Goal: Task Accomplishment & Management: Manage account settings

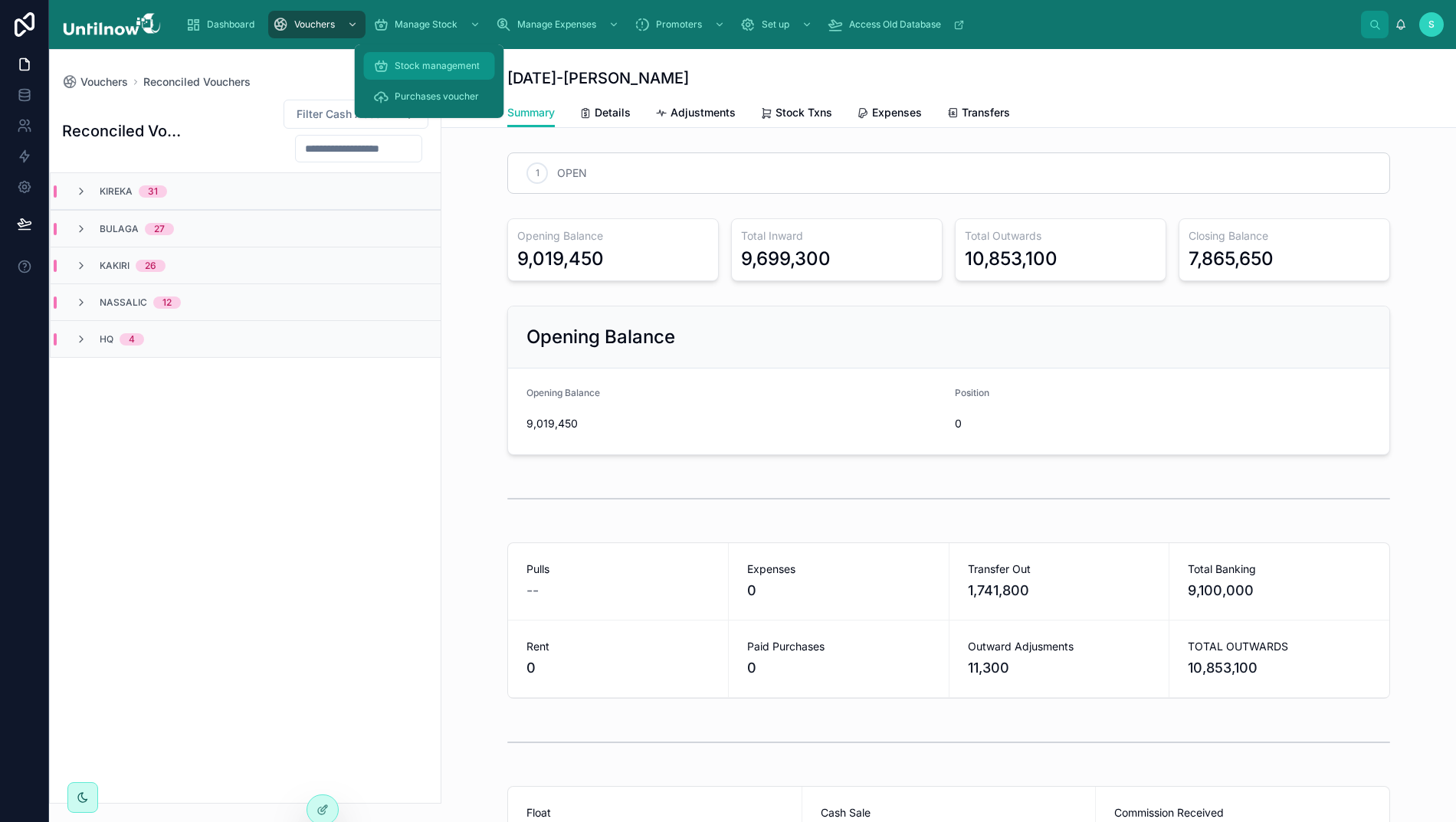
click at [423, 63] on span "Stock management" at bounding box center [437, 66] width 85 height 13
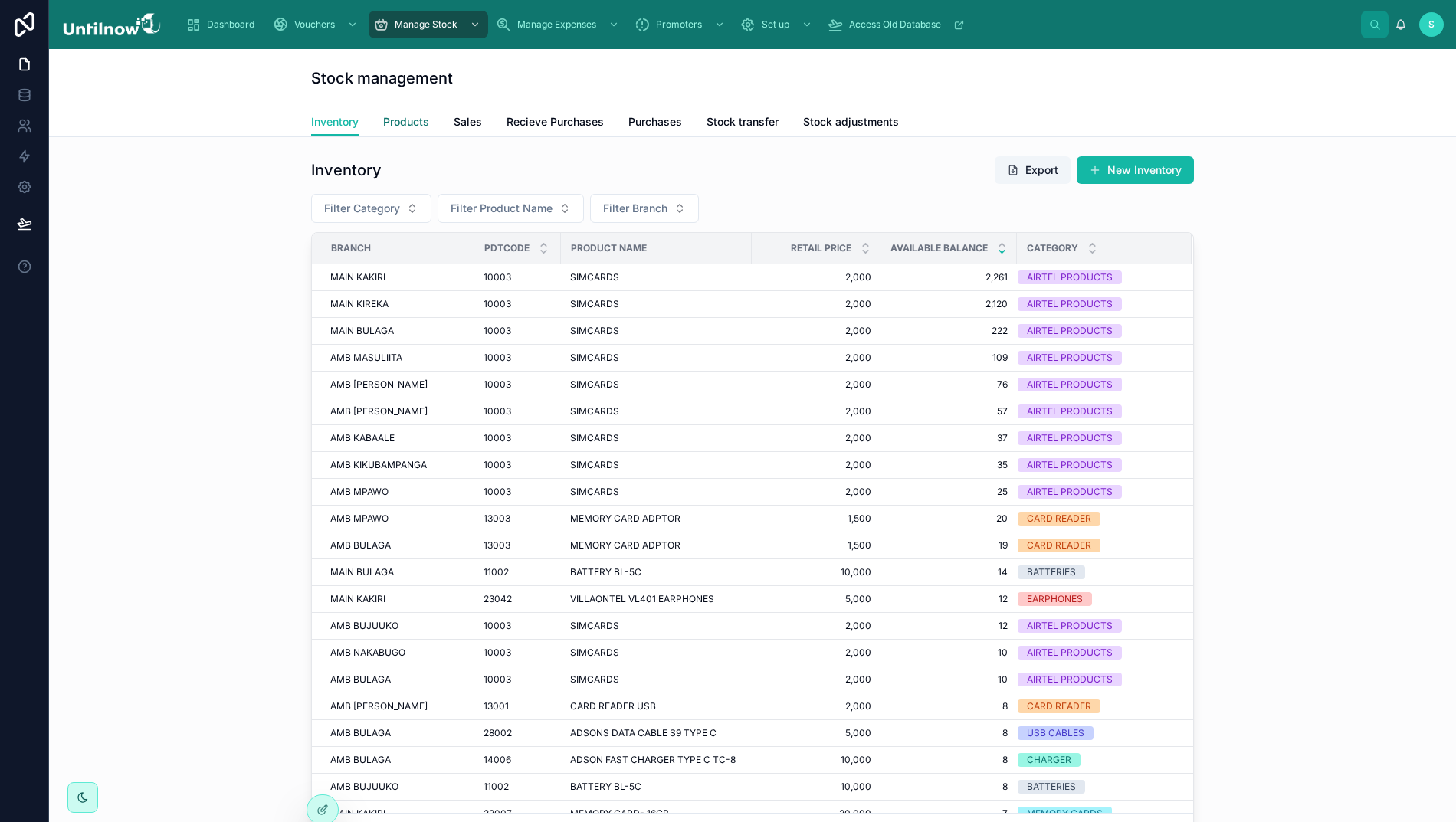
click at [413, 121] on span "Products" at bounding box center [405, 122] width 46 height 15
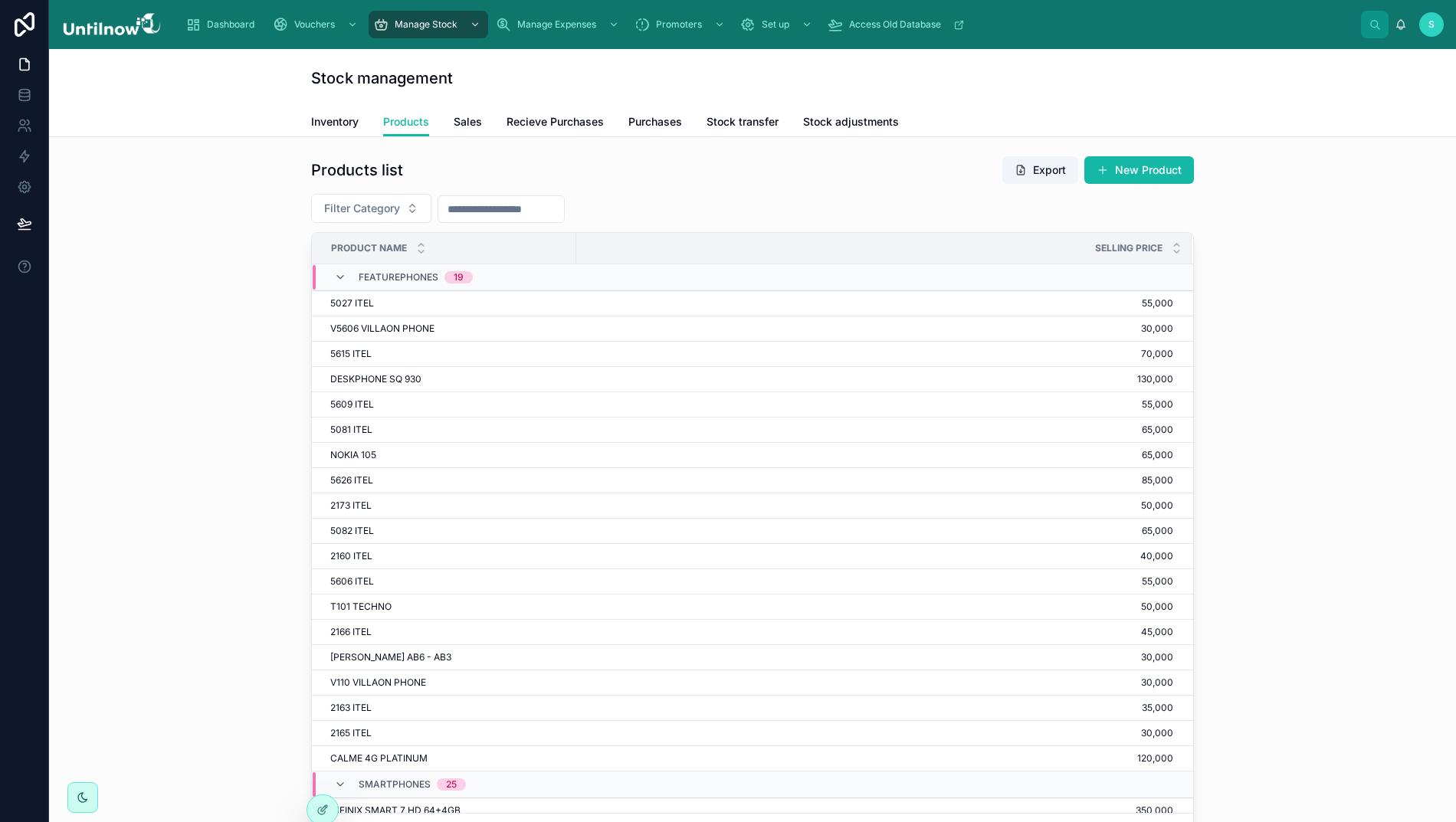
click at [519, 206] on input "text" at bounding box center [500, 209] width 125 height 22
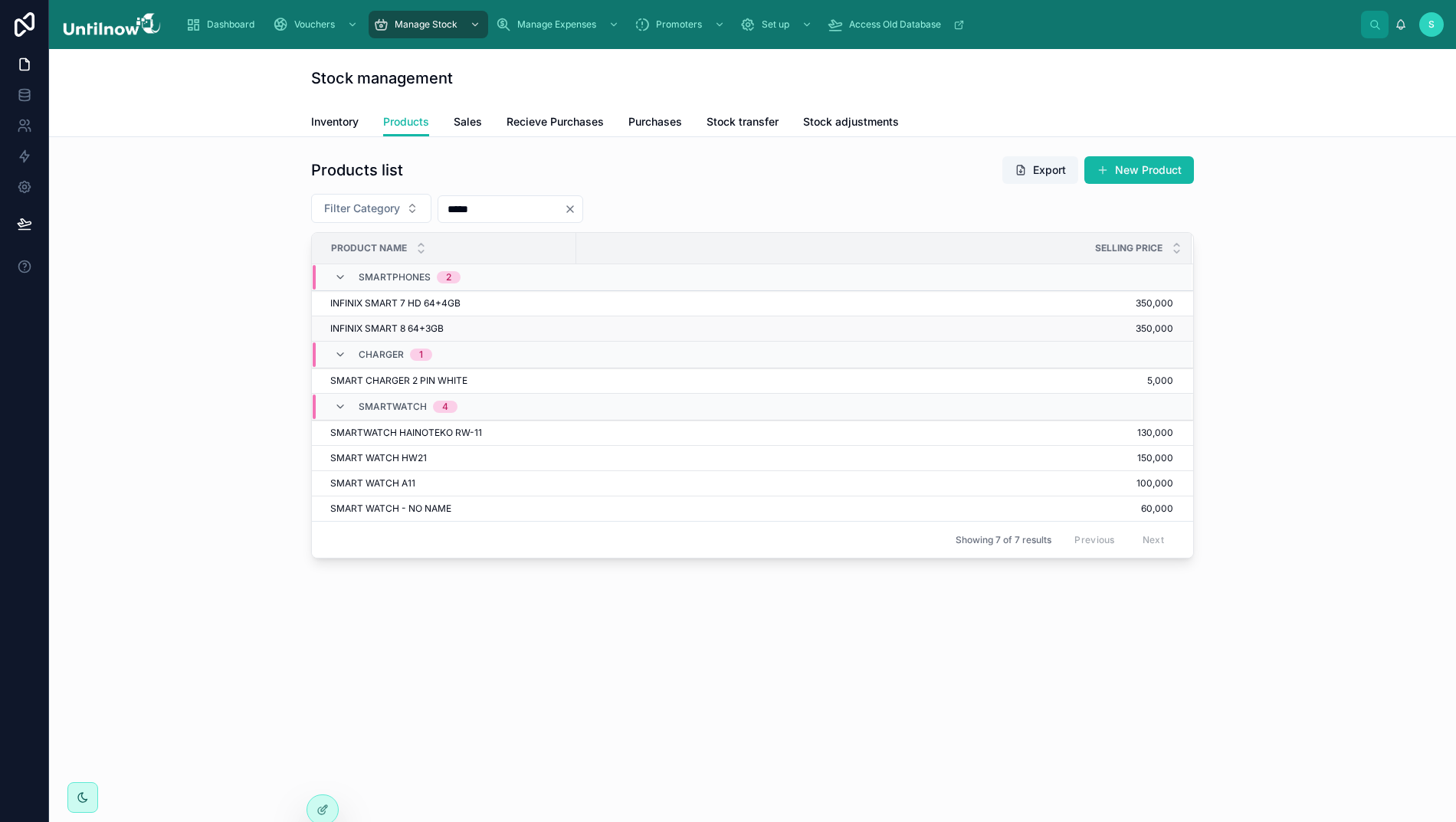
type input "*****"
click at [376, 330] on span "INFINIX SMART 8 64+3GB" at bounding box center [387, 329] width 114 height 13
click at [1160, 326] on span "350,000" at bounding box center [875, 329] width 596 height 13
click at [787, 24] on span "Set up" at bounding box center [775, 24] width 28 height 13
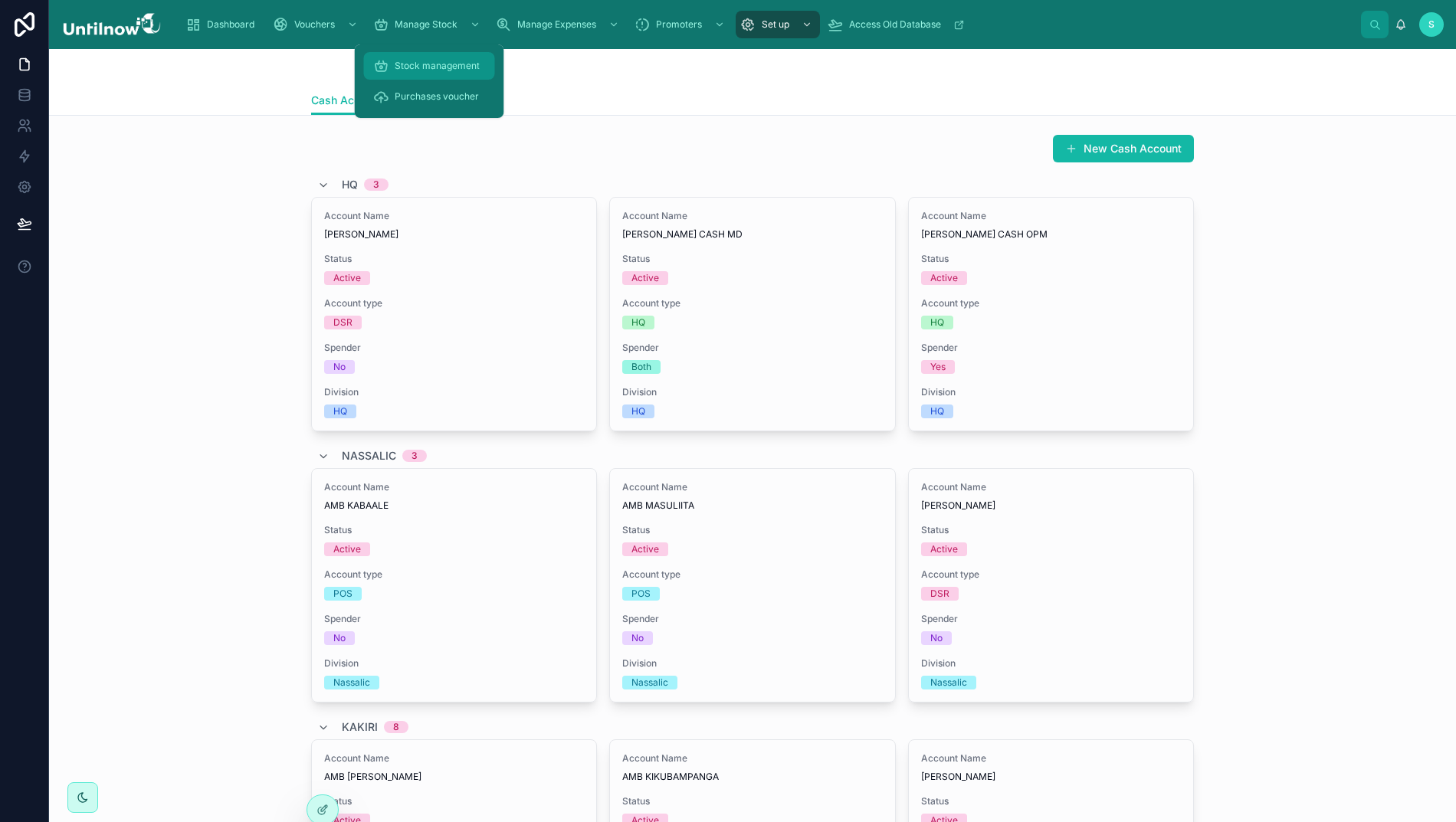
click at [439, 64] on span "Stock management" at bounding box center [437, 66] width 85 height 13
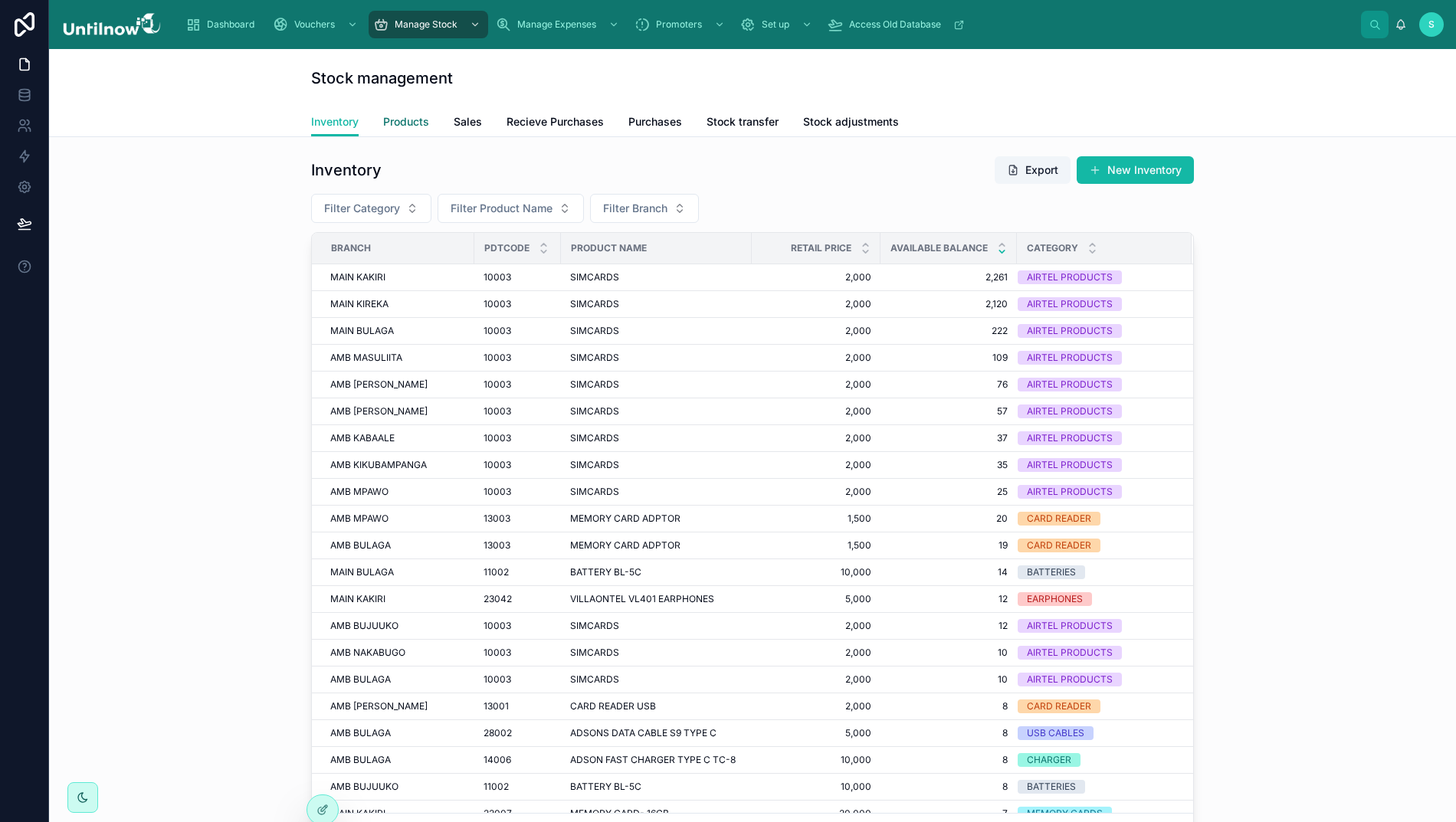
click at [400, 121] on span "Products" at bounding box center [405, 122] width 46 height 15
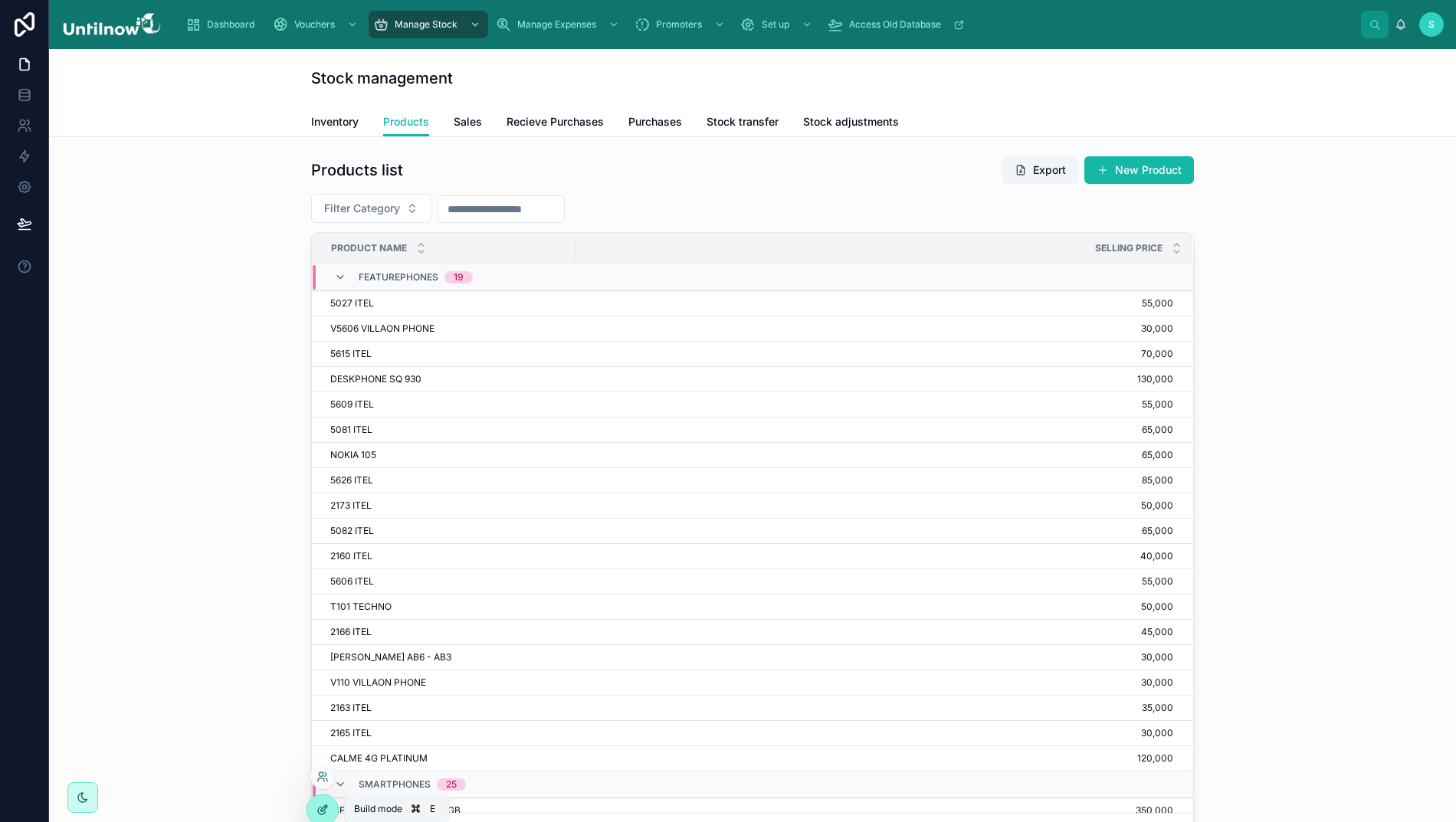
click at [323, 812] on icon at bounding box center [323, 810] width 13 height 13
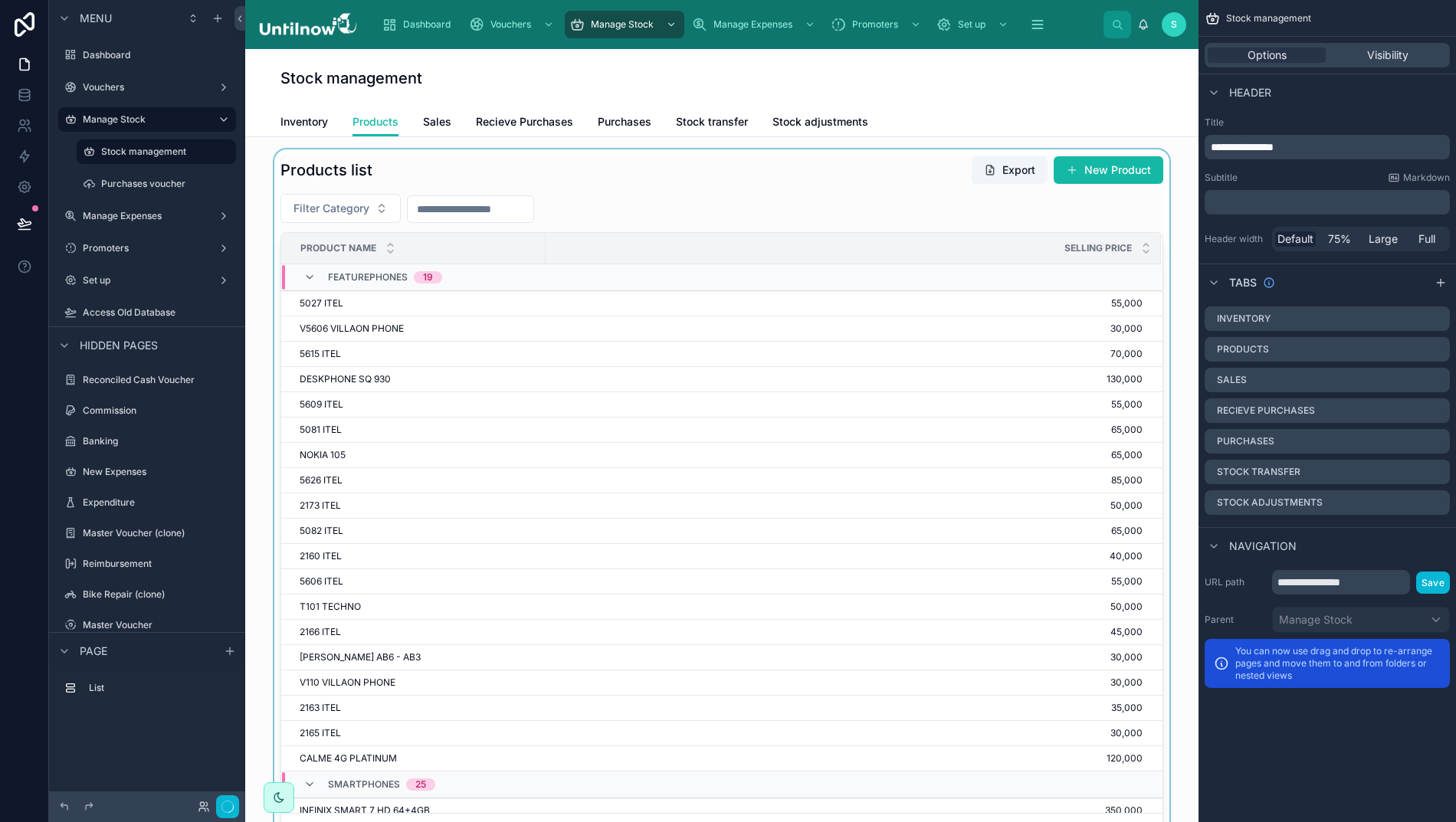
click at [789, 176] on div at bounding box center [722, 503] width 929 height 708
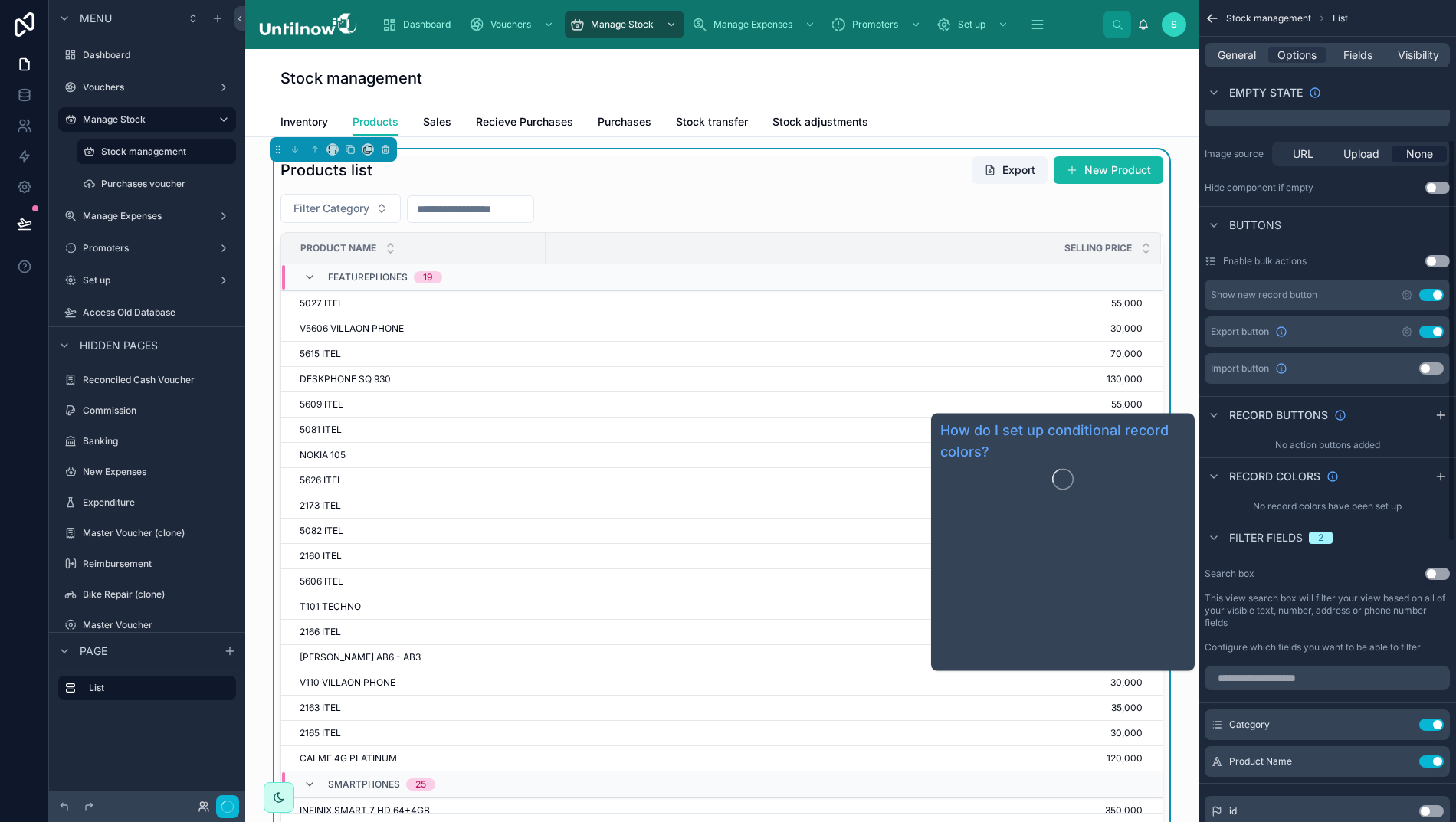
scroll to position [366, 0]
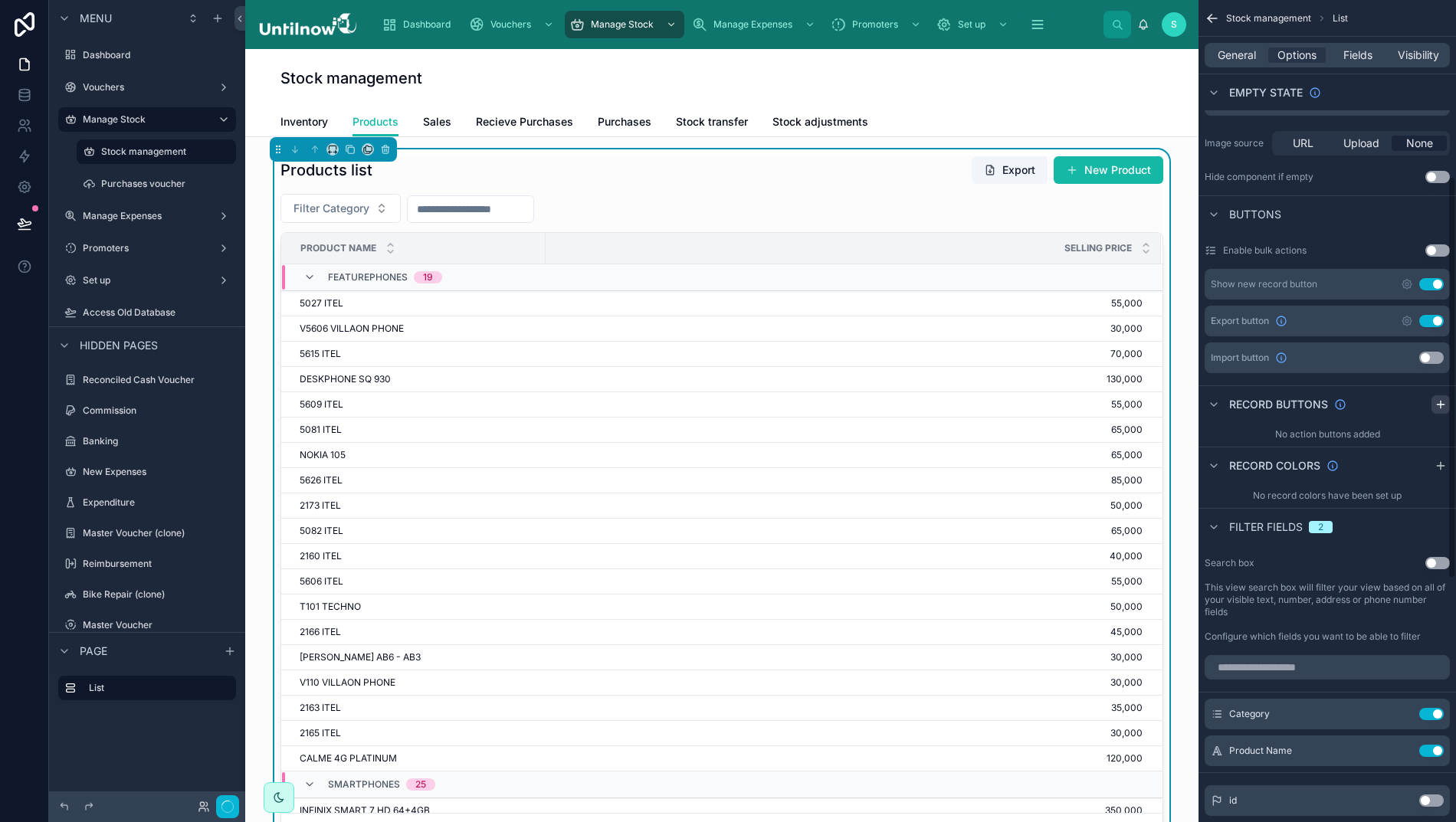
click at [1447, 402] on icon "scrollable content" at bounding box center [1441, 405] width 13 height 13
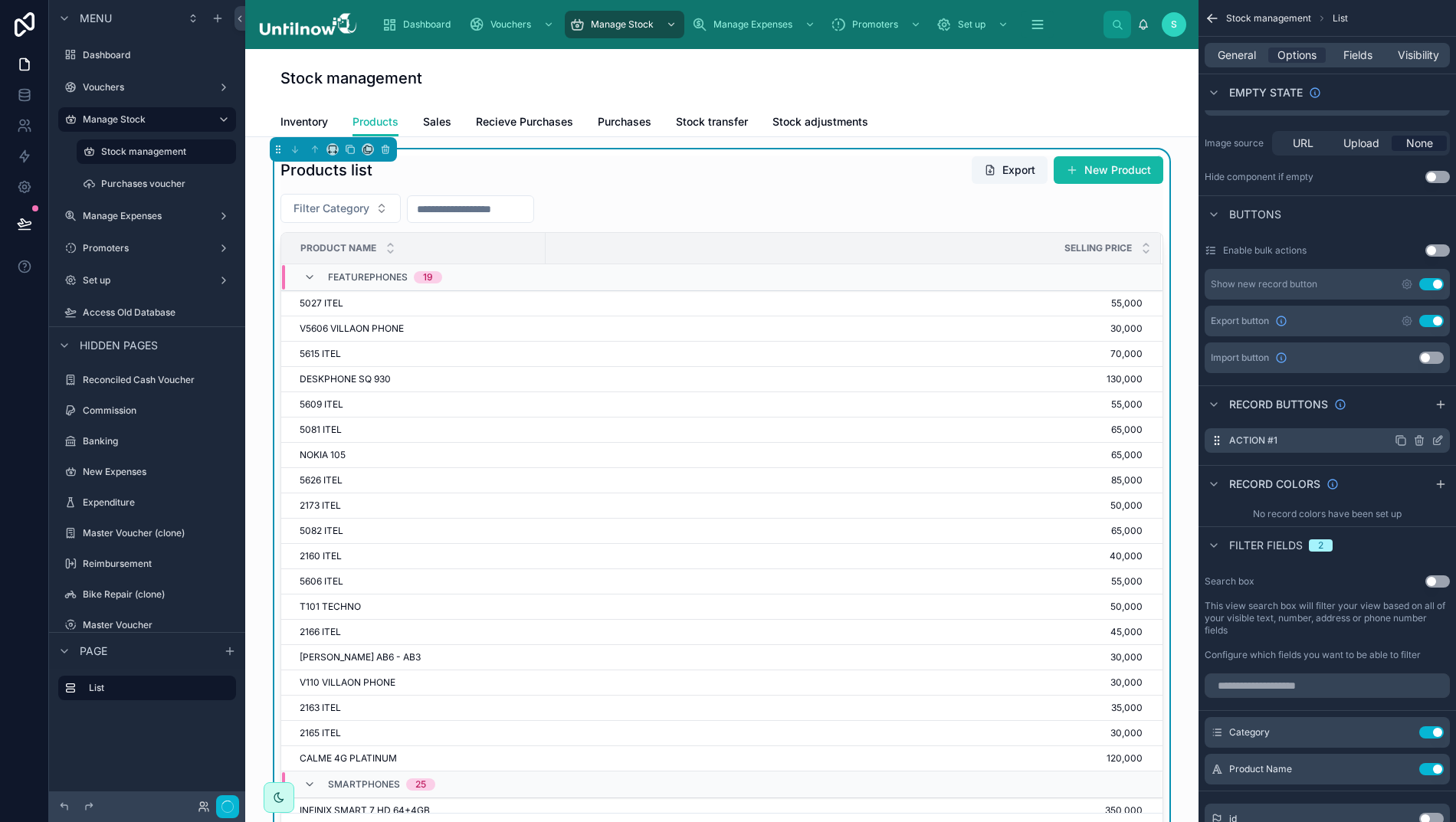
click at [1443, 437] on icon "scrollable content" at bounding box center [1438, 441] width 13 height 13
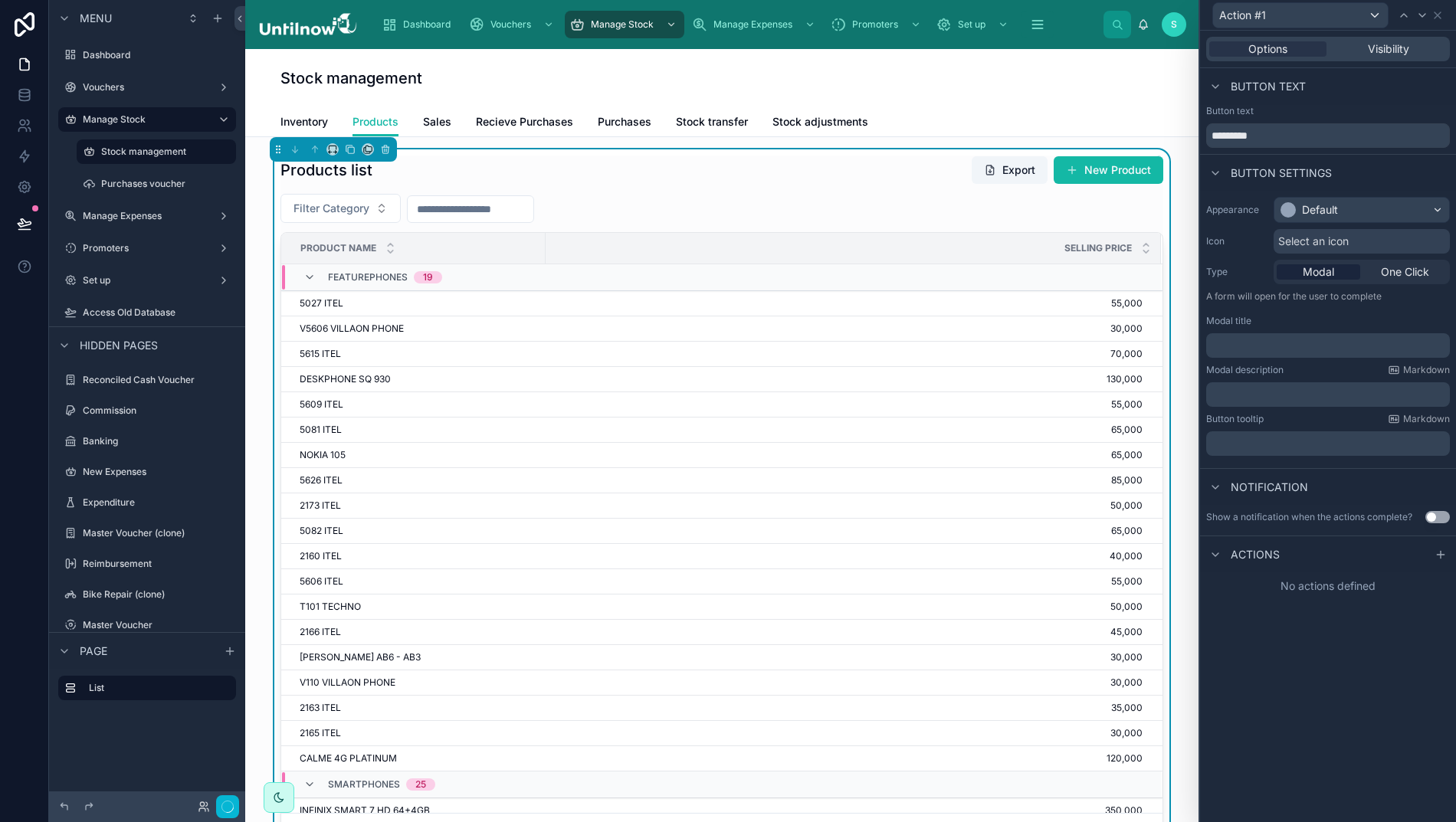
click at [1360, 209] on div "Default" at bounding box center [1361, 209] width 175 height 24
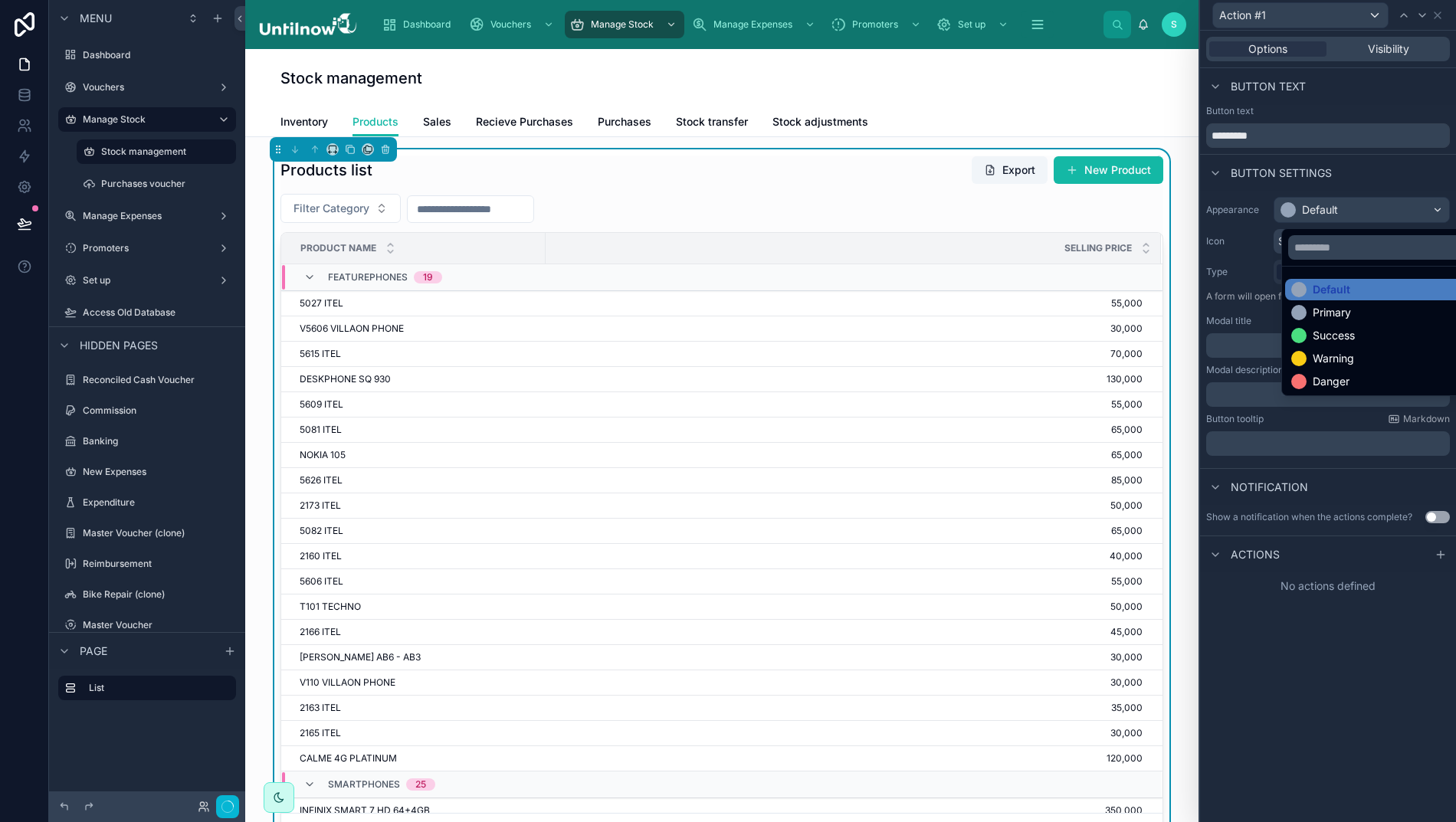
click at [1383, 172] on div at bounding box center [1328, 411] width 256 height 822
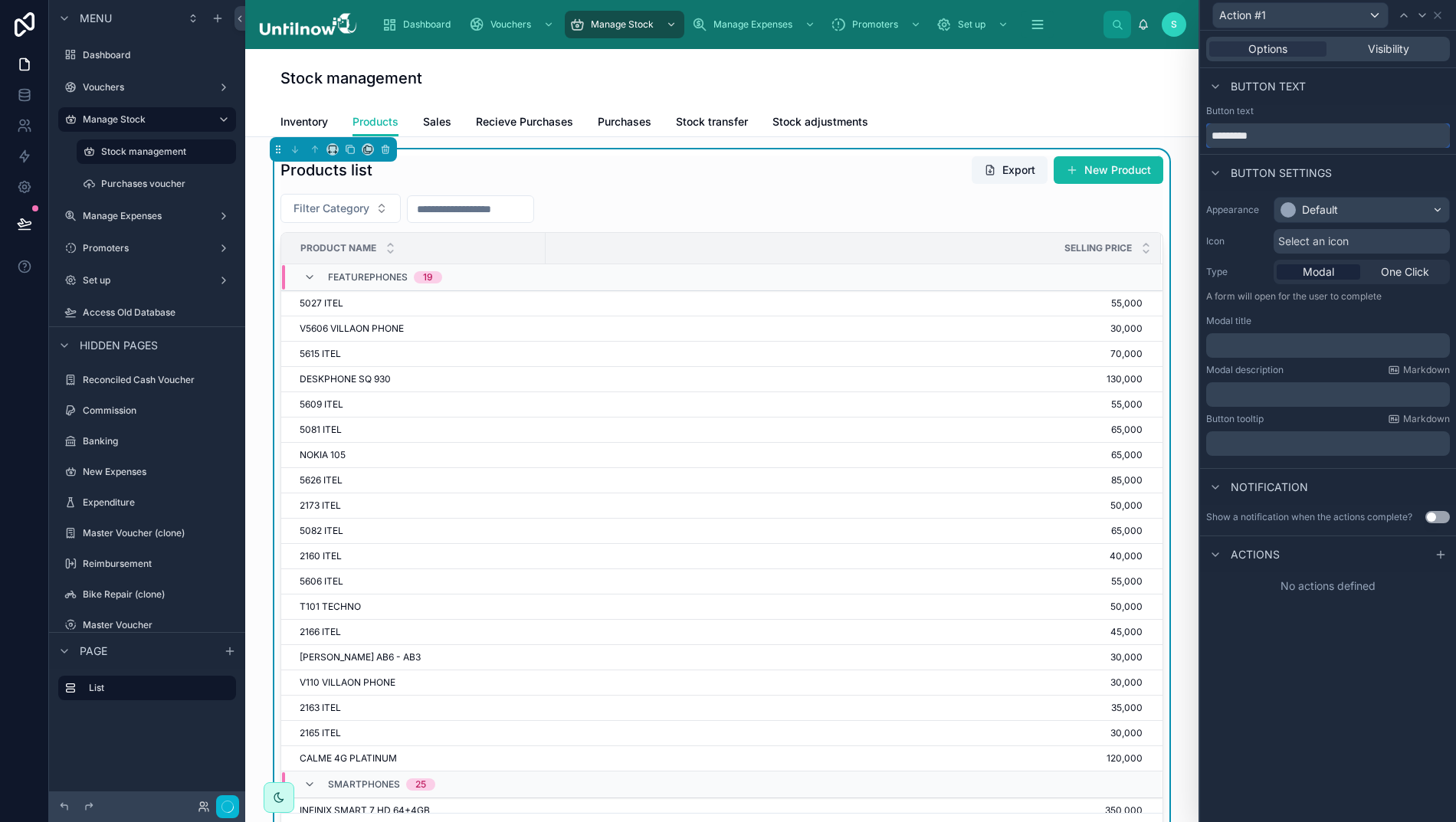
click at [1307, 132] on input "*********" at bounding box center [1328, 135] width 243 height 24
type input "*"
type input "**********"
click at [1284, 353] on p "﻿" at bounding box center [1329, 345] width 234 height 15
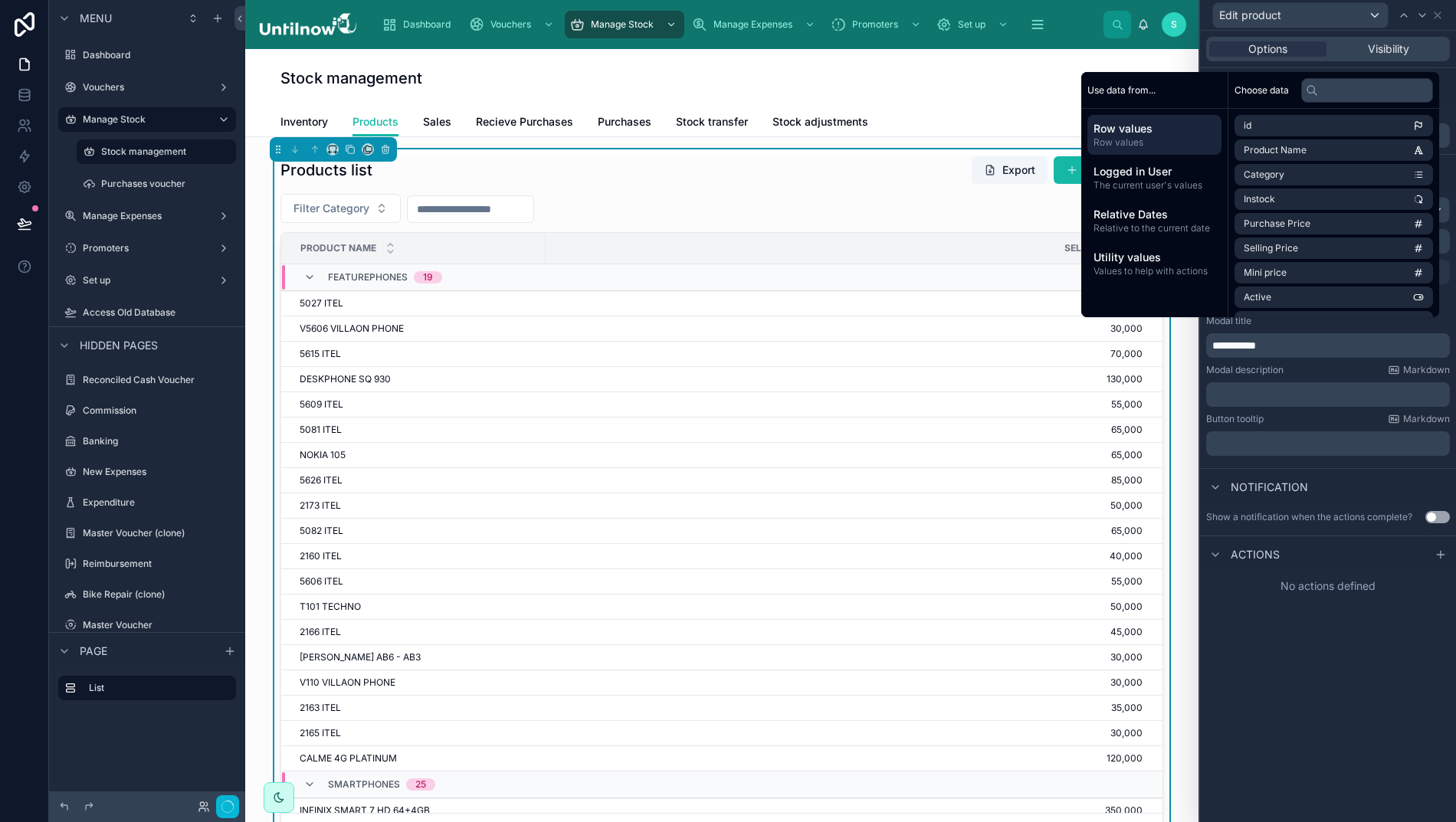
click at [1285, 397] on p "﻿" at bounding box center [1329, 394] width 234 height 15
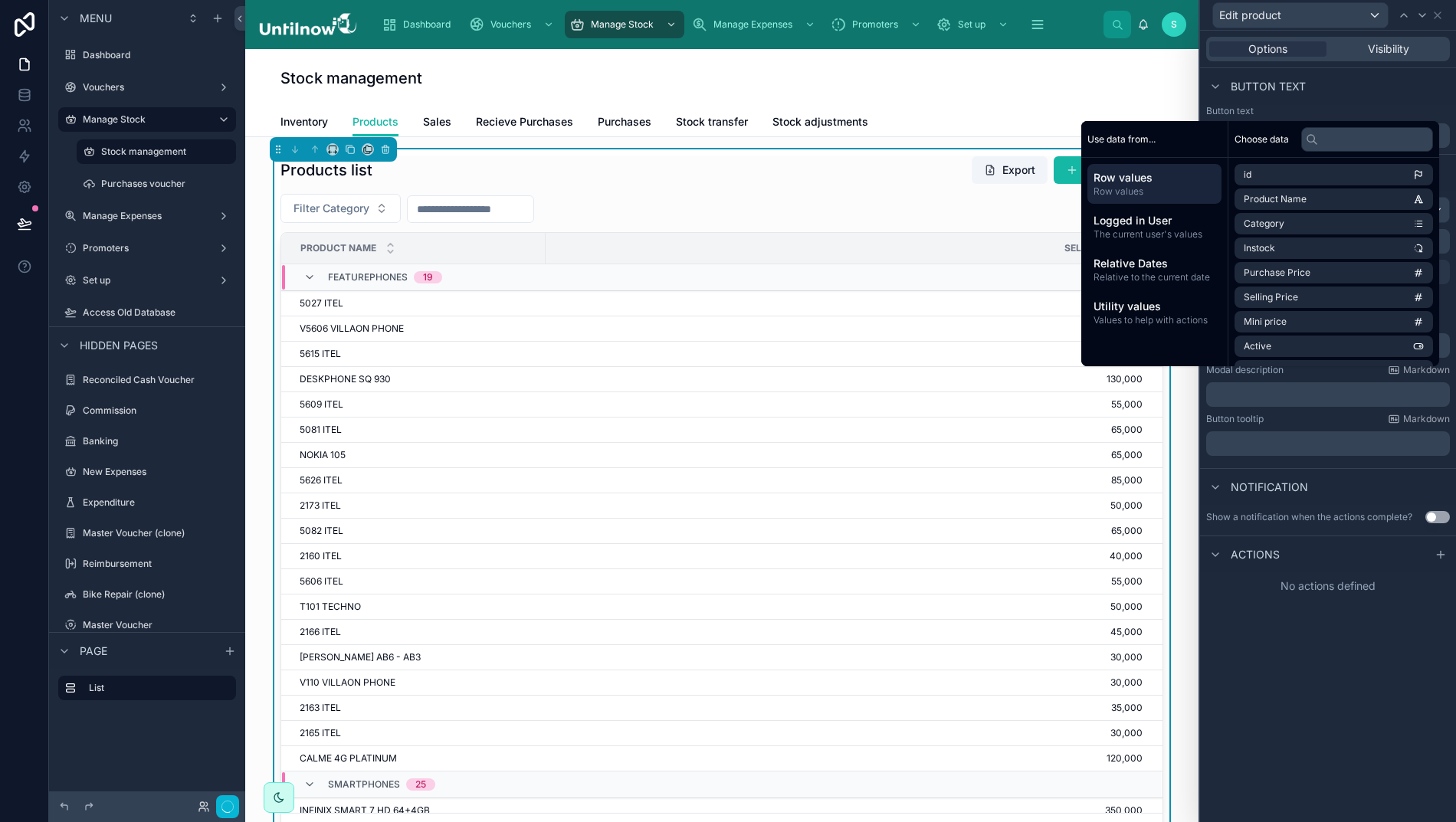
click at [1262, 653] on div "**********" at bounding box center [1328, 426] width 256 height 791
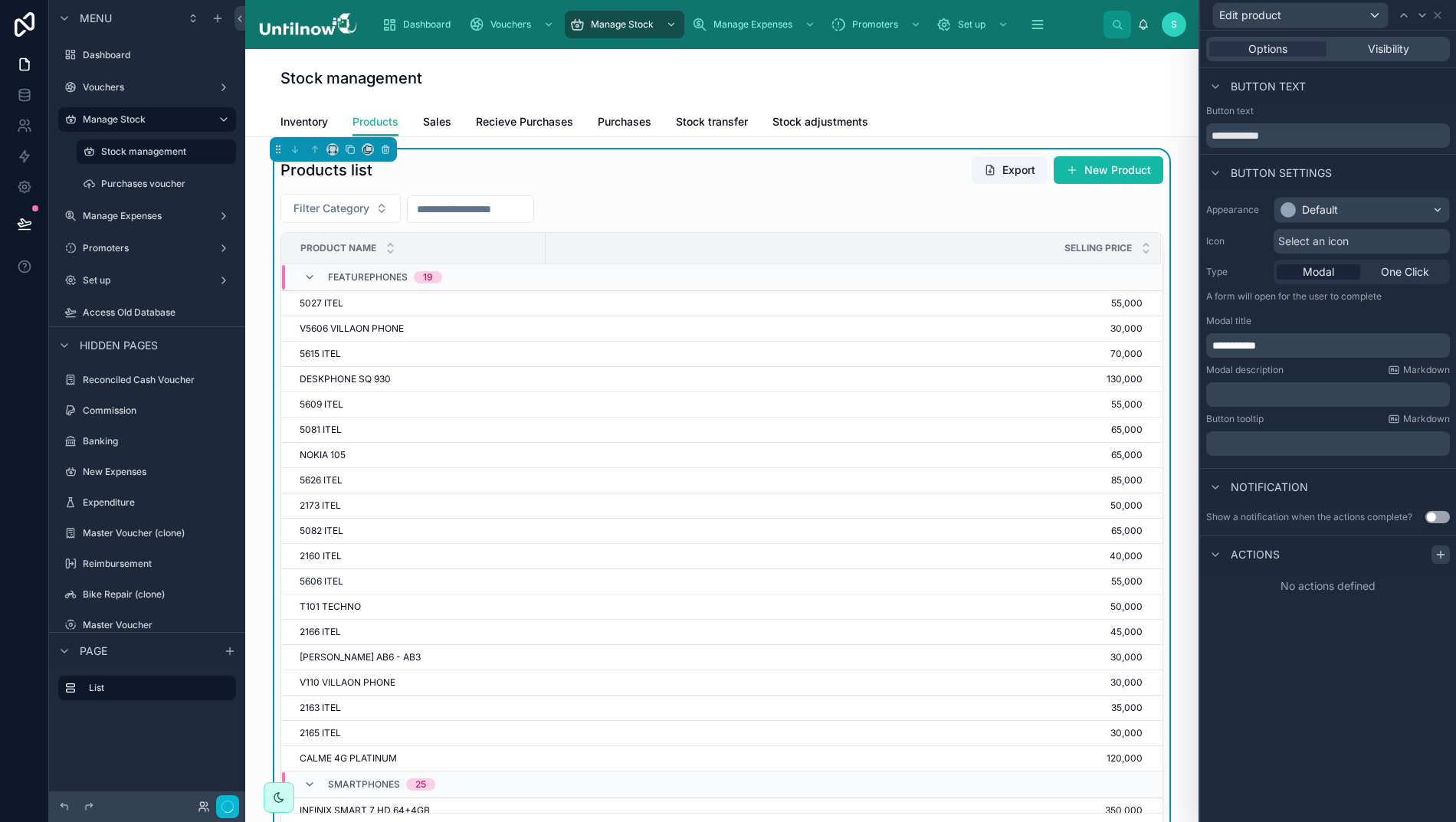
click at [1447, 551] on icon at bounding box center [1441, 555] width 13 height 13
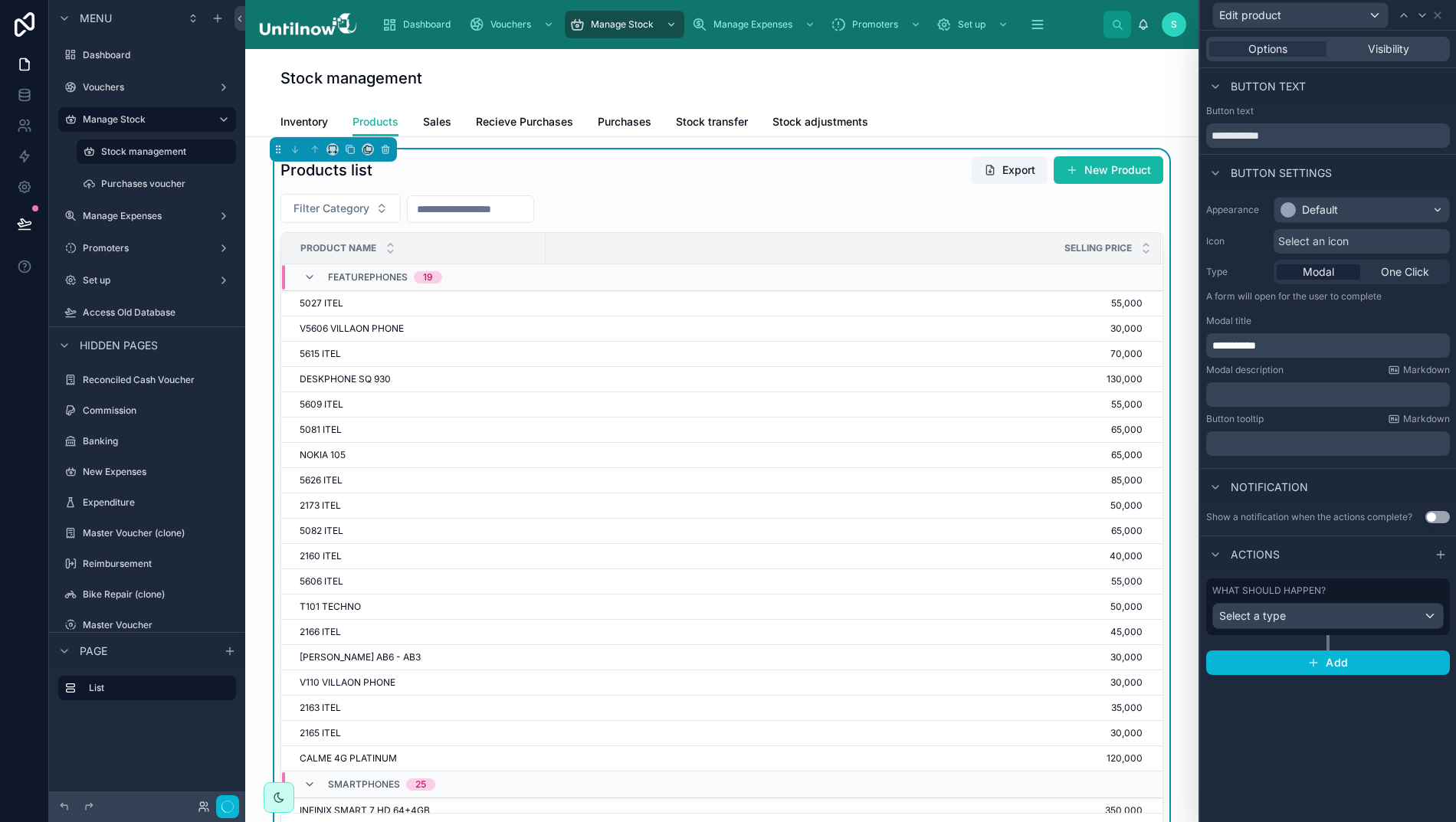
click at [1279, 619] on span "Select a type" at bounding box center [1252, 616] width 67 height 13
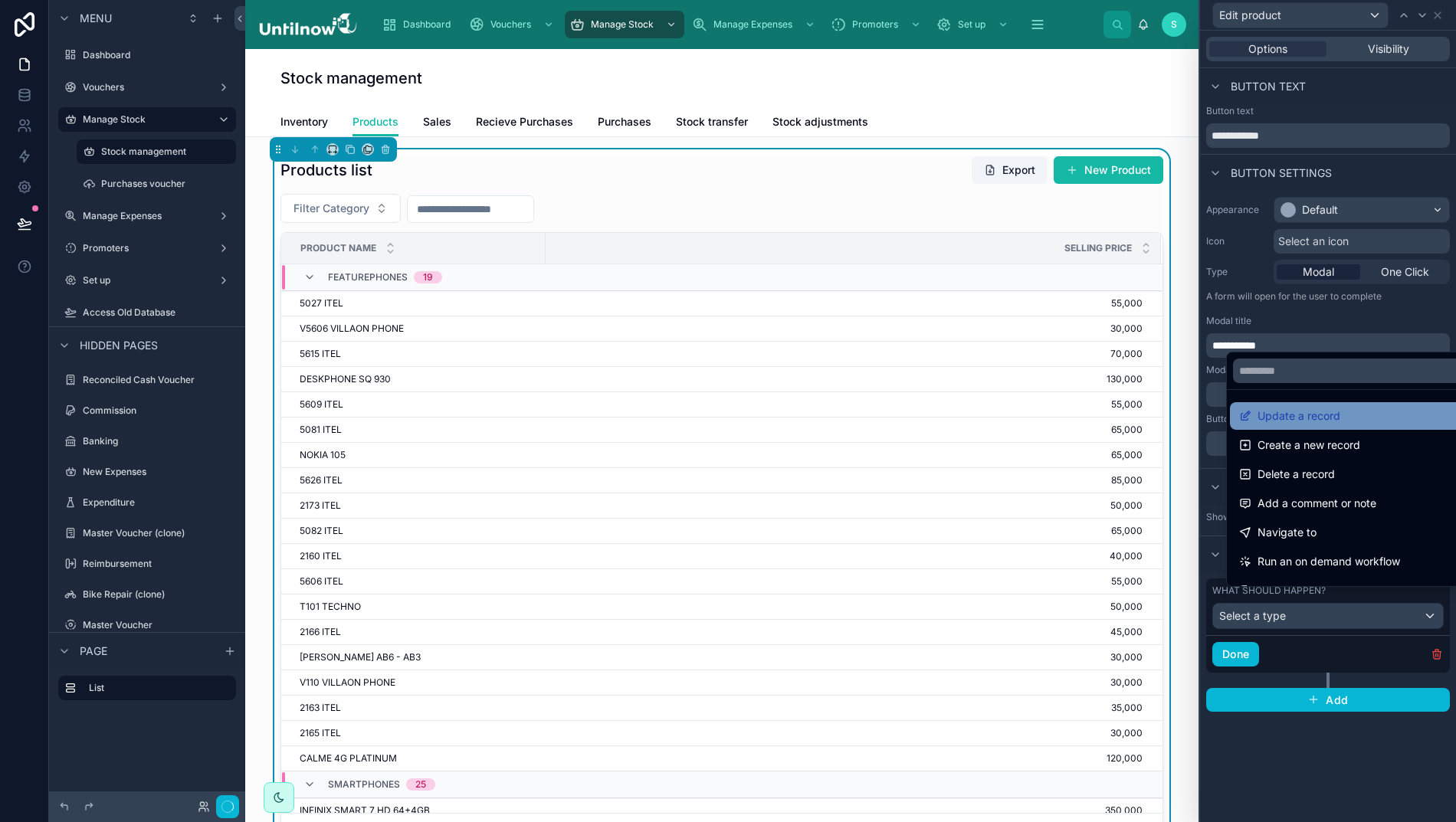
click at [1304, 425] on span "Update a record" at bounding box center [1298, 416] width 83 height 18
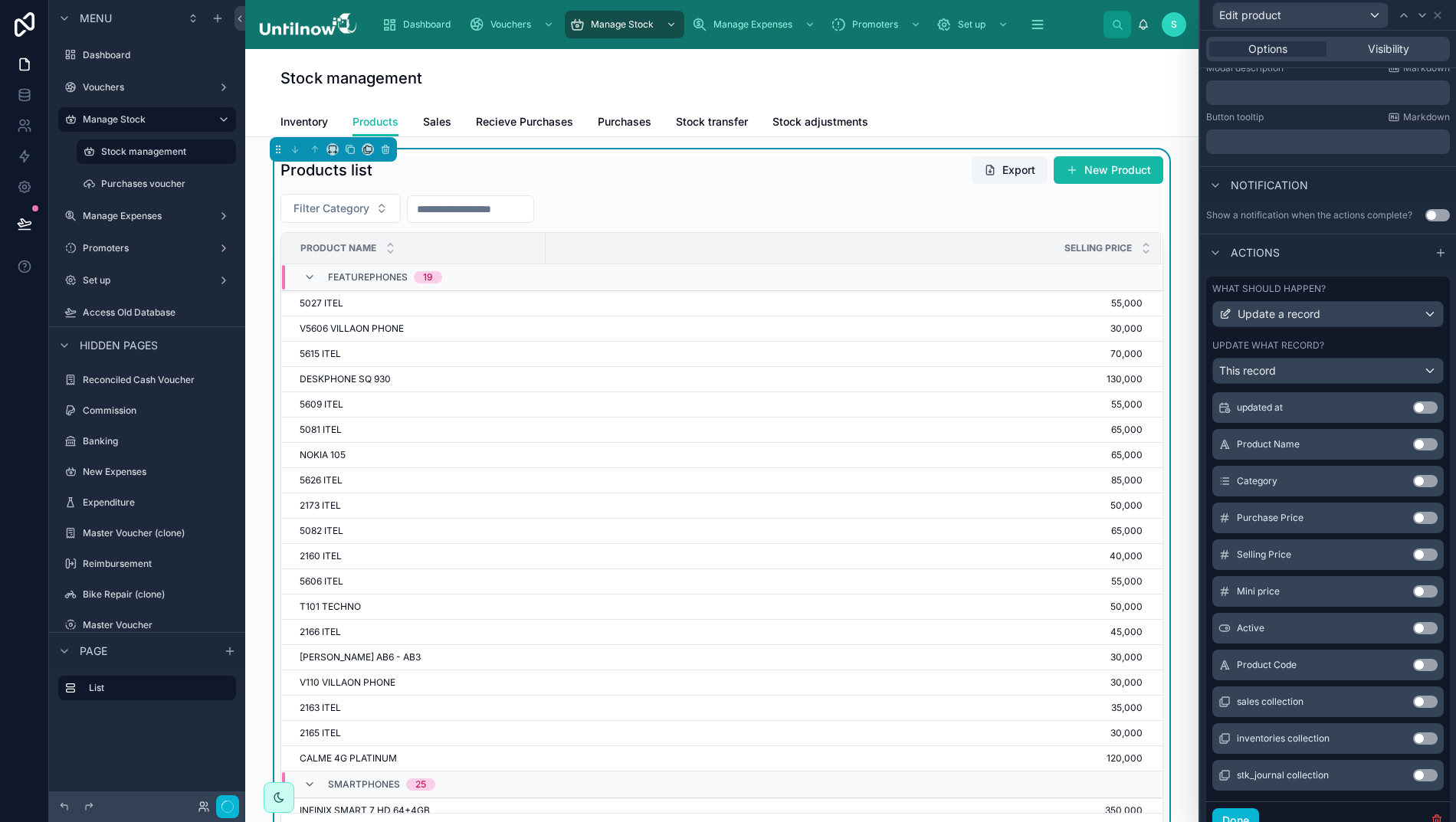
scroll to position [305, 0]
click at [1413, 559] on button "Use setting" at bounding box center [1424, 553] width 24 height 13
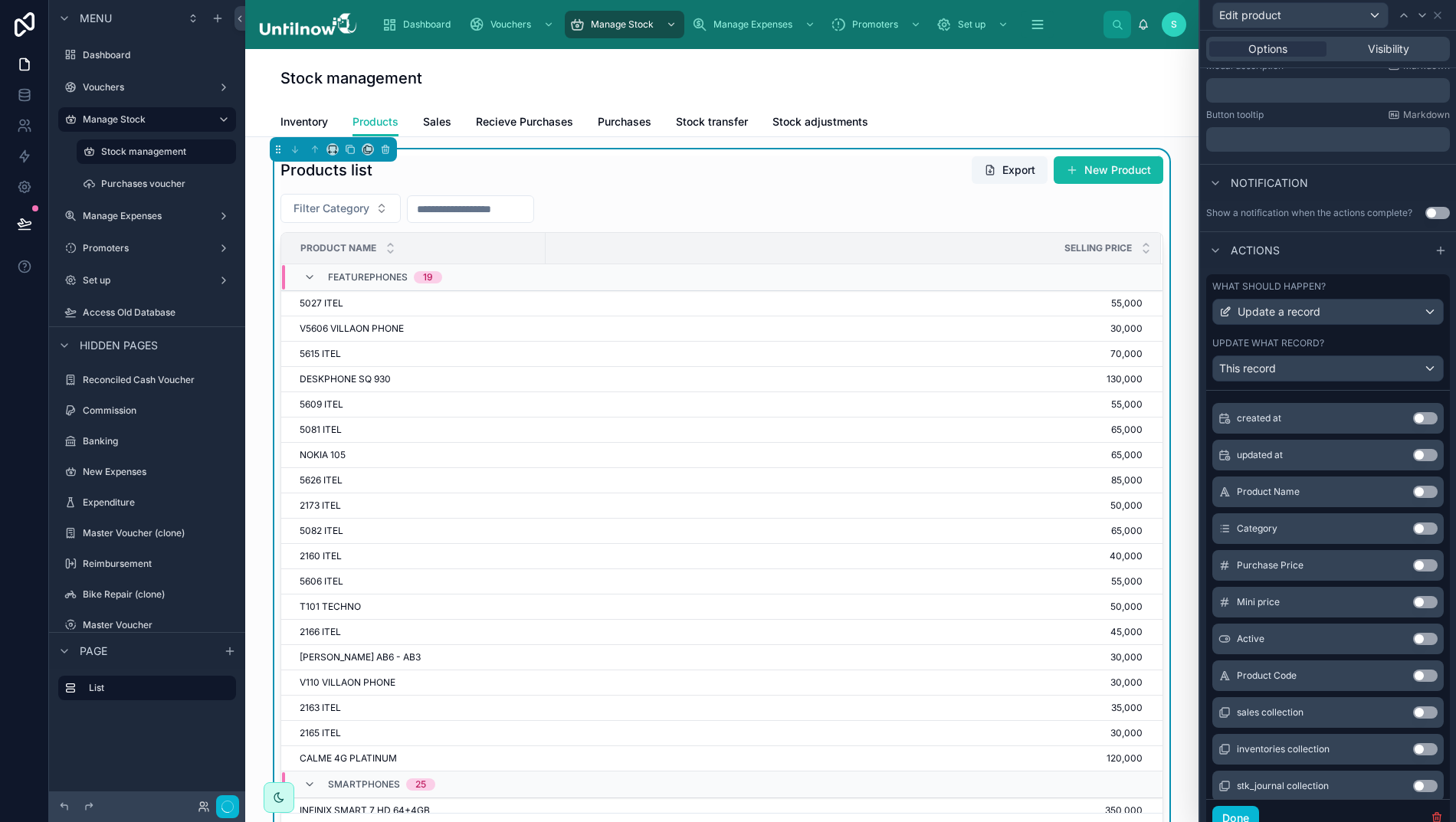
click at [1413, 608] on button "Use setting" at bounding box center [1424, 603] width 24 height 13
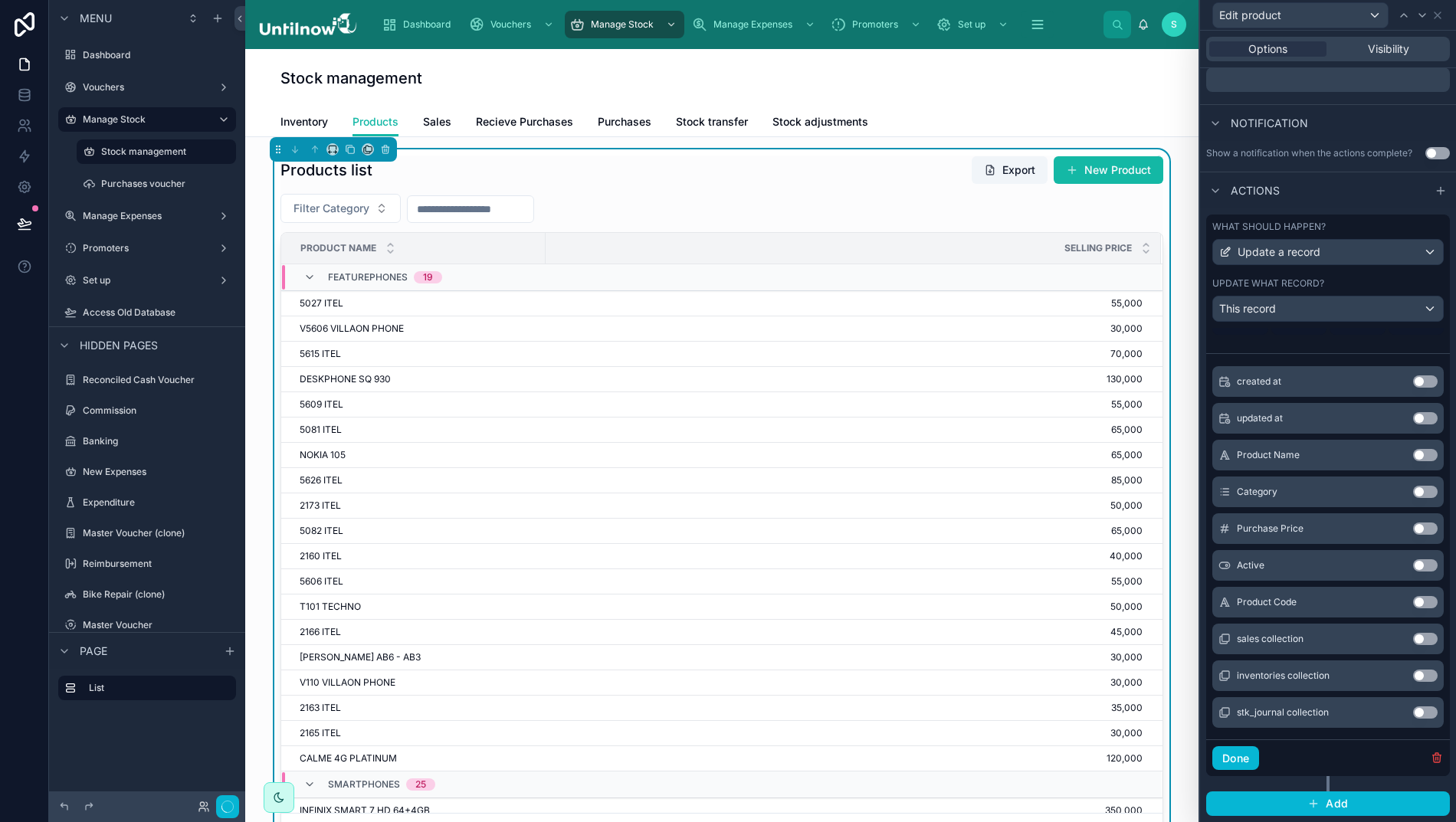
scroll to position [371, 0]
click at [1242, 770] on button "Done" at bounding box center [1235, 758] width 47 height 24
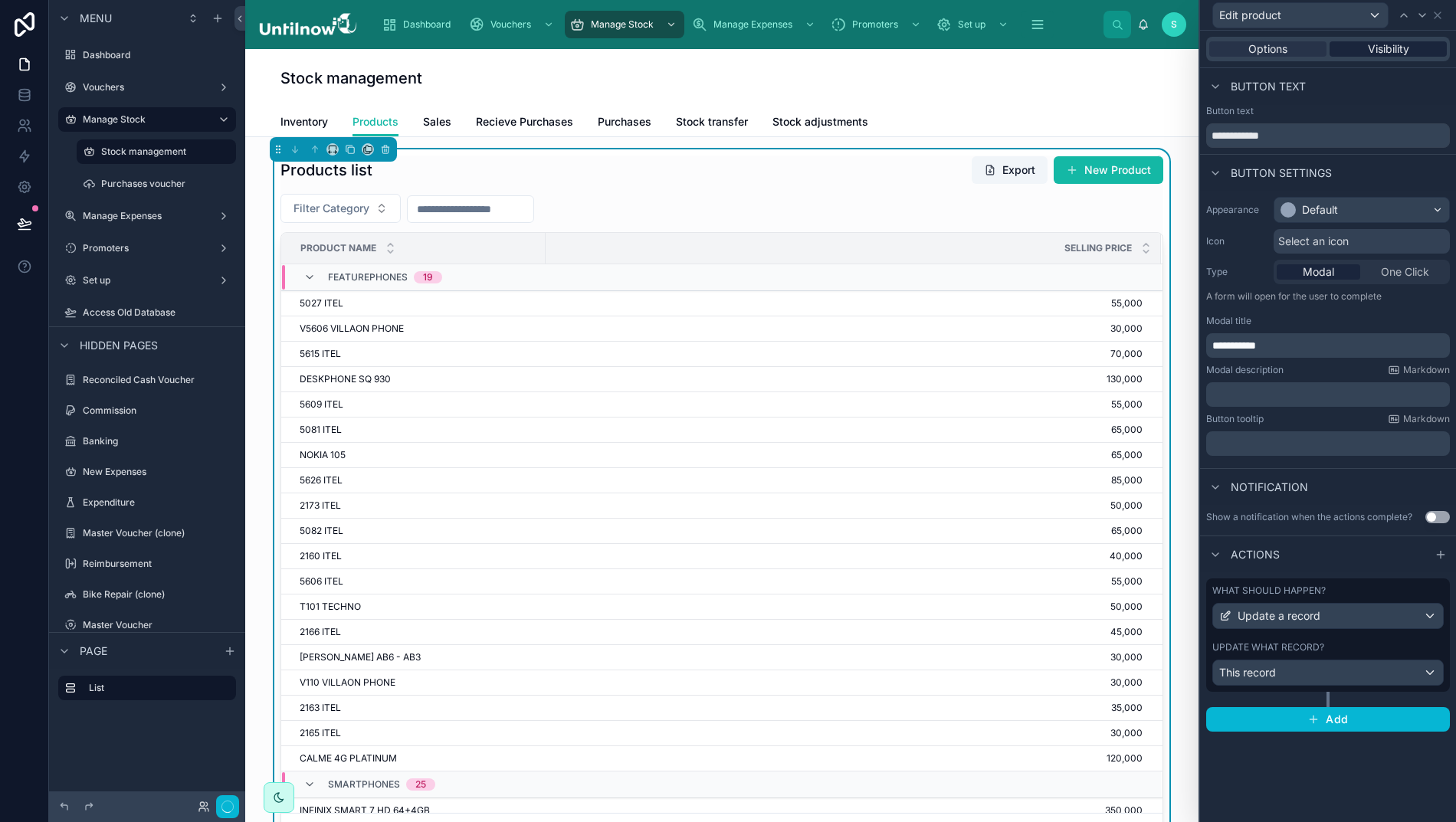
click at [1399, 49] on span "Visibility" at bounding box center [1388, 49] width 41 height 15
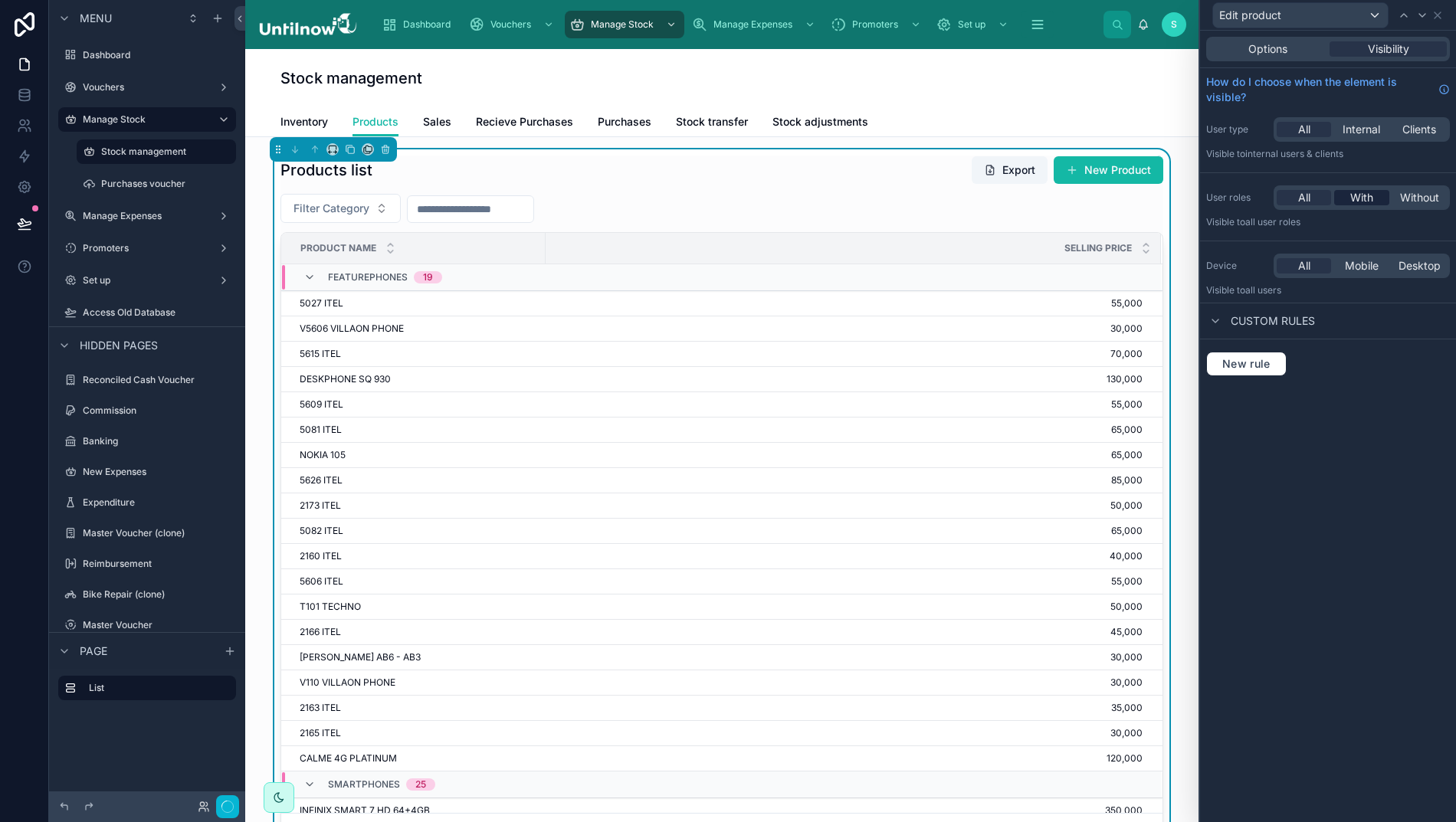
click at [1373, 194] on span "With" at bounding box center [1361, 197] width 23 height 15
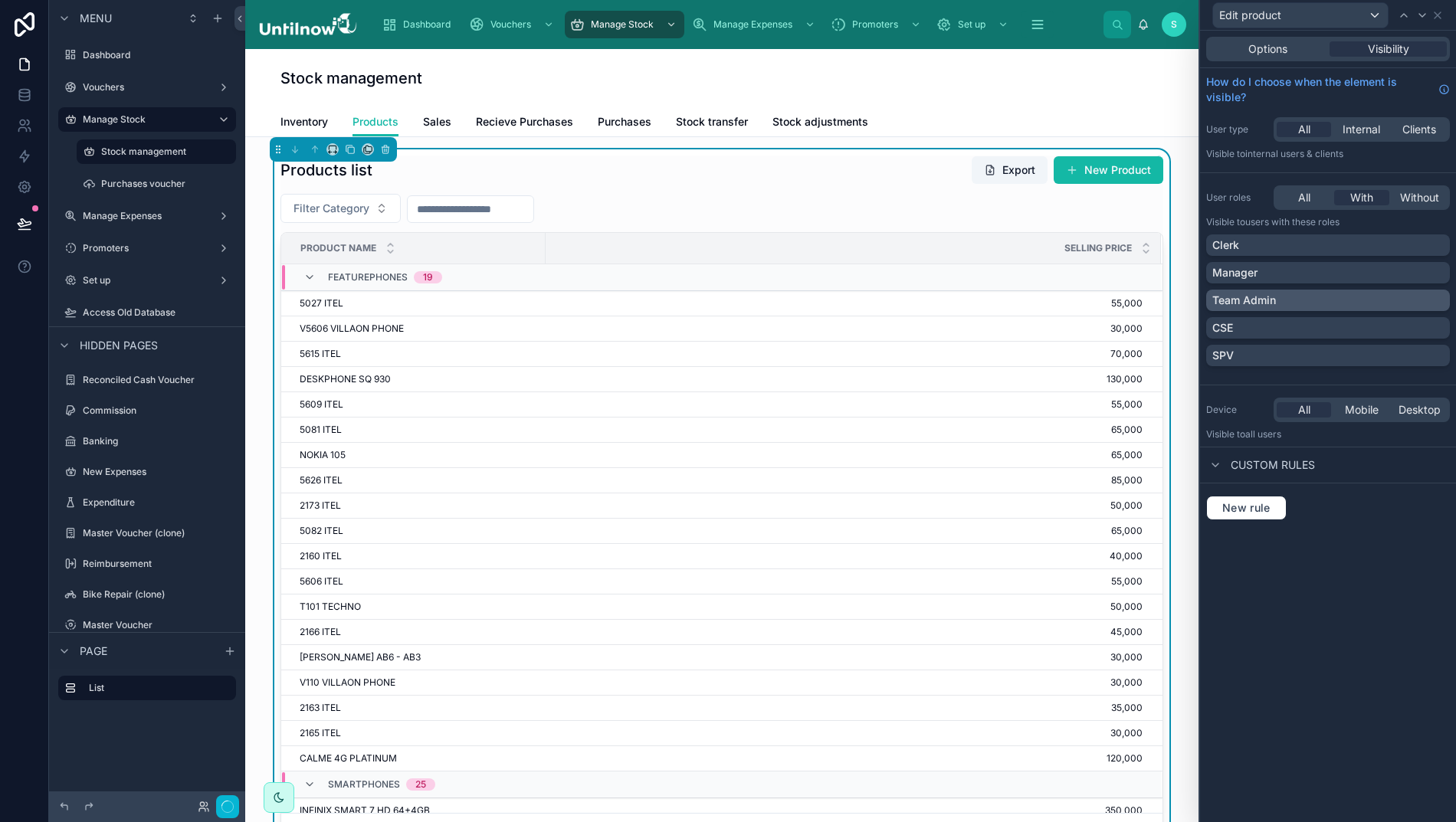
click at [1441, 302] on div "Team Admin" at bounding box center [1327, 300] width 232 height 15
click at [1441, 14] on icon at bounding box center [1437, 15] width 6 height 6
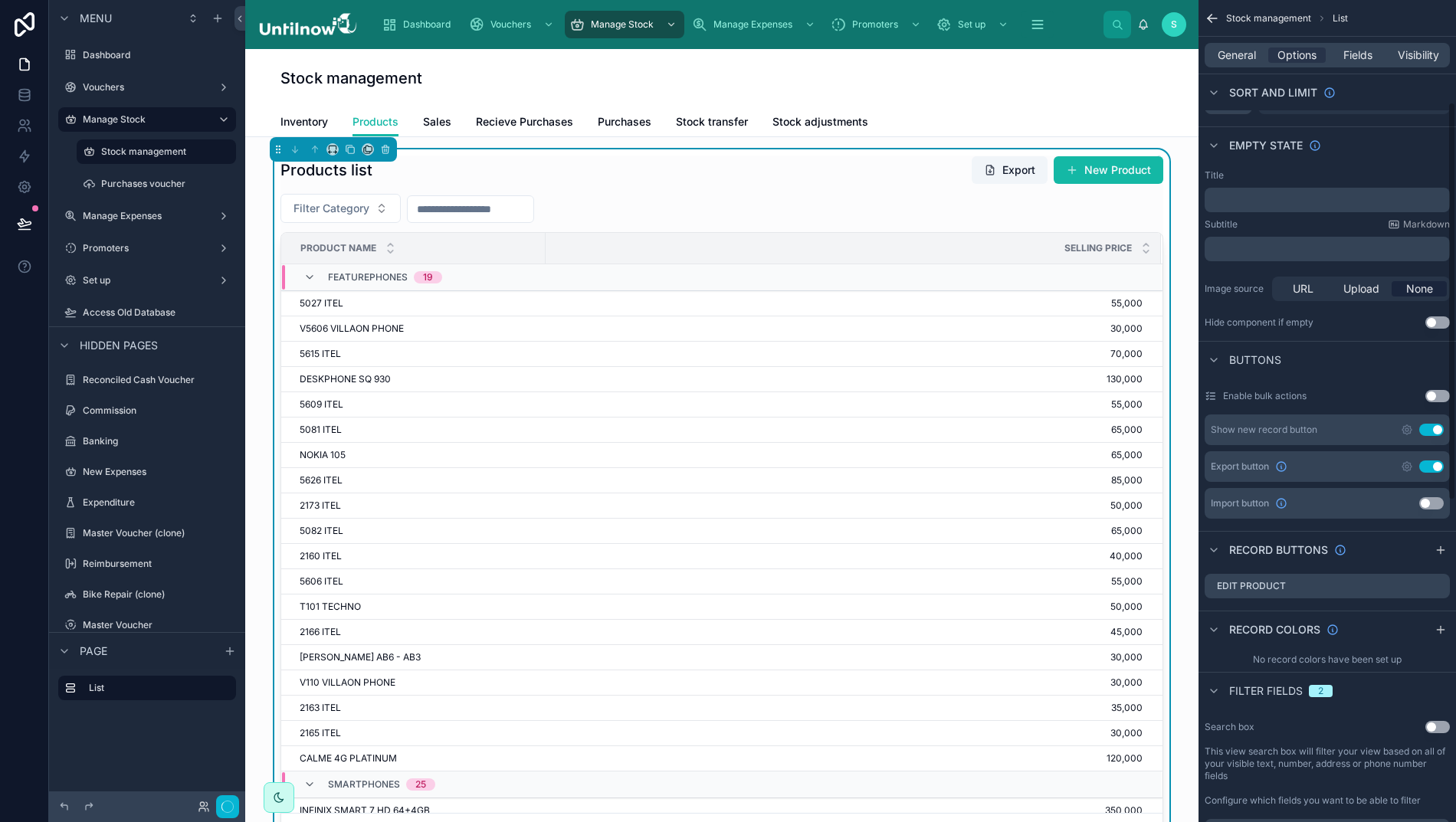
scroll to position [222, 0]
click at [1442, 587] on icon "scrollable content" at bounding box center [1439, 584] width 6 height 6
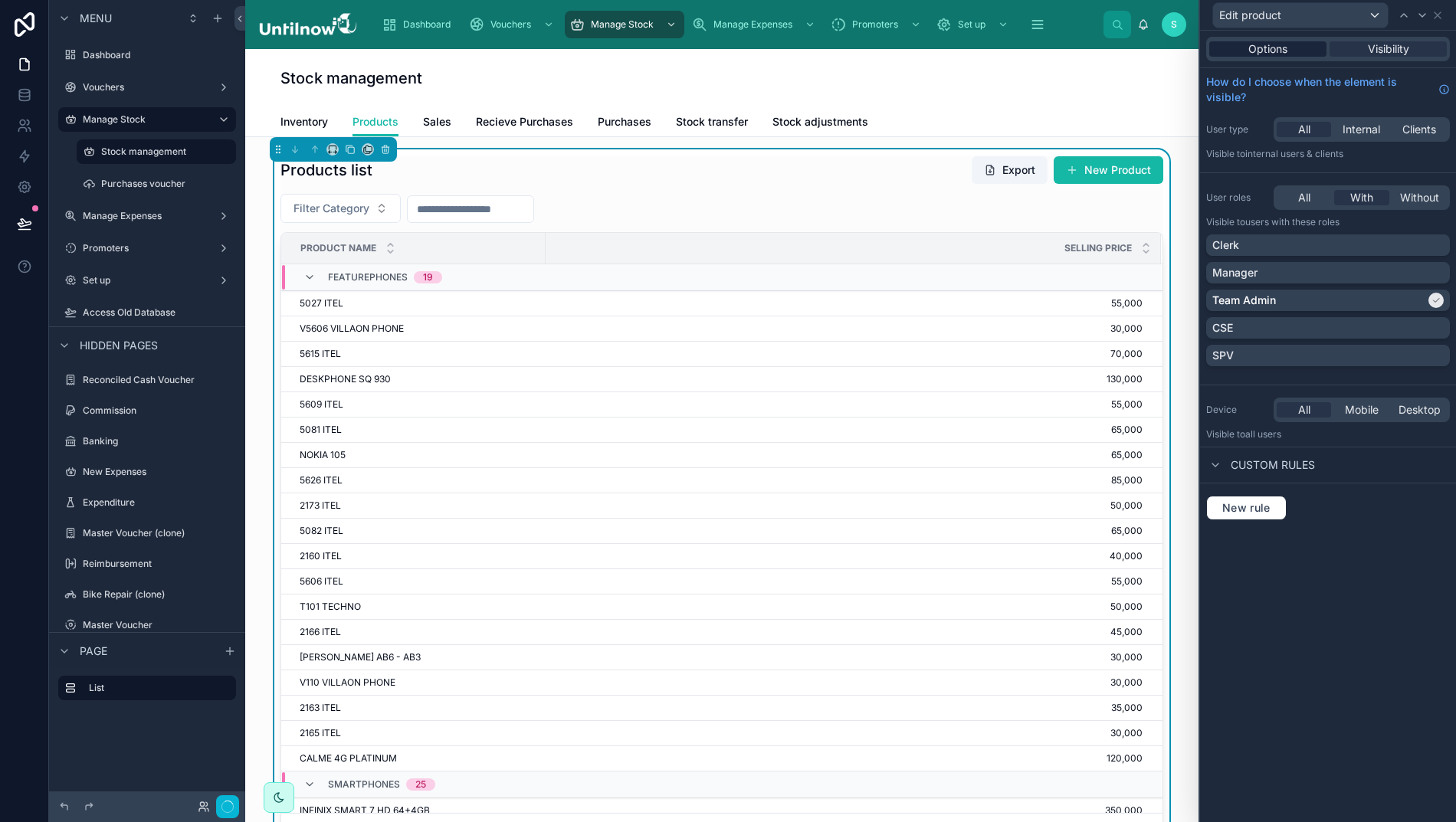
click at [1288, 53] on span "Options" at bounding box center [1267, 49] width 39 height 15
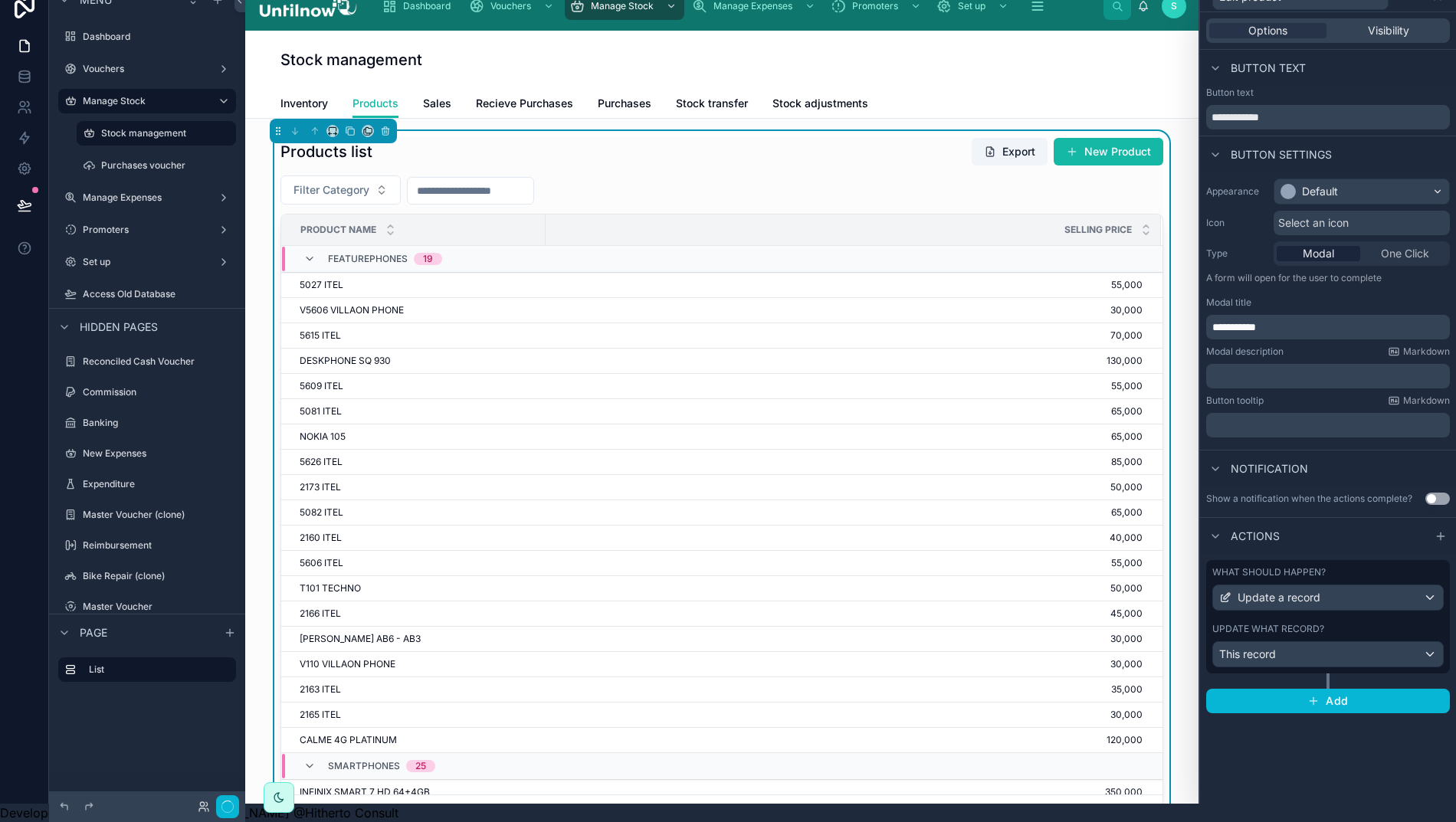
scroll to position [33, 0]
click at [1450, 493] on button "Use setting" at bounding box center [1437, 499] width 24 height 13
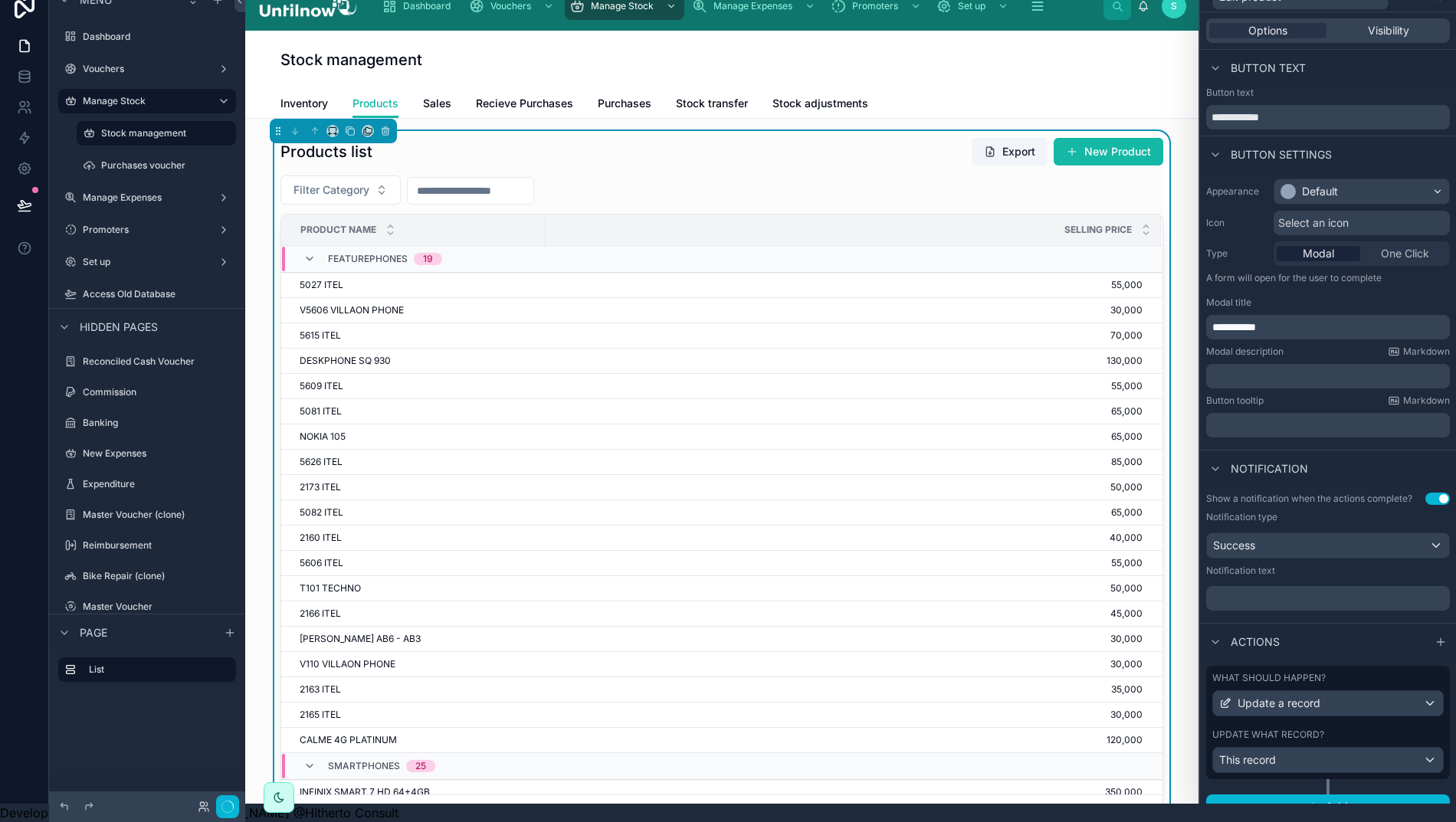
scroll to position [0, 0]
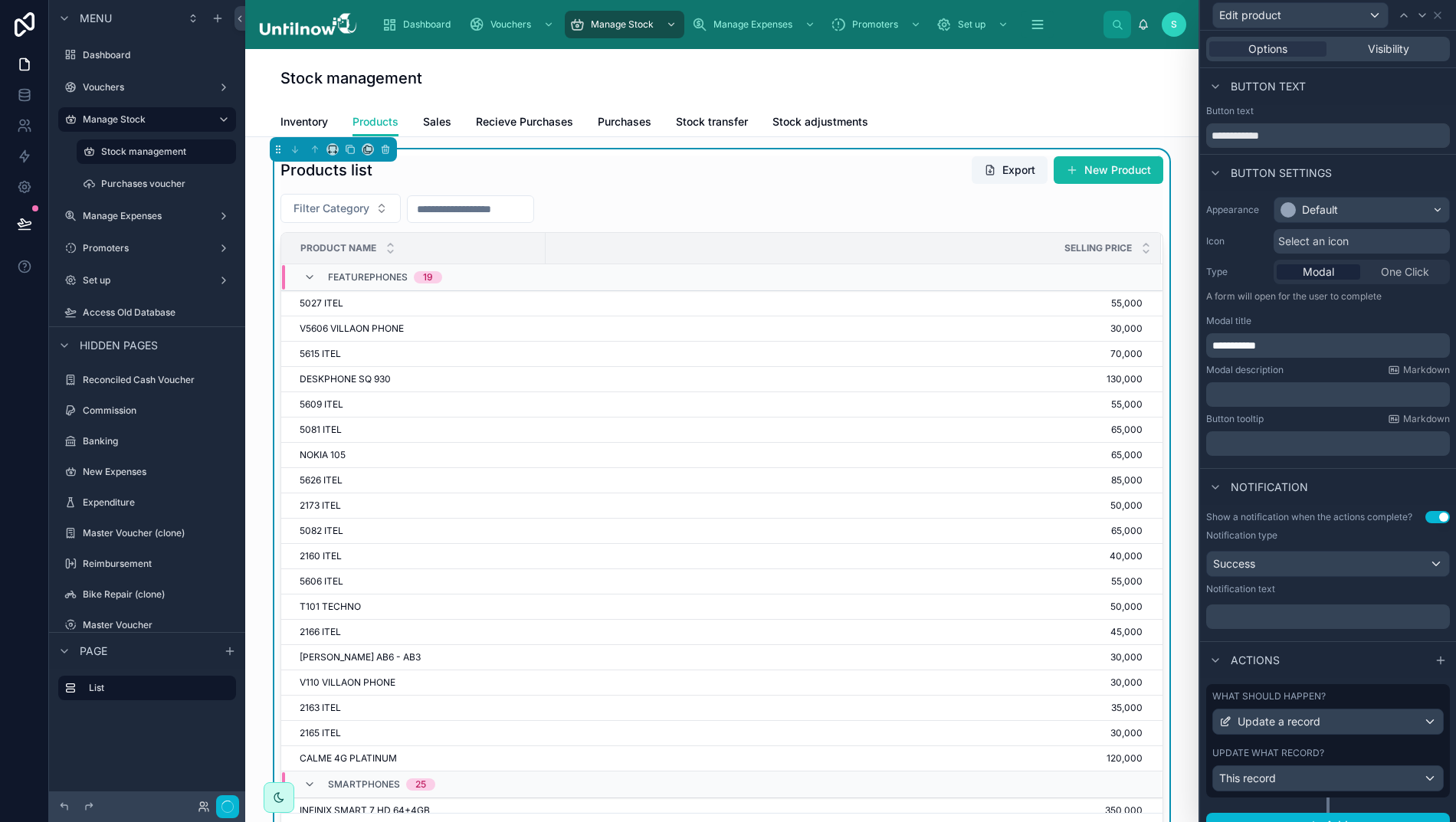
click at [1260, 625] on p "﻿" at bounding box center [1329, 616] width 234 height 15
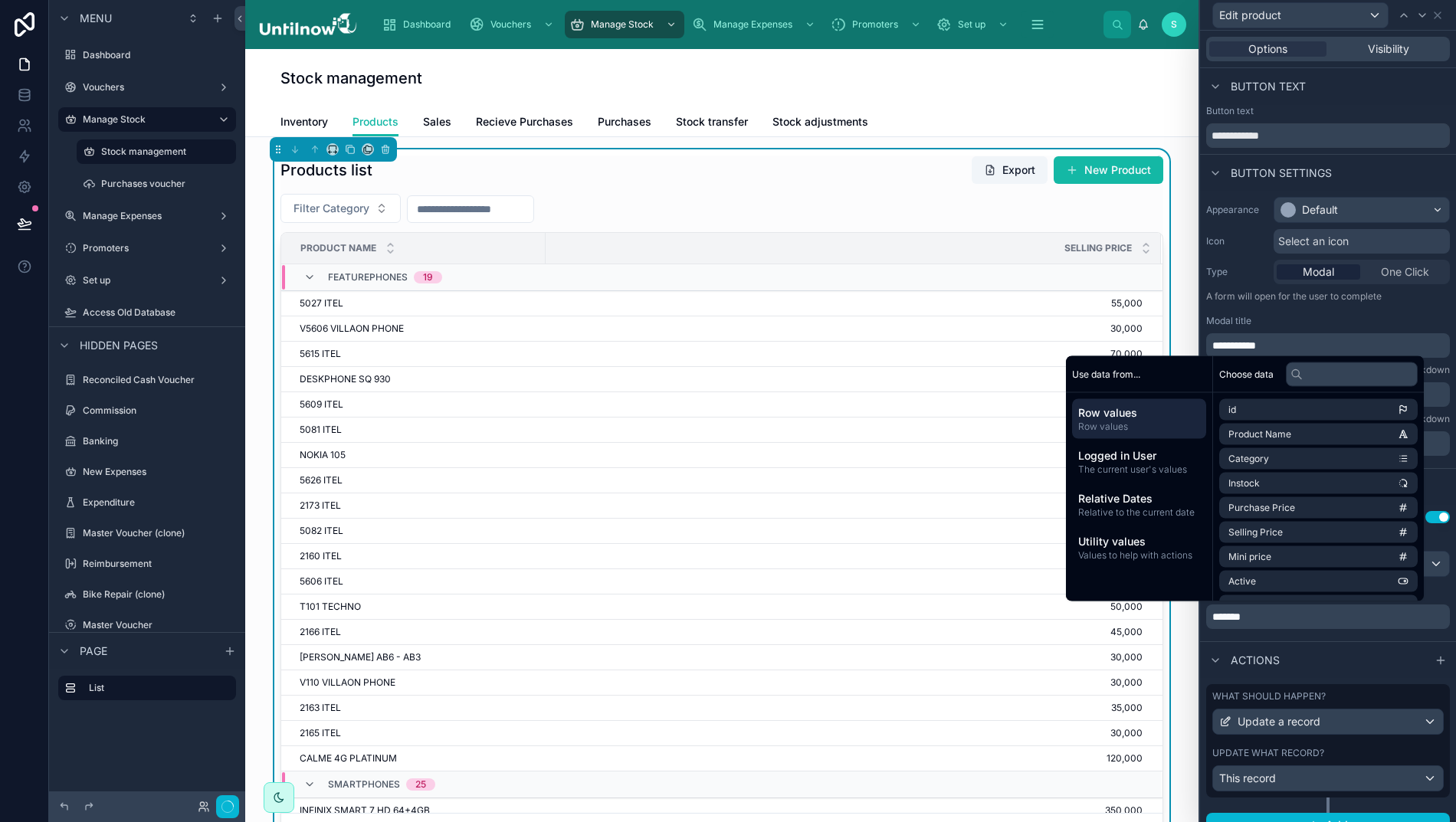
click at [1404, 89] on div "Button text" at bounding box center [1328, 87] width 256 height 37
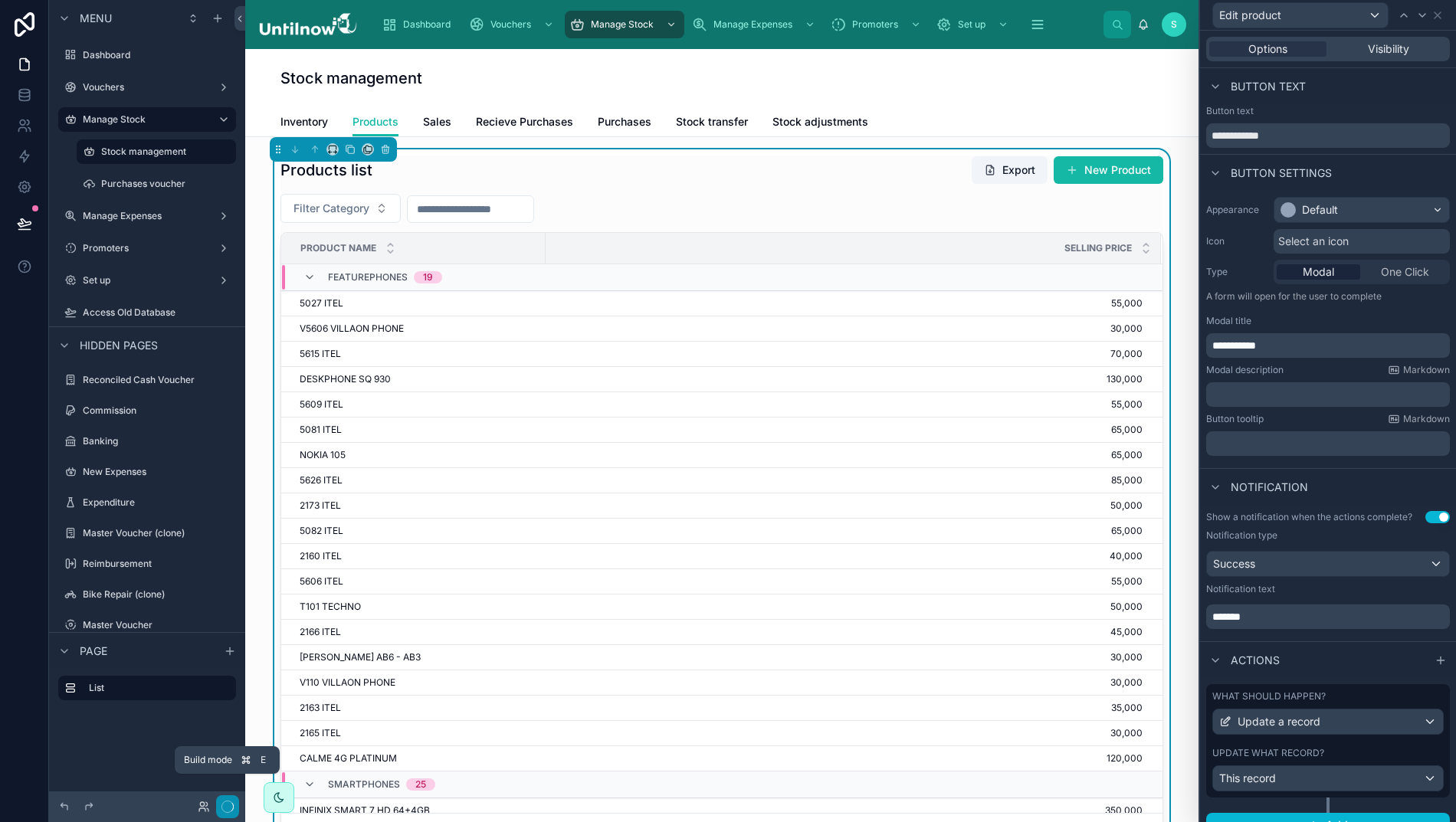
click at [232, 805] on icon "button" at bounding box center [228, 808] width 13 height 13
click at [28, 216] on icon at bounding box center [24, 224] width 15 height 15
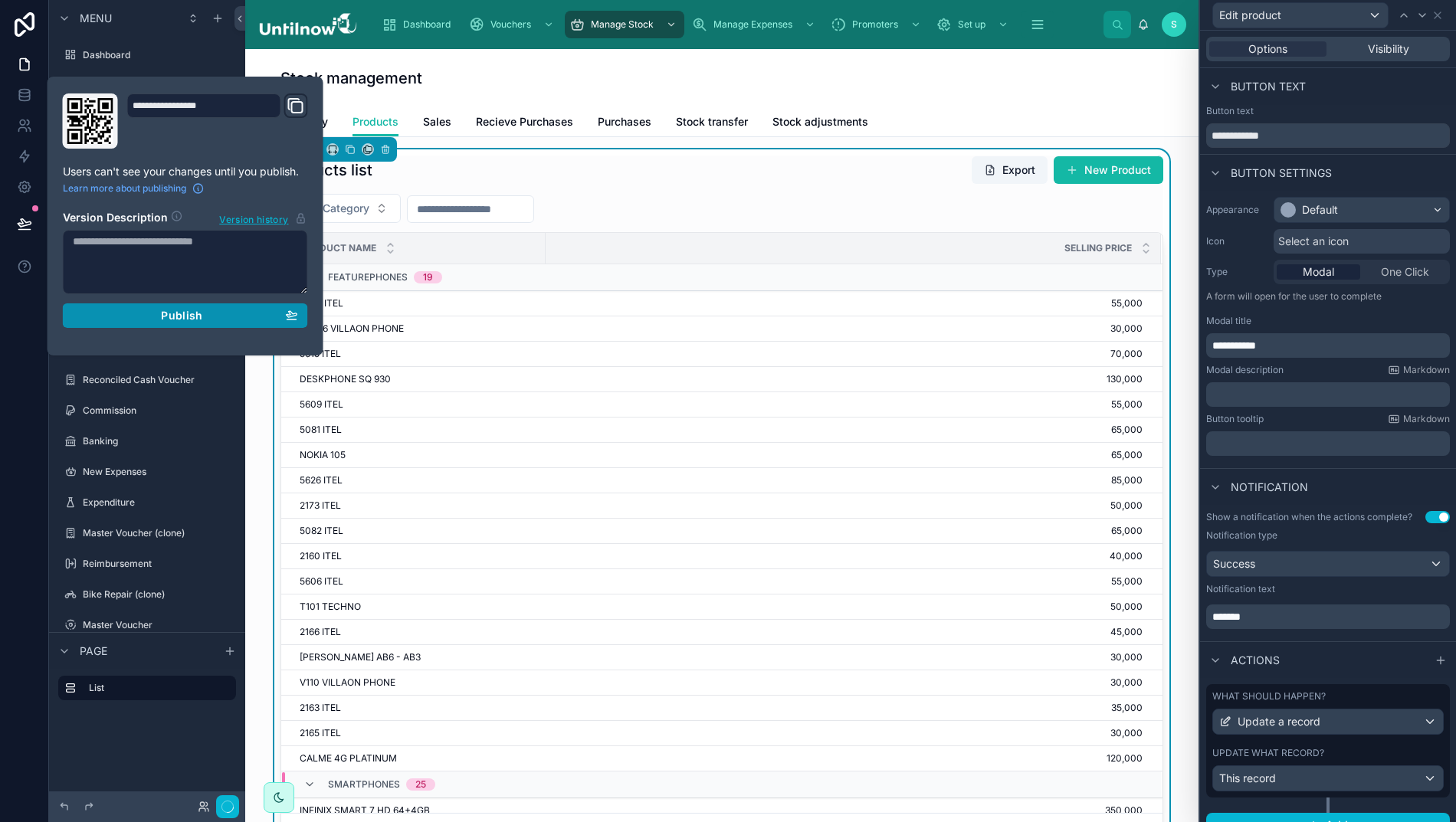
click at [233, 314] on div "Publish" at bounding box center [186, 315] width 225 height 14
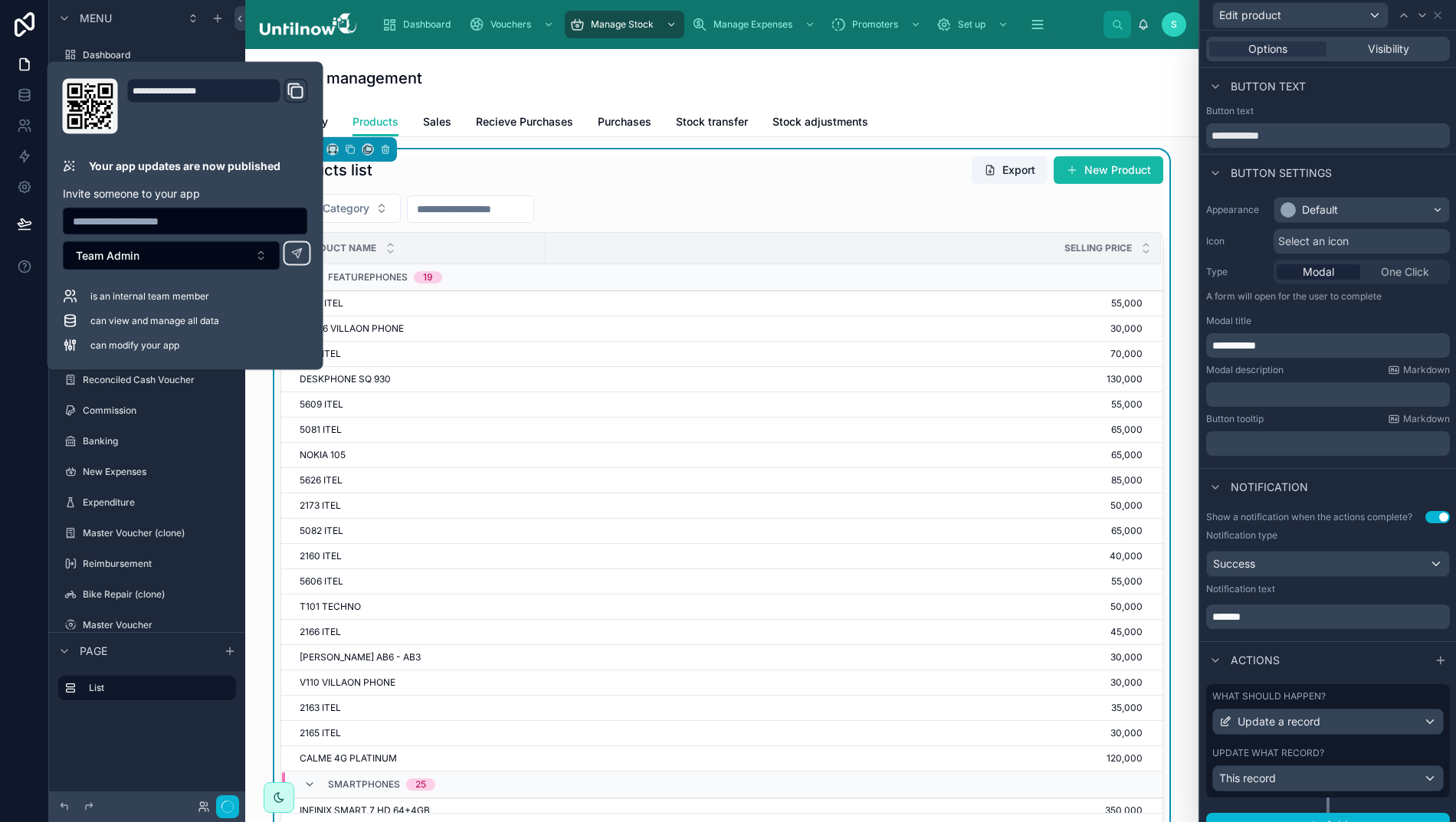
click at [172, 810] on div at bounding box center [116, 807] width 123 height 18
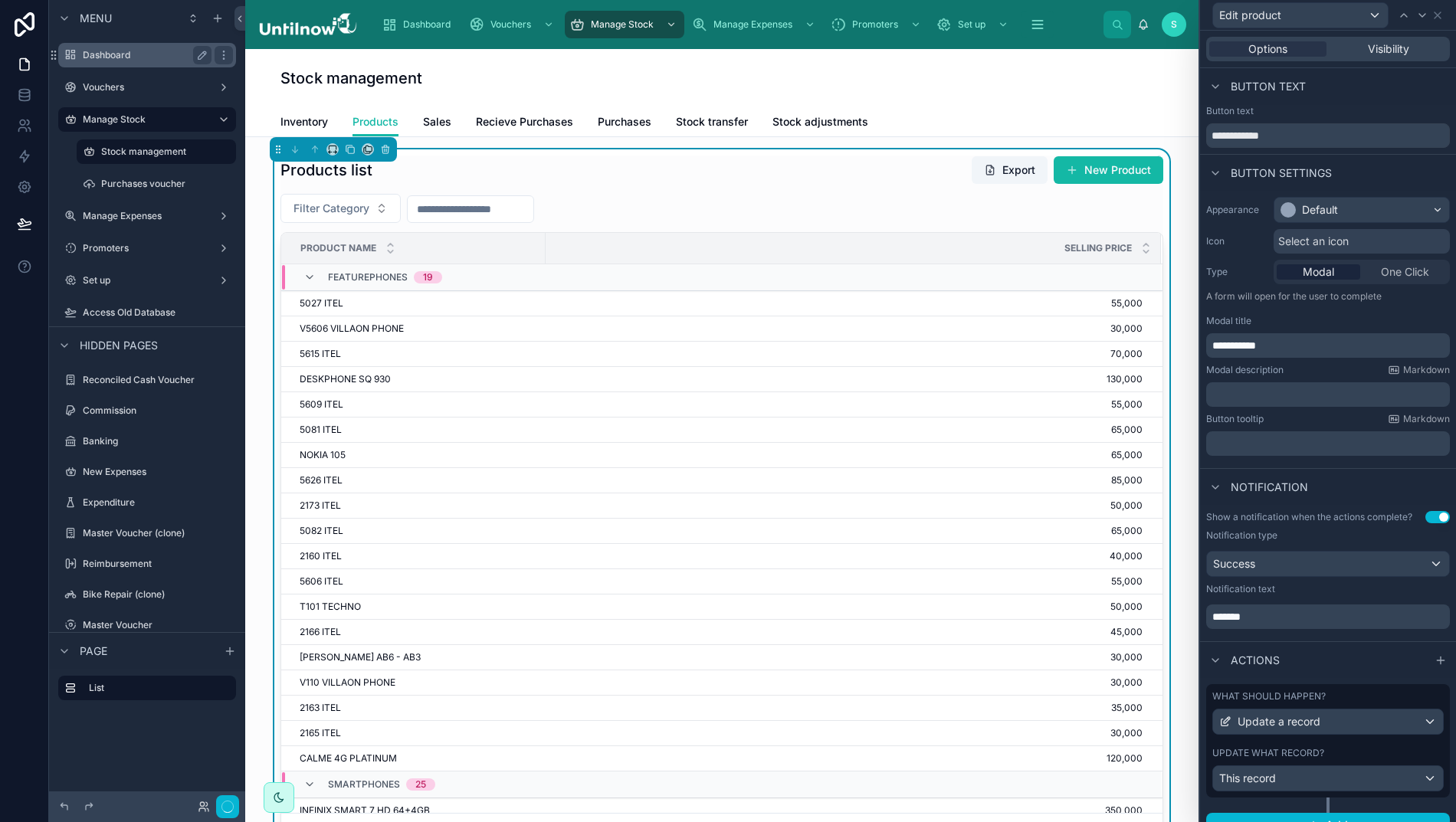
click at [110, 54] on label "Dashboard" at bounding box center [144, 55] width 123 height 13
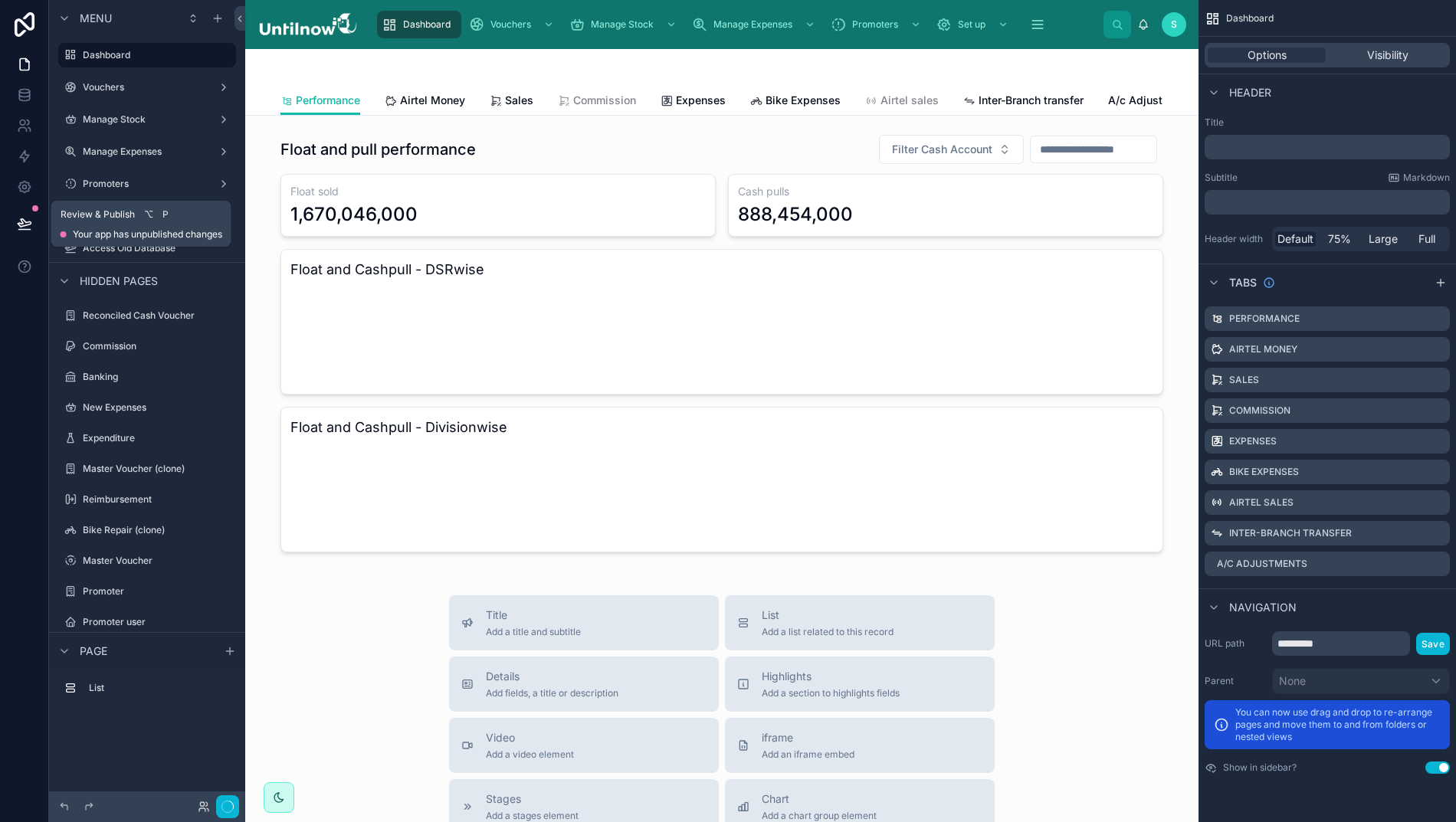
click at [23, 218] on icon at bounding box center [24, 224] width 15 height 15
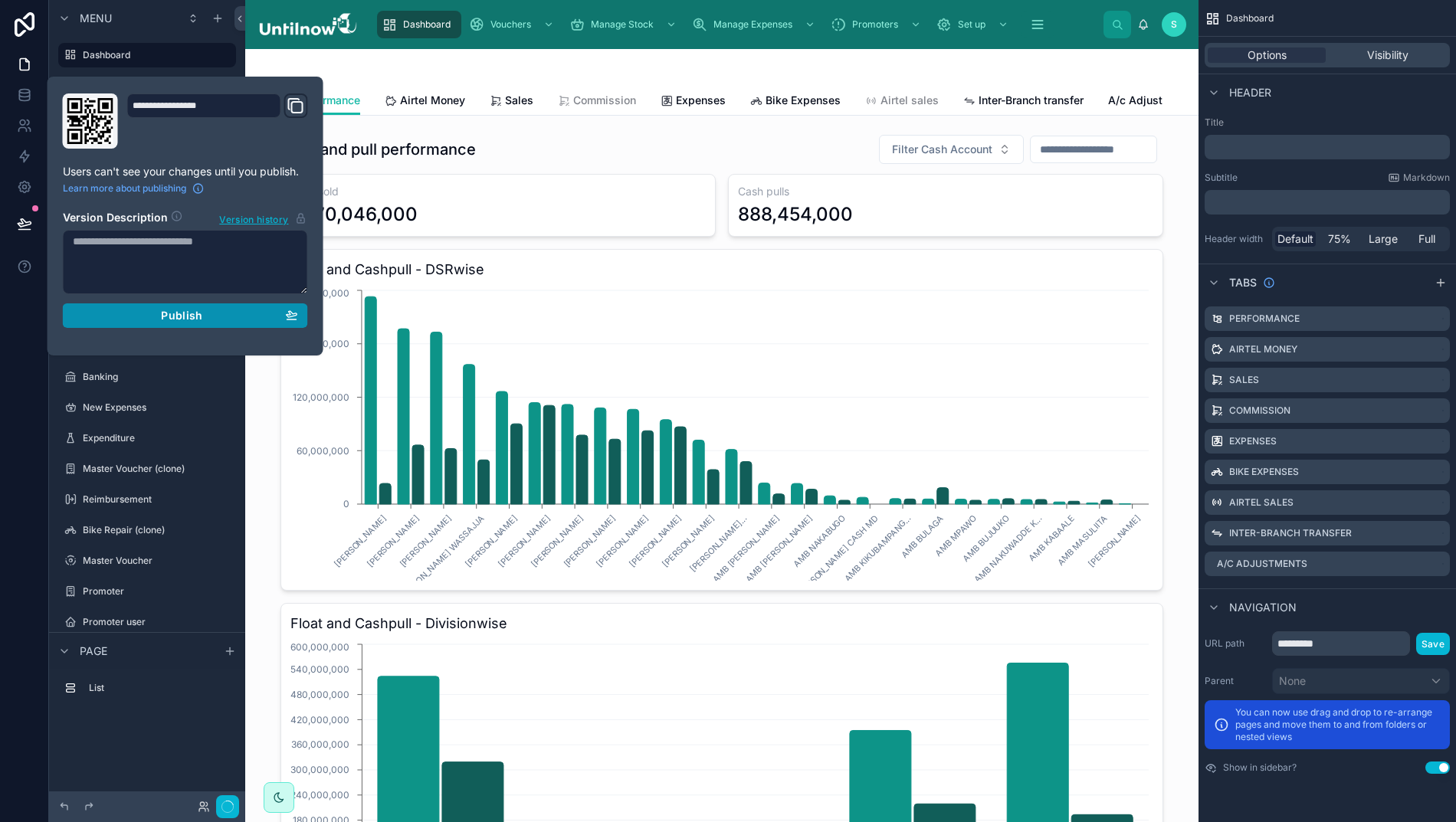
click at [154, 315] on div "Publish" at bounding box center [186, 315] width 225 height 14
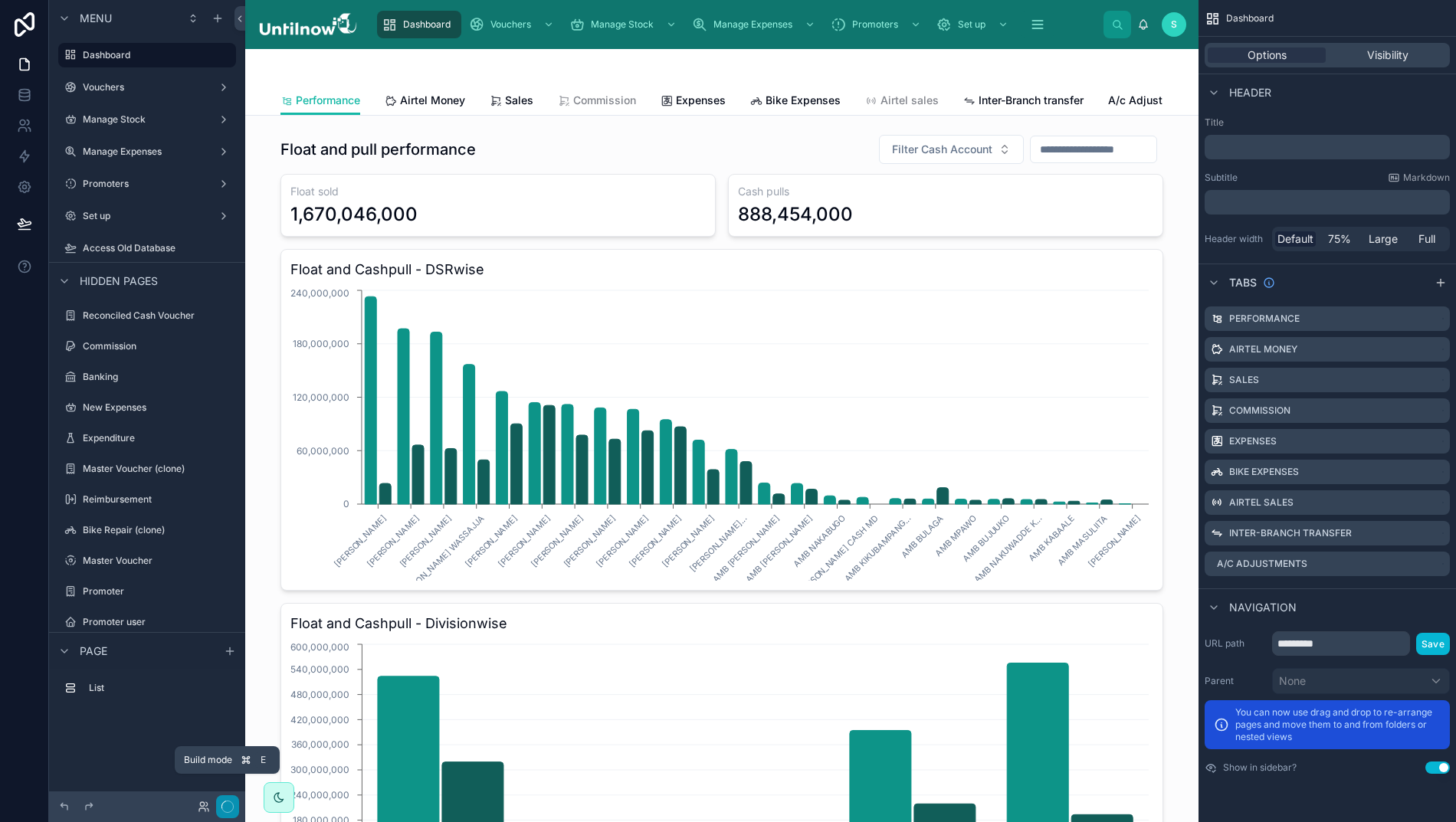
click at [222, 807] on circle "button" at bounding box center [227, 807] width 12 height 12
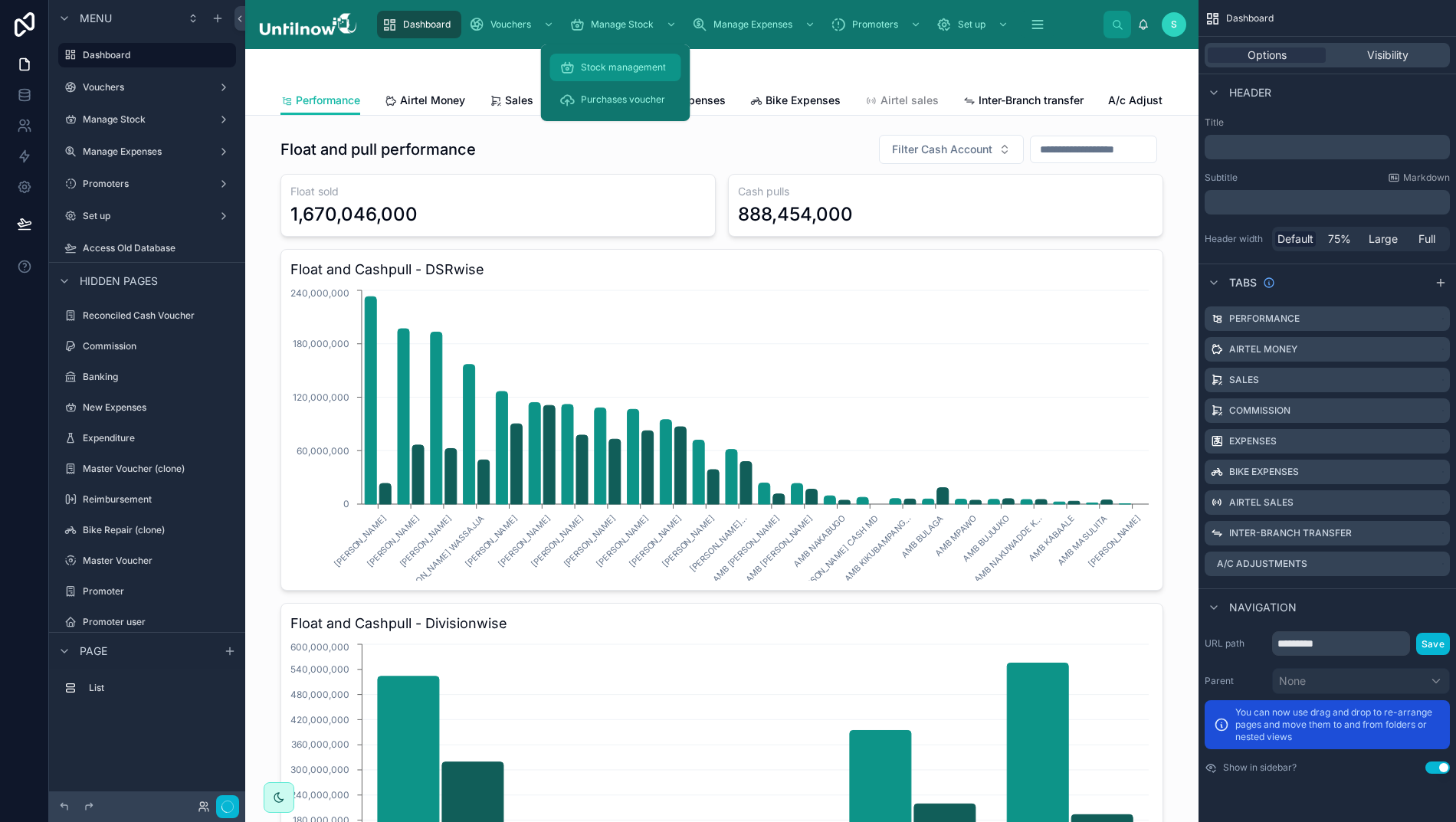
click at [613, 66] on span "Stock management" at bounding box center [623, 68] width 85 height 13
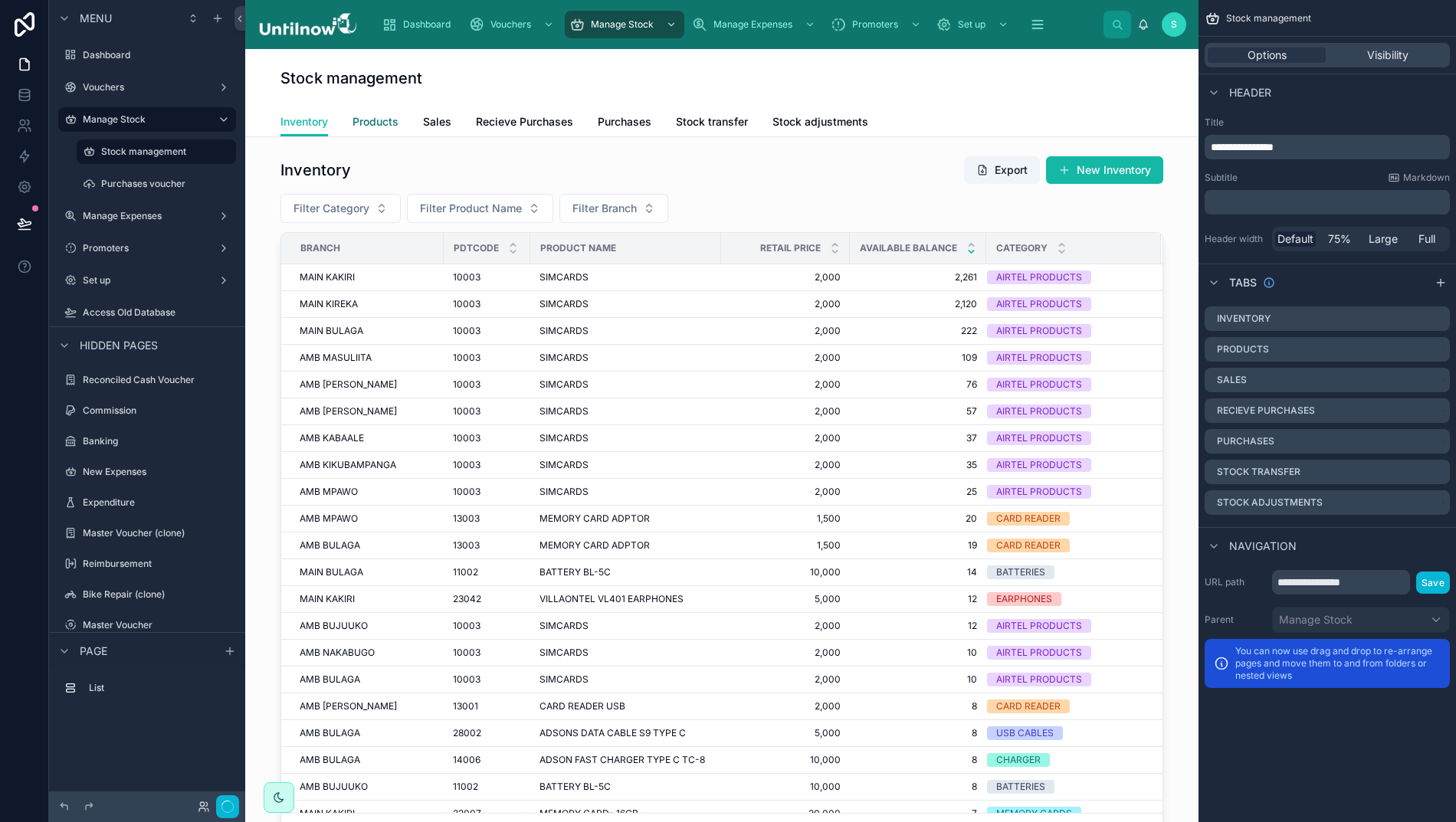
click at [380, 115] on span "Products" at bounding box center [375, 122] width 46 height 15
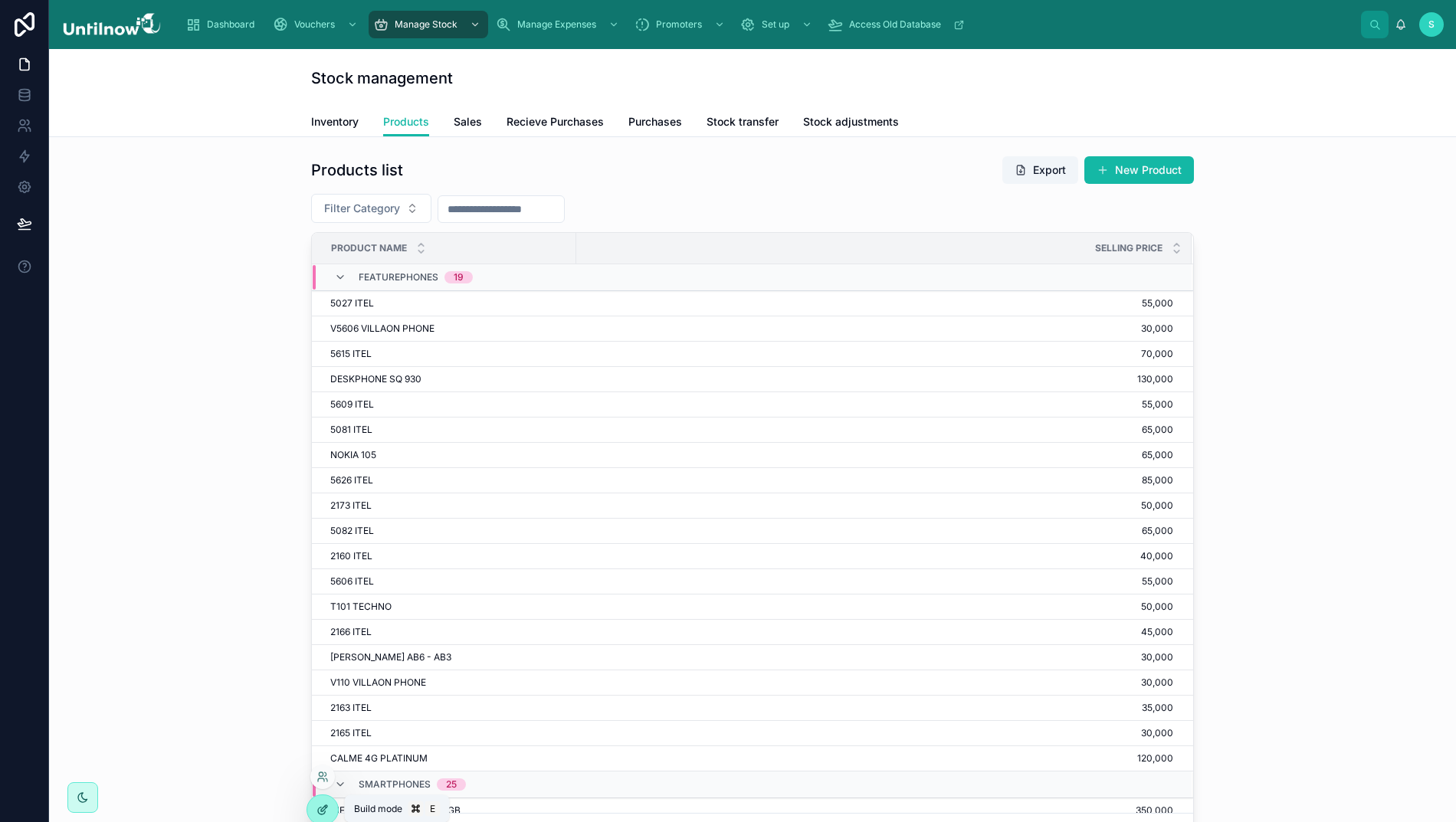
click at [328, 812] on icon at bounding box center [323, 810] width 13 height 13
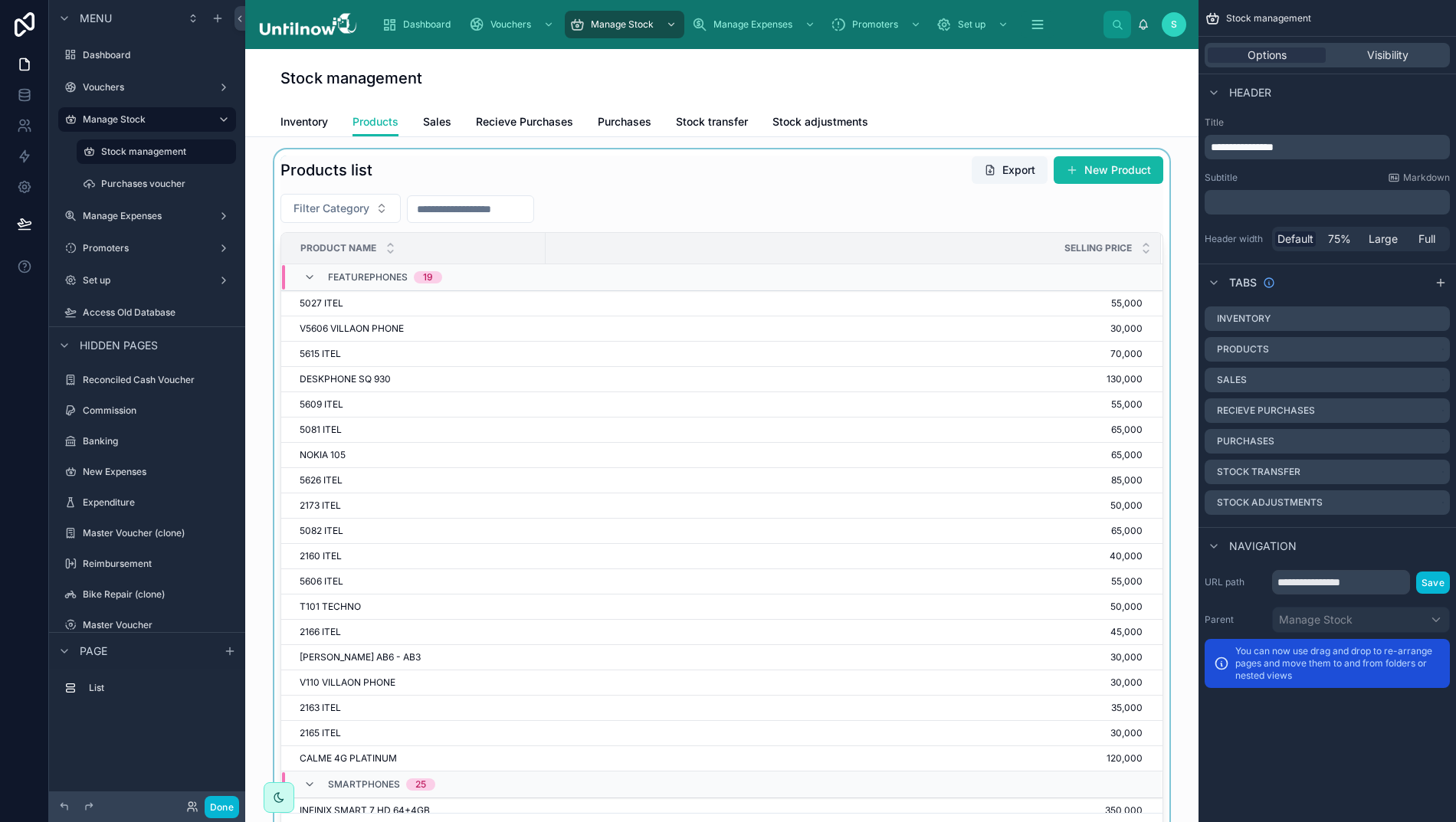
click at [617, 188] on div at bounding box center [722, 503] width 929 height 708
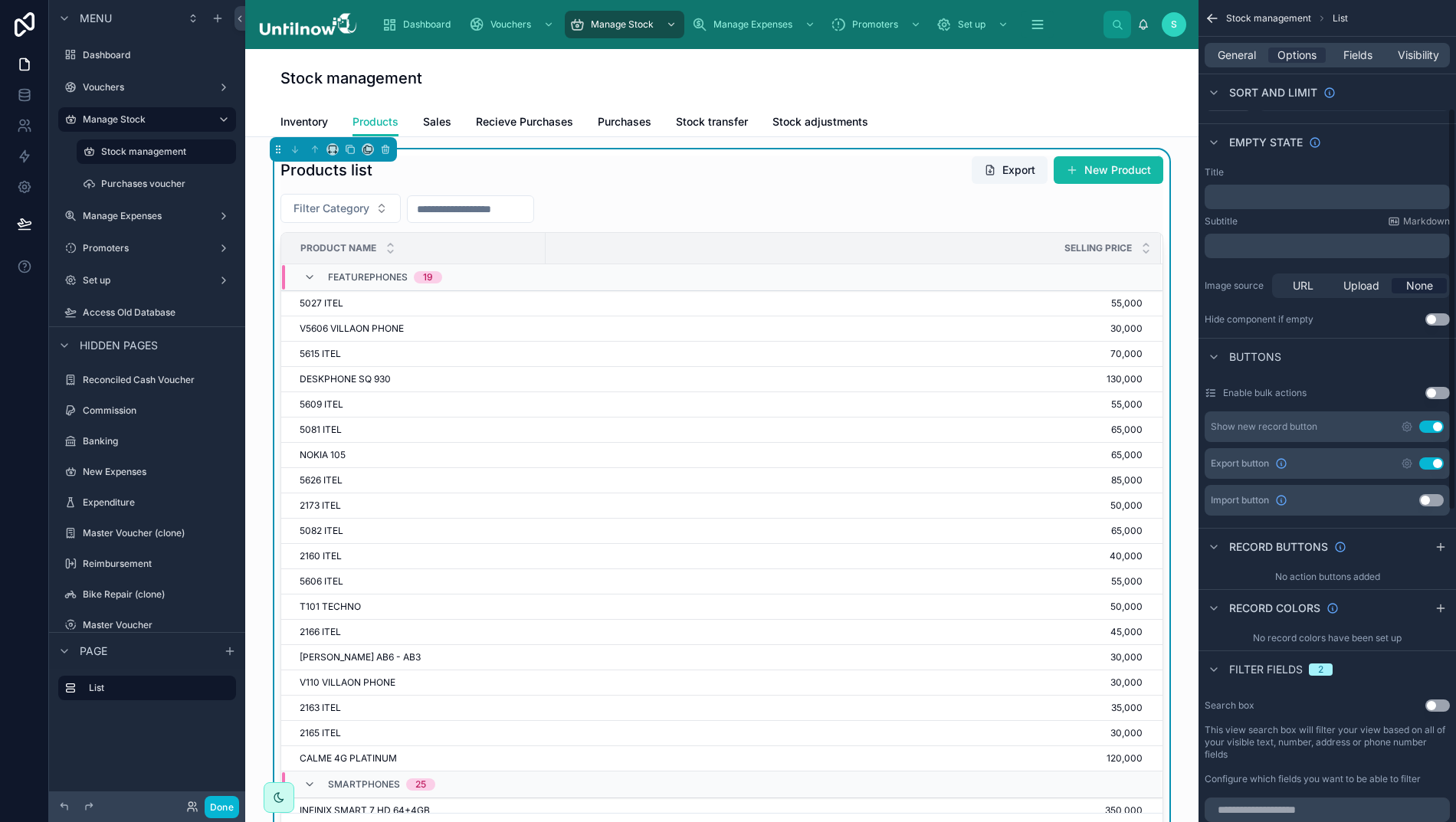
scroll to position [225, 0]
click at [1447, 545] on icon "scrollable content" at bounding box center [1441, 546] width 13 height 13
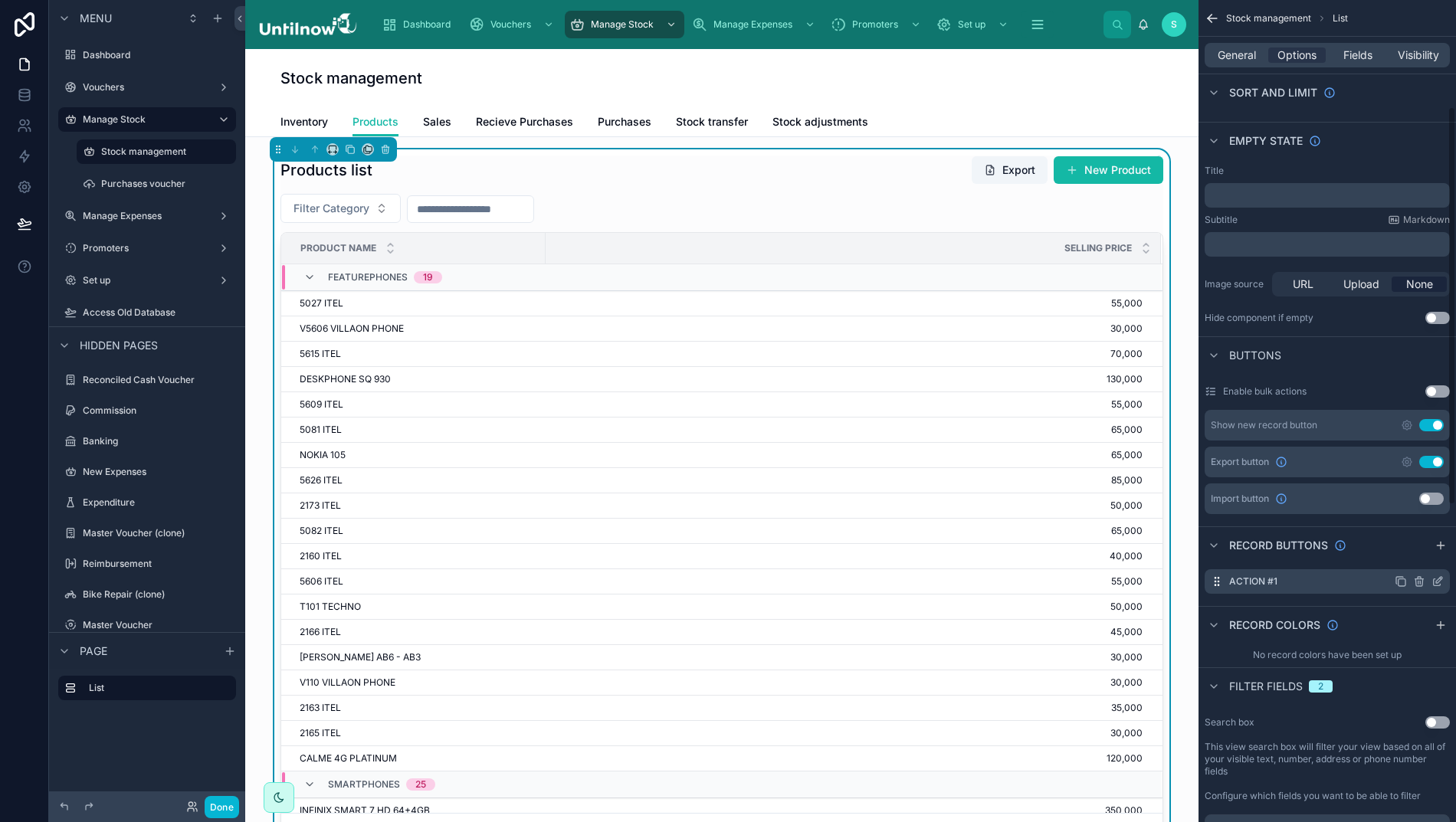
click at [1443, 583] on icon "scrollable content" at bounding box center [1438, 582] width 13 height 13
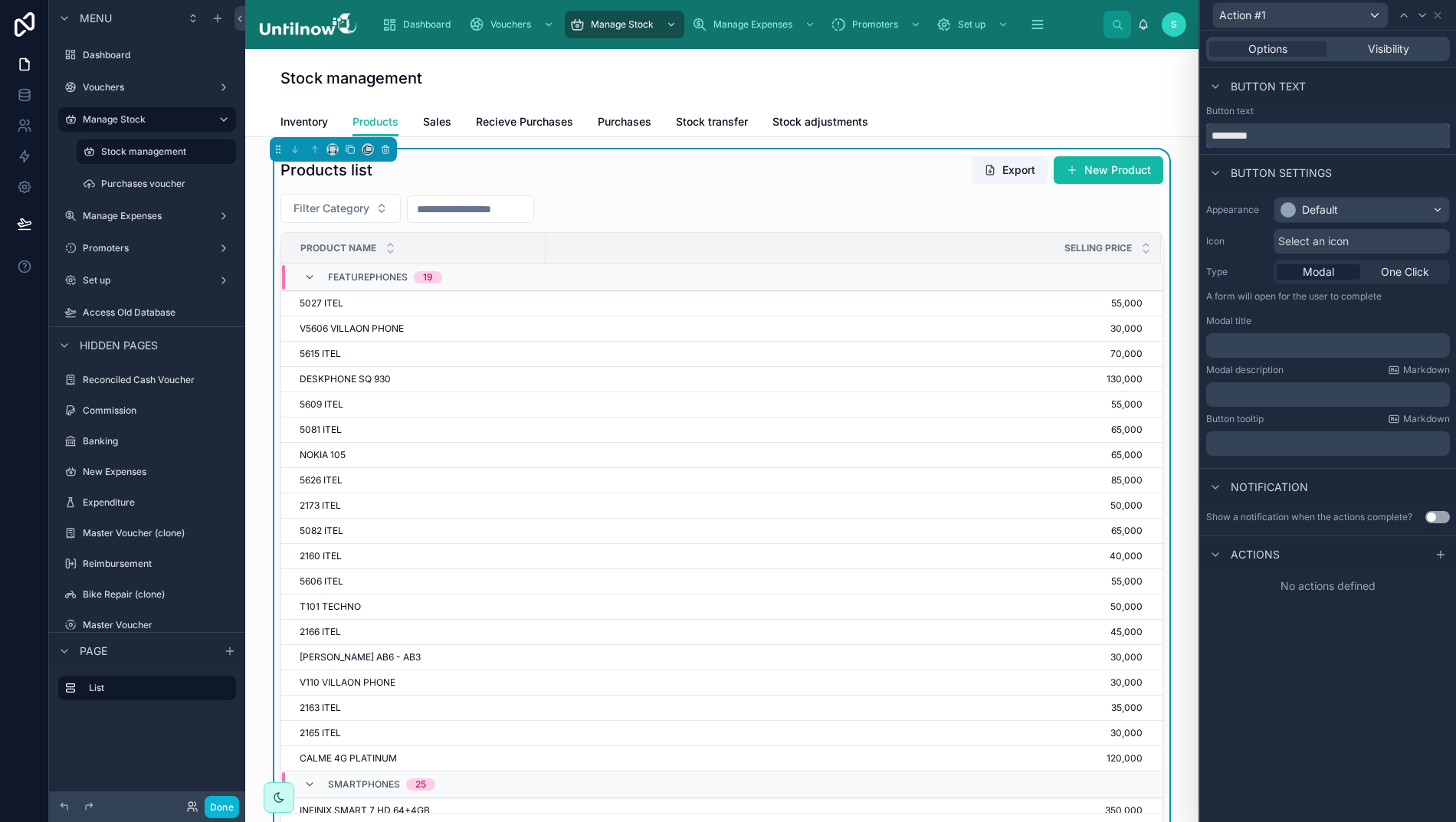
click at [1288, 132] on input "*********" at bounding box center [1328, 135] width 243 height 24
drag, startPoint x: 1288, startPoint y: 132, endPoint x: 1185, endPoint y: 93, distance: 110.1
click at [1185, 93] on div "Action #1 Options Visibility Button text Button text ********* Button settings …" at bounding box center [728, 411] width 1456 height 822
type input "**********"
click at [1282, 350] on p "﻿" at bounding box center [1329, 345] width 234 height 15
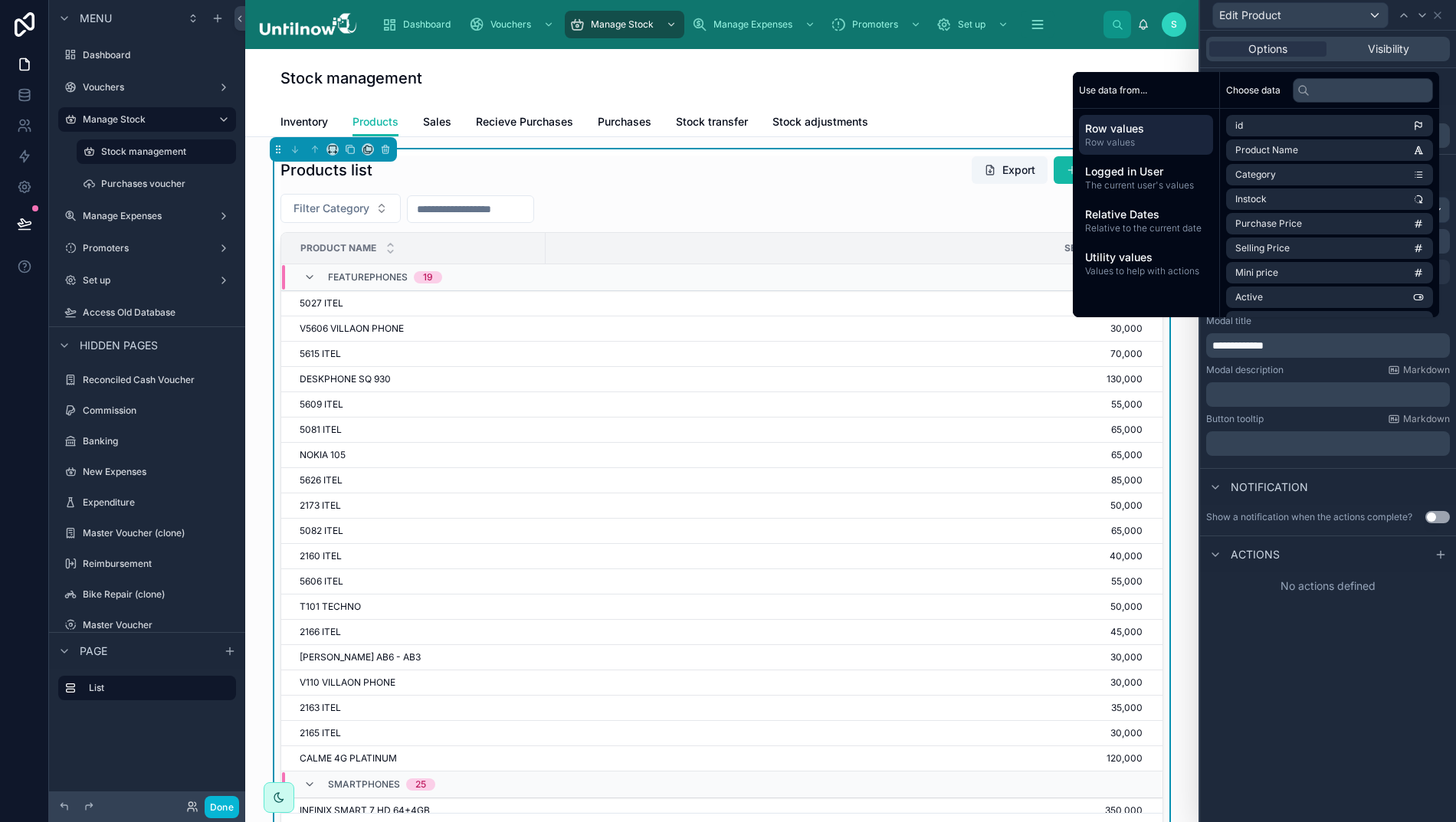
click at [1450, 515] on button "Use setting" at bounding box center [1437, 517] width 24 height 13
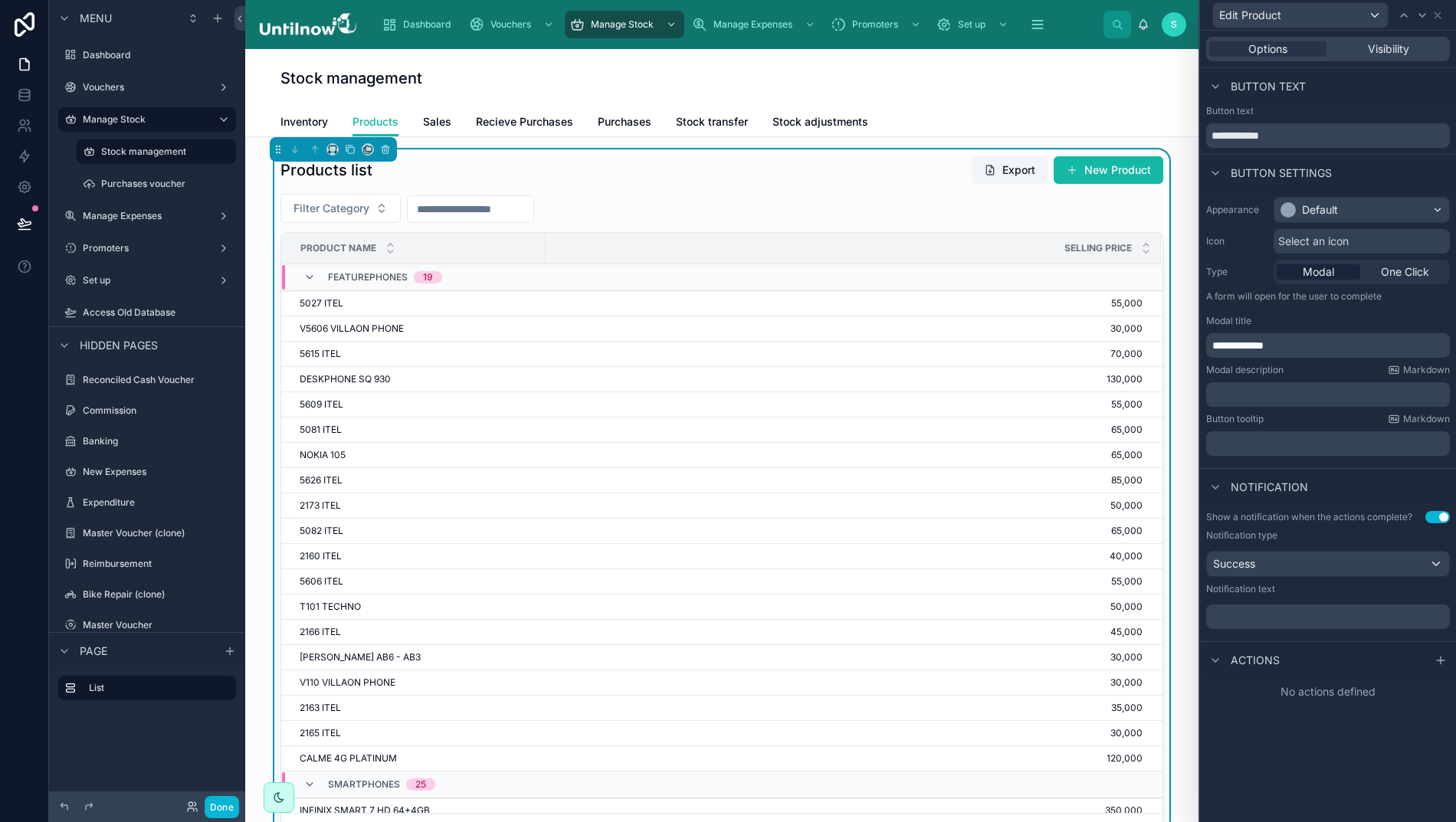
click at [1264, 610] on p "﻿" at bounding box center [1329, 616] width 234 height 15
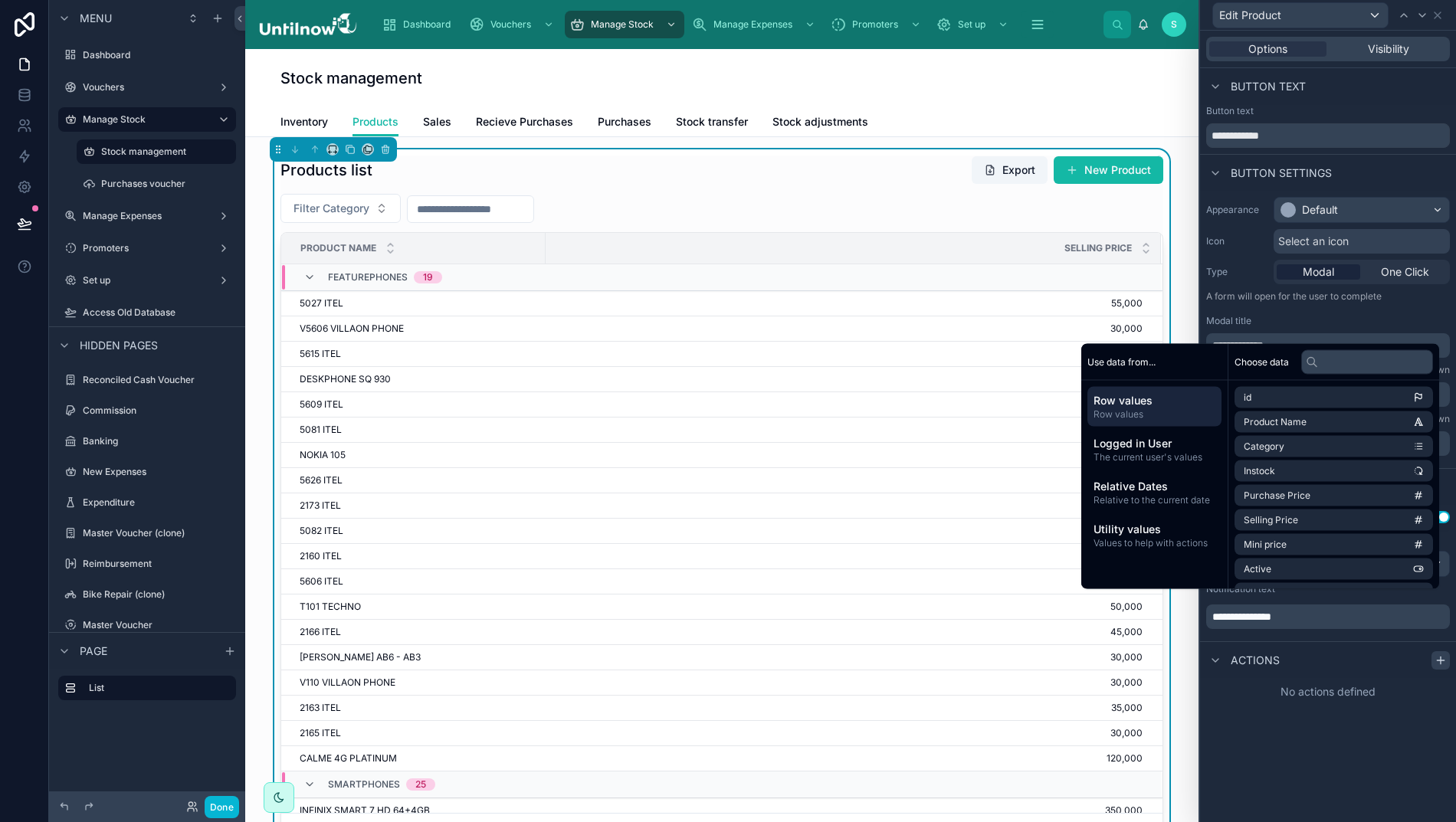
click at [1447, 660] on icon at bounding box center [1441, 661] width 13 height 13
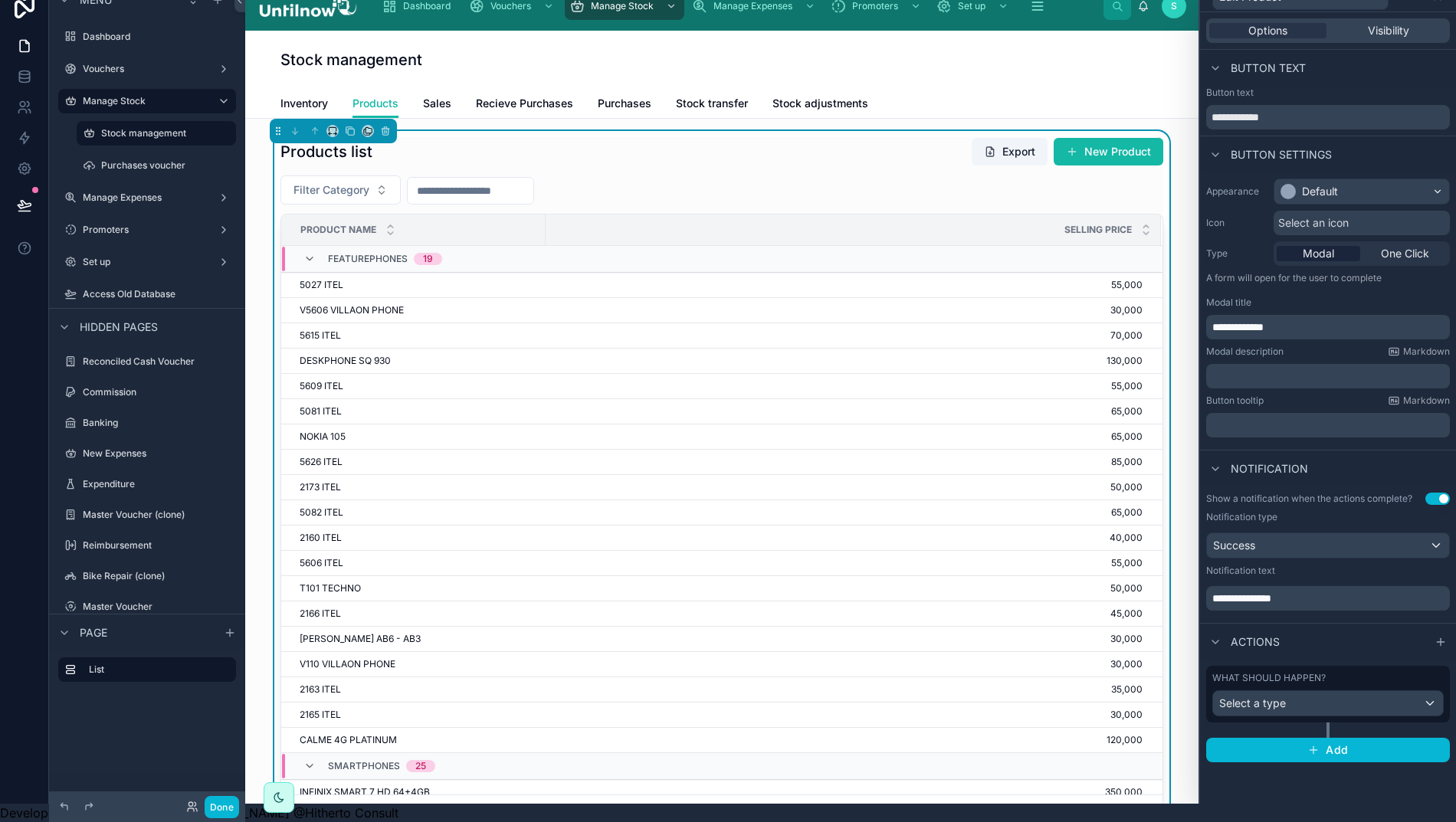
scroll to position [33, 0]
click at [1321, 691] on div "Select a type" at bounding box center [1327, 703] width 230 height 24
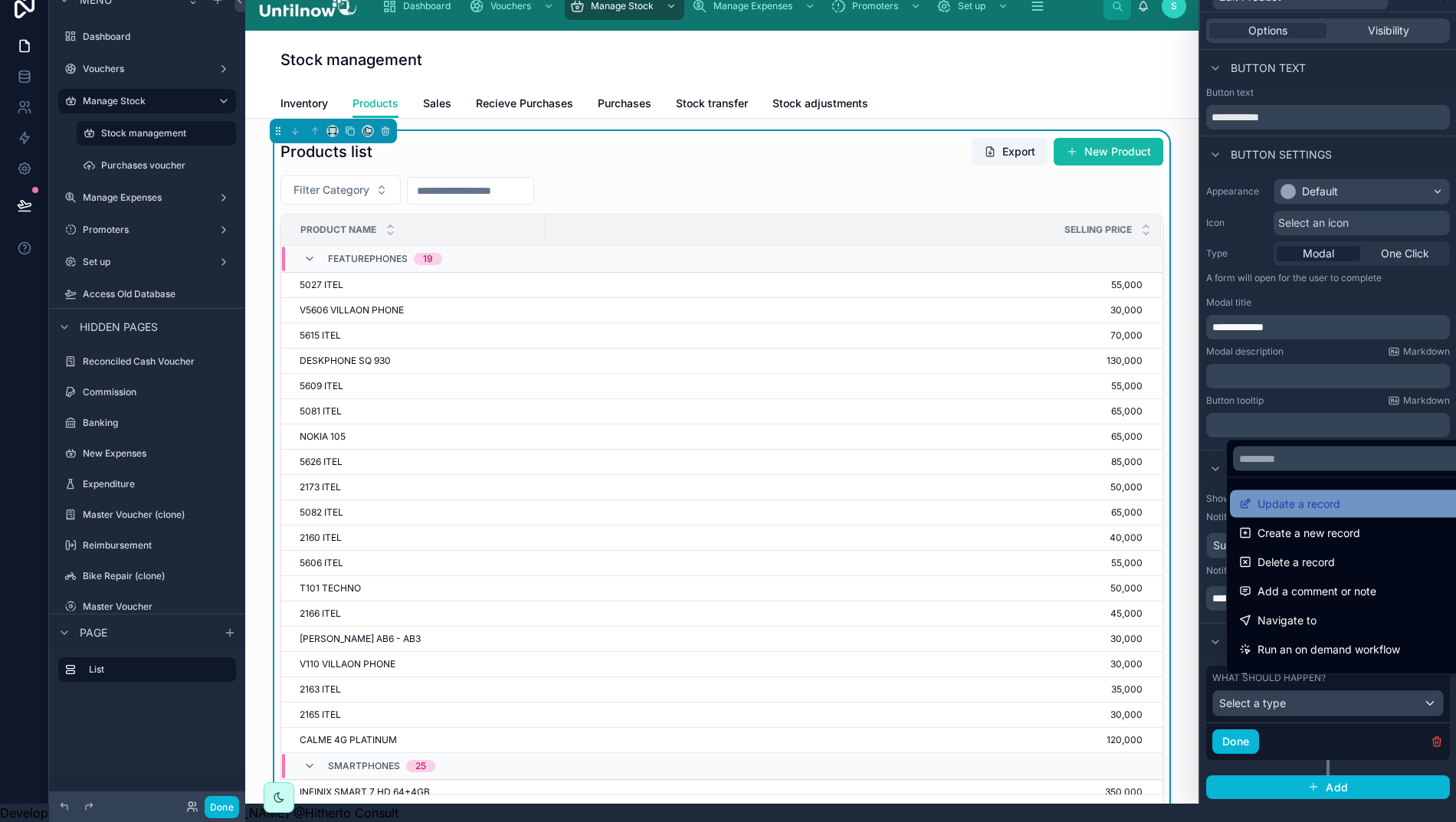
click at [1290, 494] on div "Update a record" at bounding box center [1359, 504] width 259 height 28
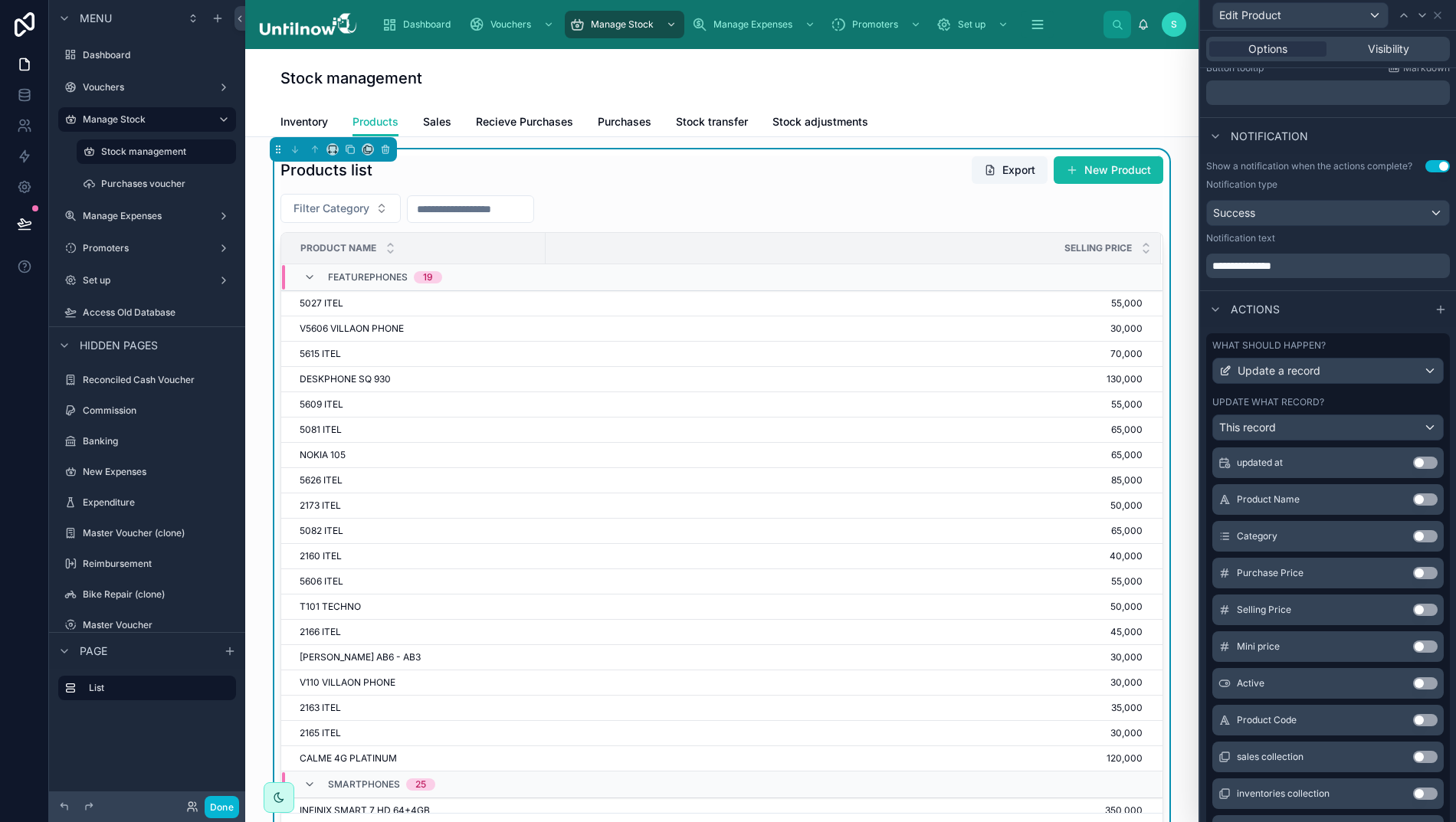
scroll to position [196, 0]
click at [1413, 619] on button "Use setting" at bounding box center [1424, 614] width 24 height 13
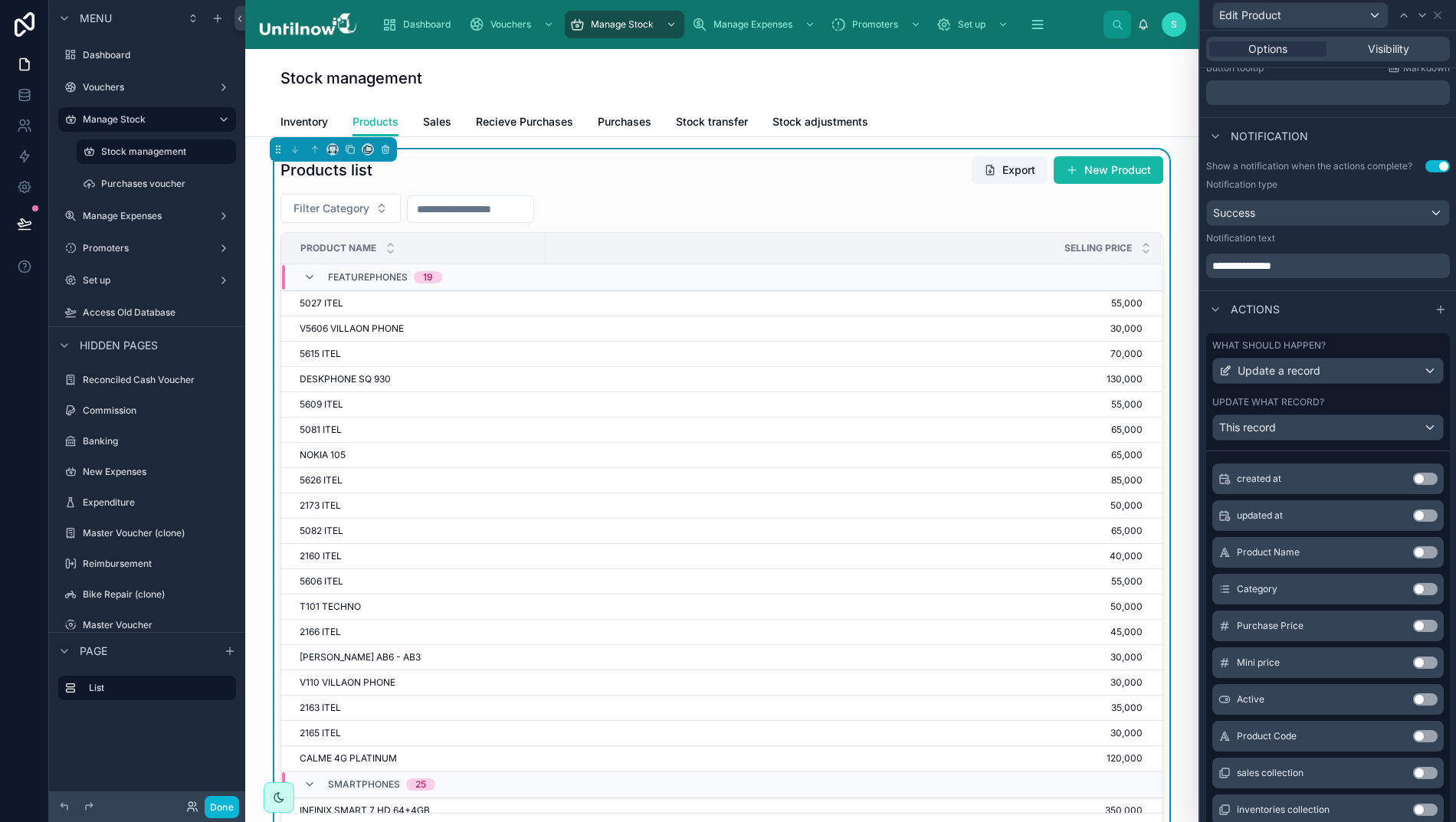
click at [1413, 669] on button "Use setting" at bounding box center [1424, 663] width 24 height 13
click at [1413, 706] on button "Use setting" at bounding box center [1424, 700] width 24 height 13
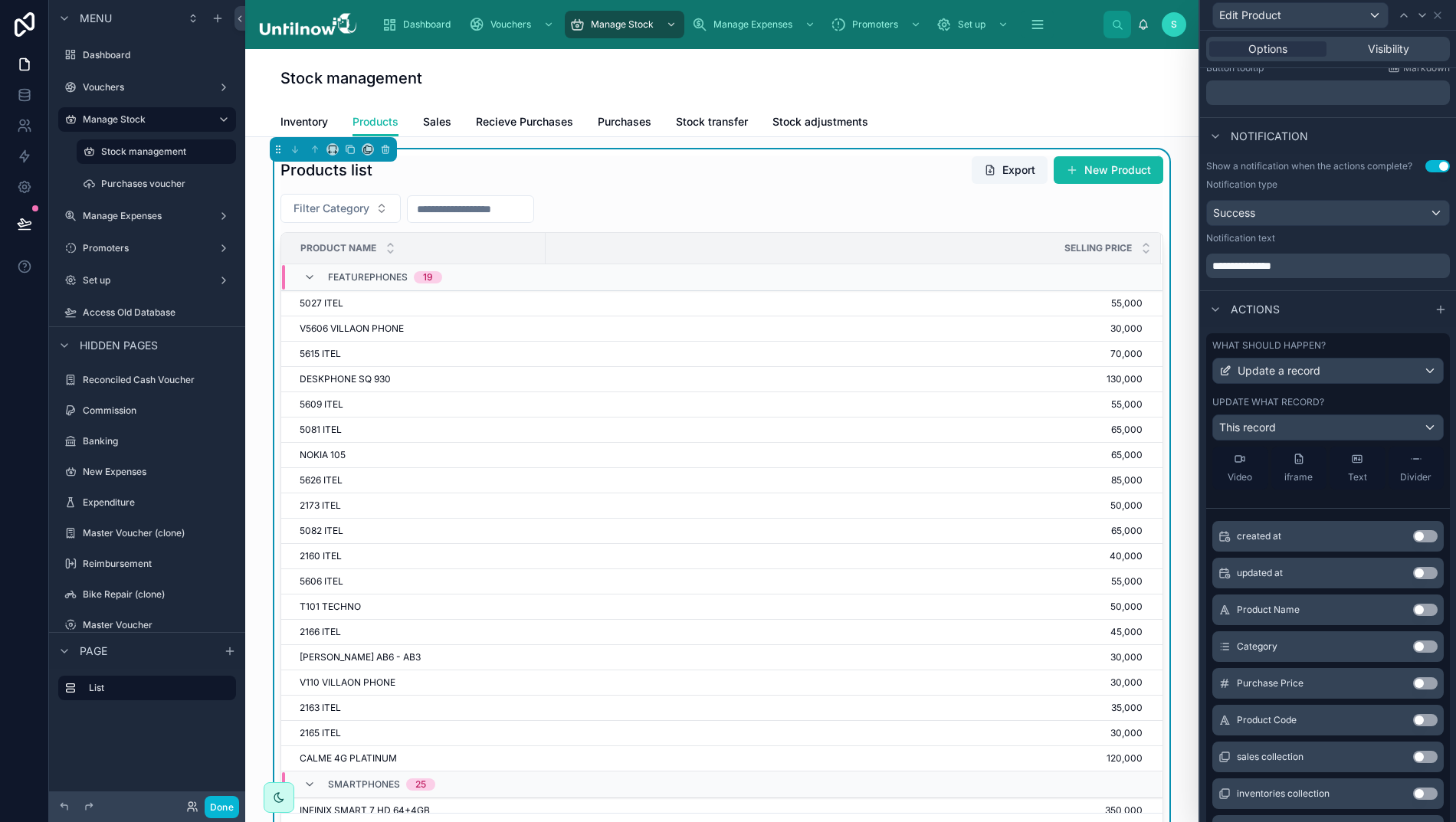
scroll to position [212, 0]
click at [1380, 348] on div "What should happen? Update a record Update what record? This record" at bounding box center [1328, 390] width 243 height 114
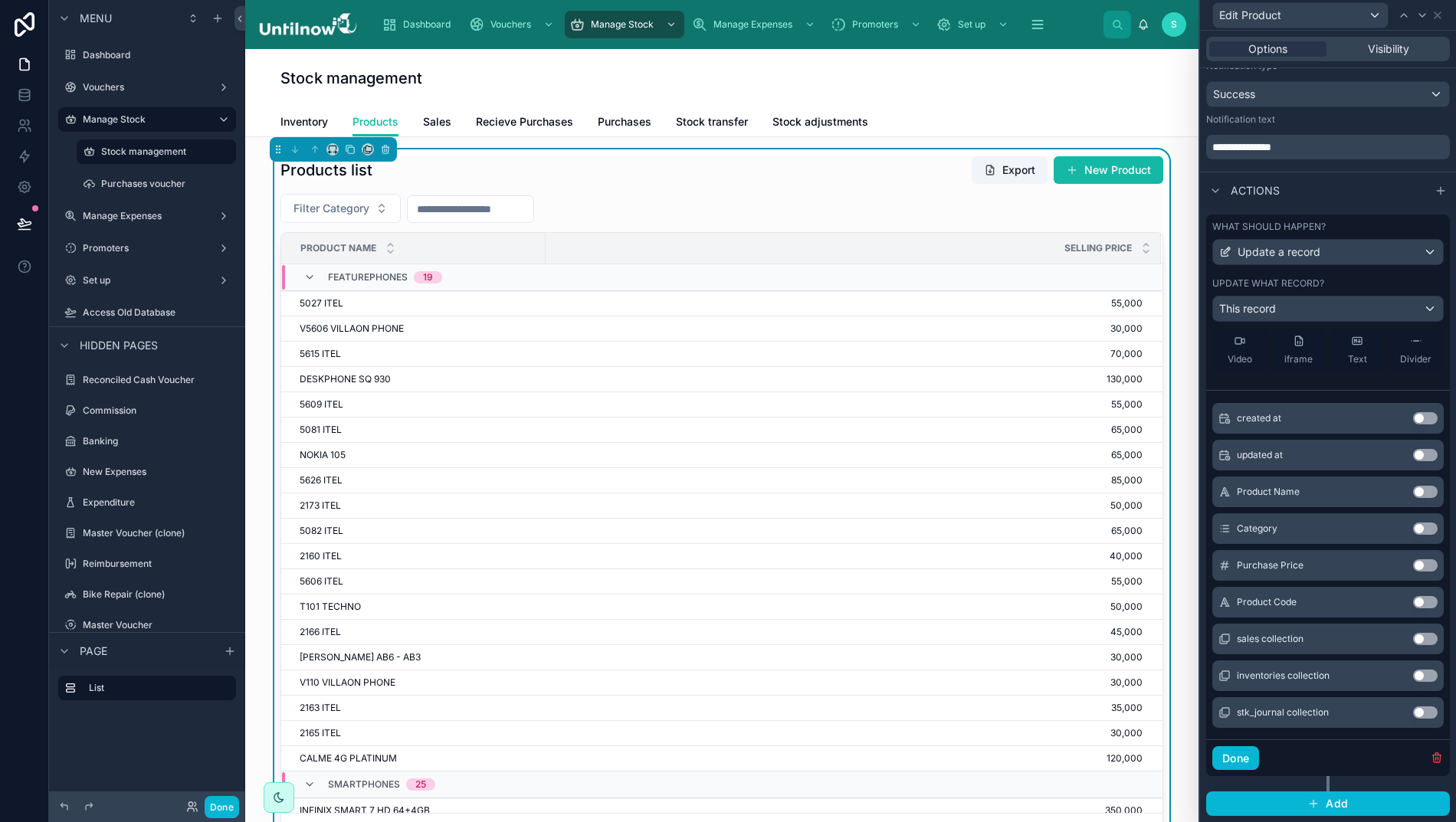
scroll to position [477, 0]
click at [1251, 770] on button "Done" at bounding box center [1235, 758] width 47 height 24
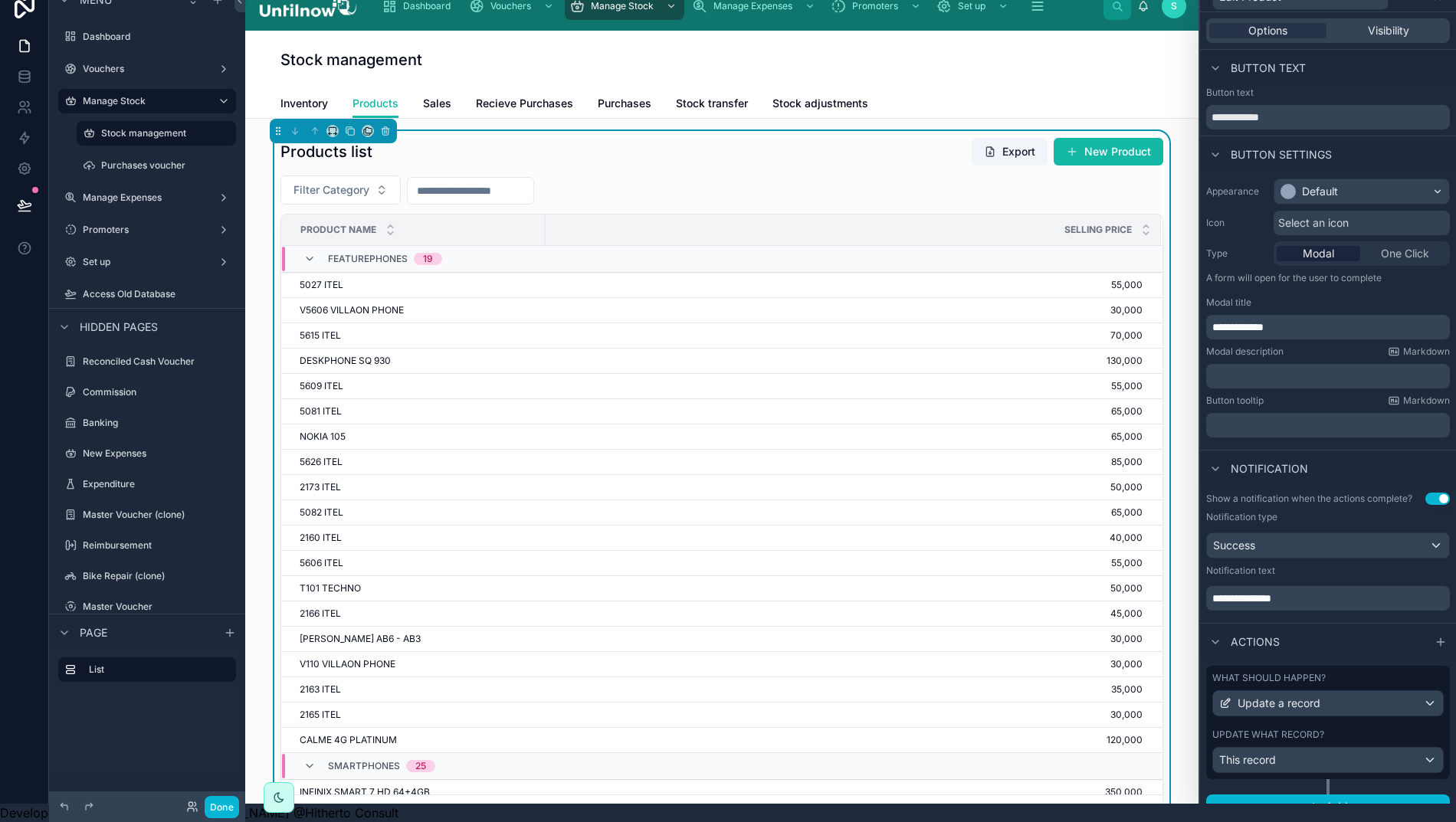
scroll to position [0, 0]
click at [1390, 23] on span "Visibility" at bounding box center [1388, 31] width 41 height 15
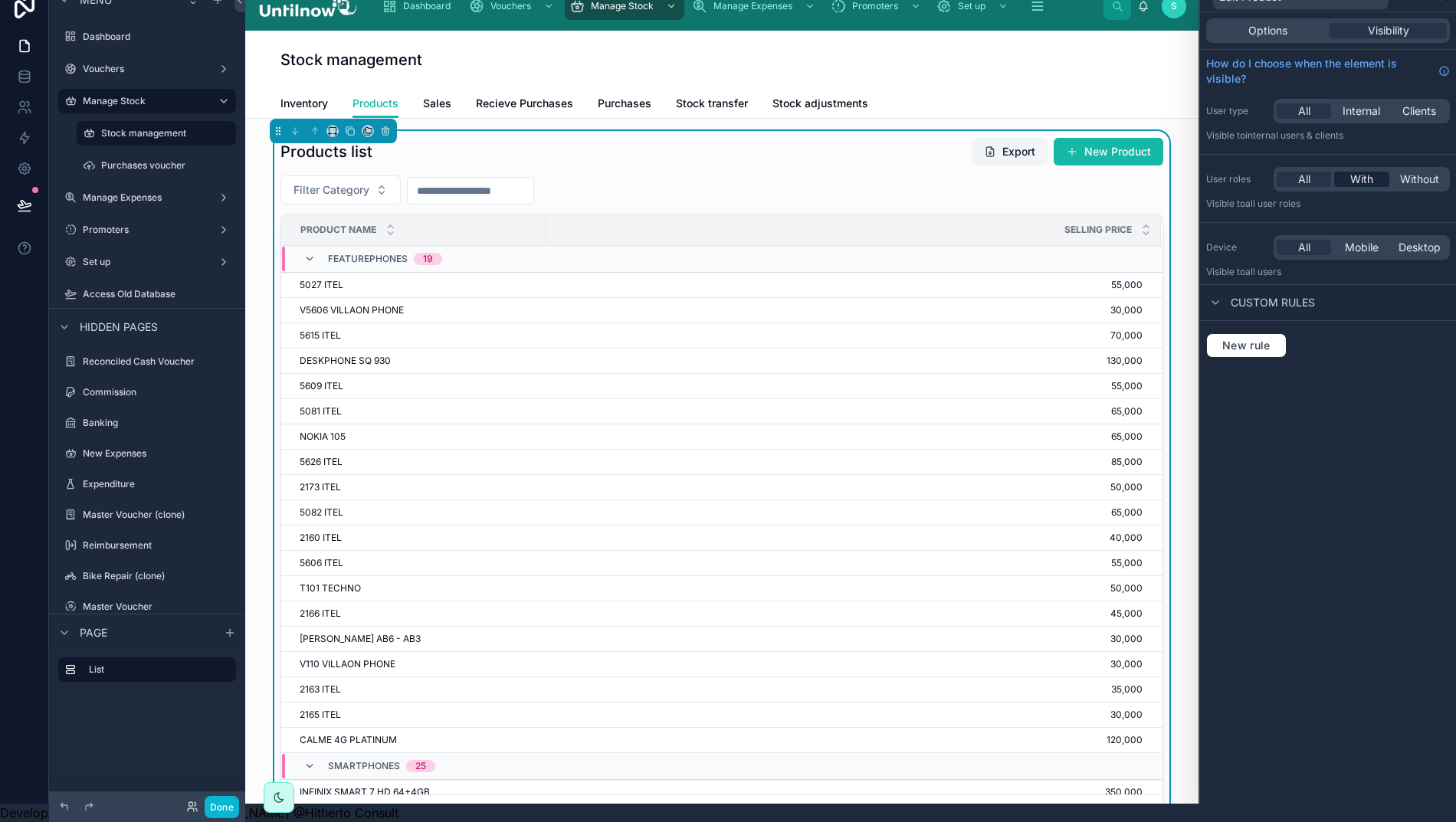
click at [1373, 171] on span "With" at bounding box center [1361, 178] width 23 height 15
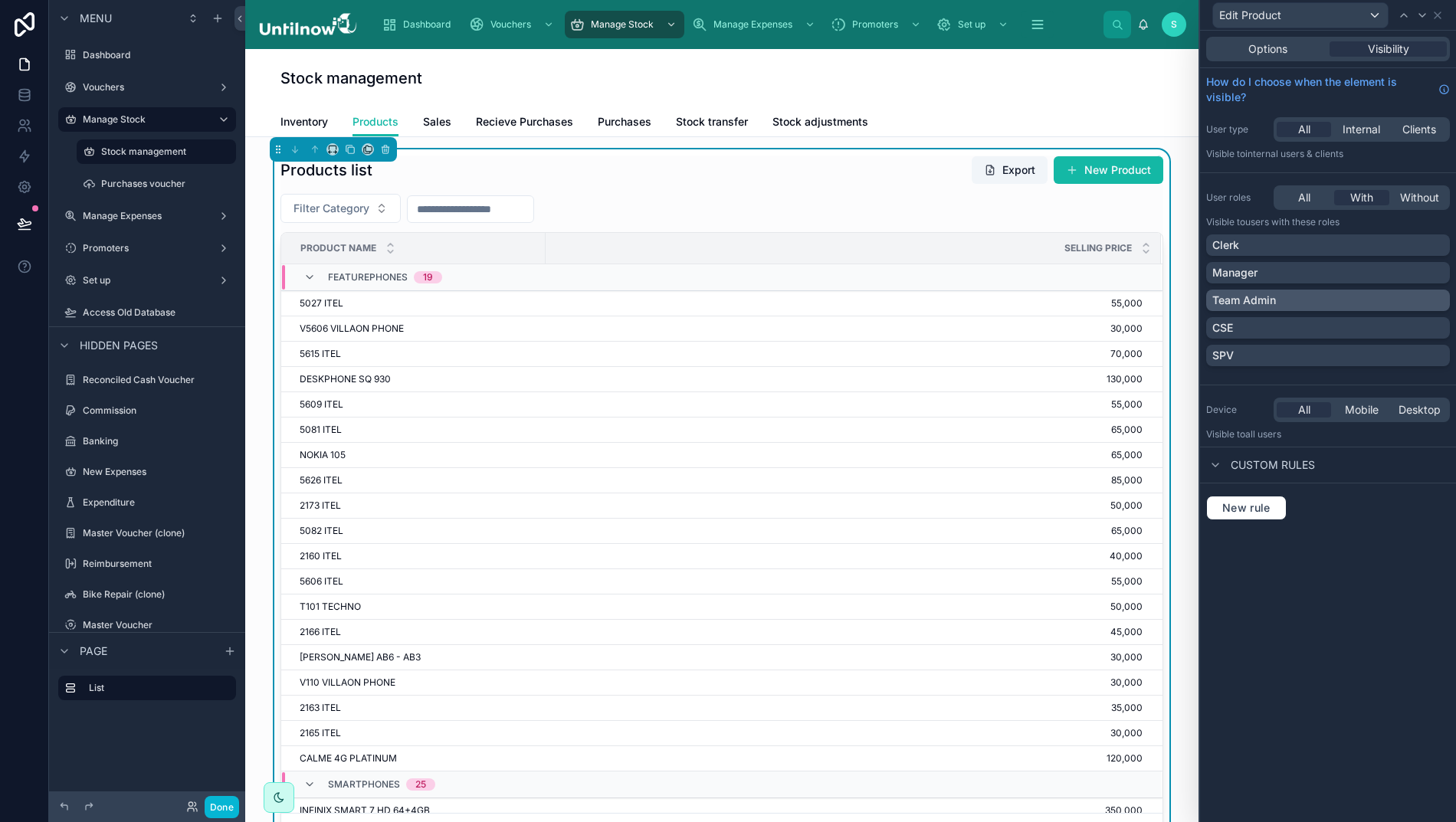
click at [1432, 296] on div "Team Admin" at bounding box center [1327, 300] width 232 height 15
click at [218, 807] on button "Done" at bounding box center [222, 808] width 34 height 23
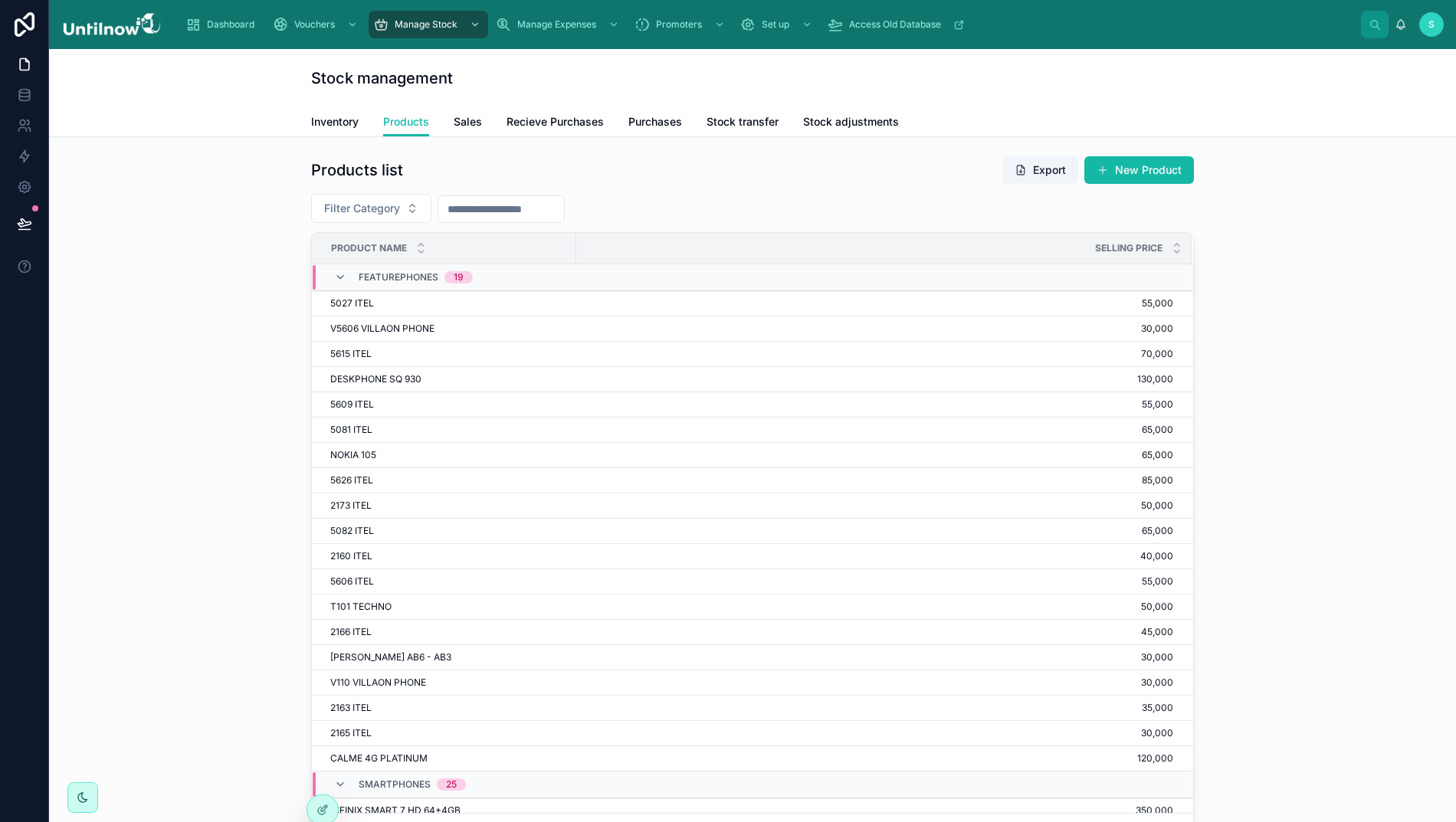
click at [527, 213] on input "text" at bounding box center [500, 209] width 125 height 22
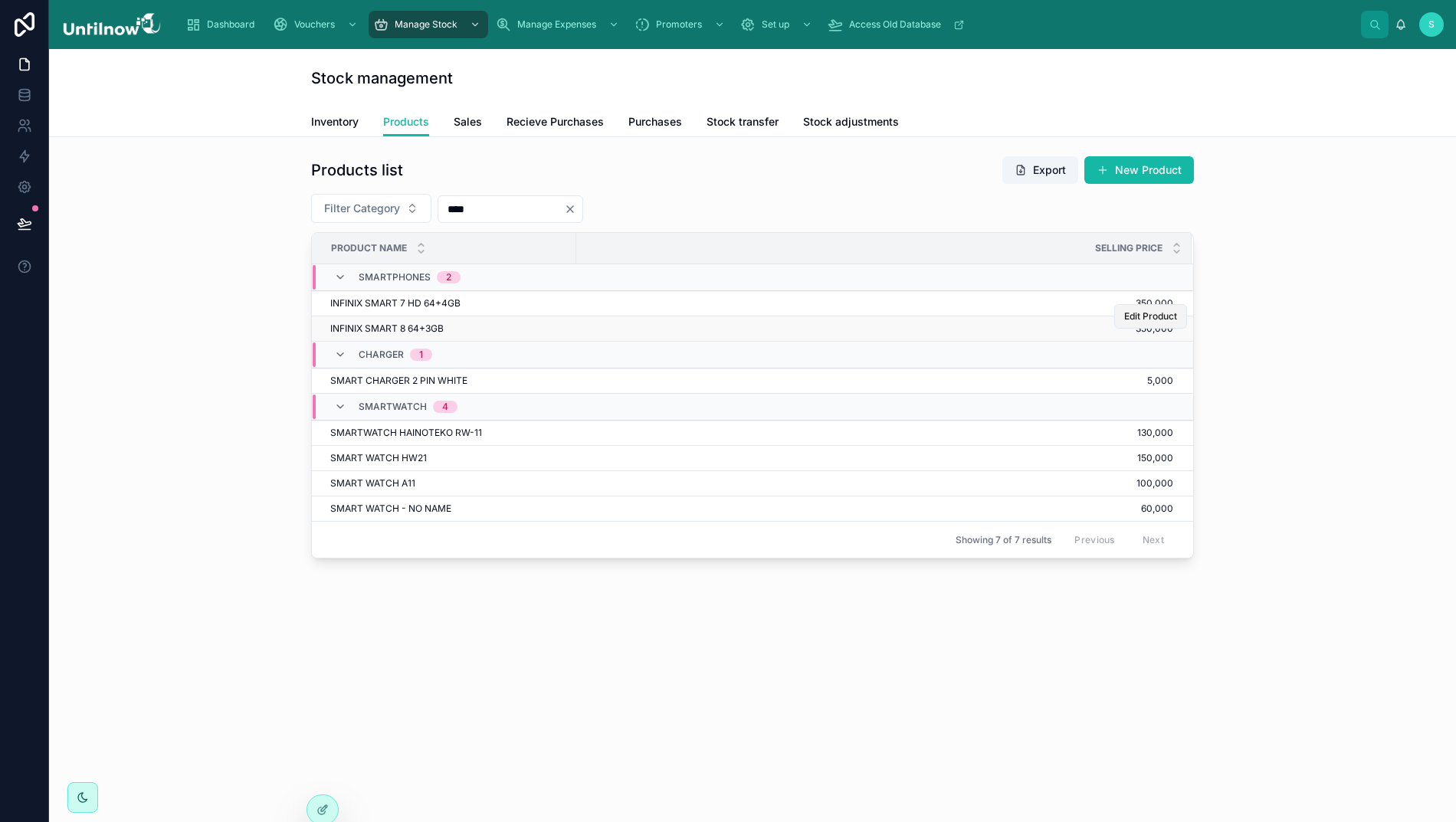
type input "****"
click at [1148, 319] on span "Edit Product" at bounding box center [1151, 316] width 53 height 13
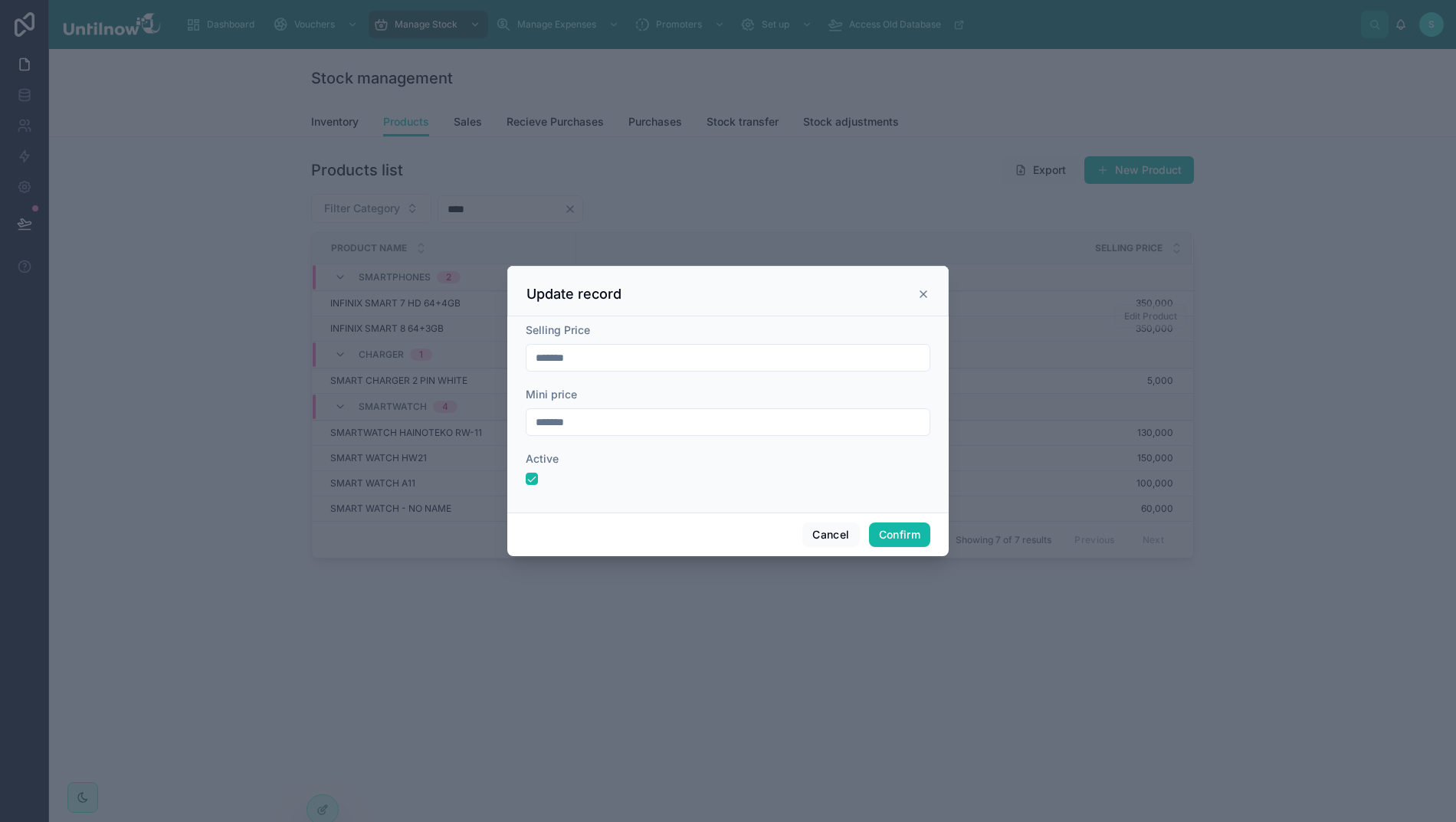
click at [853, 299] on div "Update record" at bounding box center [727, 294] width 403 height 18
click at [858, 304] on div "Update record" at bounding box center [727, 294] width 403 height 18
click at [542, 428] on input "*******" at bounding box center [727, 423] width 403 height 22
type input "*******"
click at [896, 546] on button "Confirm" at bounding box center [899, 534] width 61 height 24
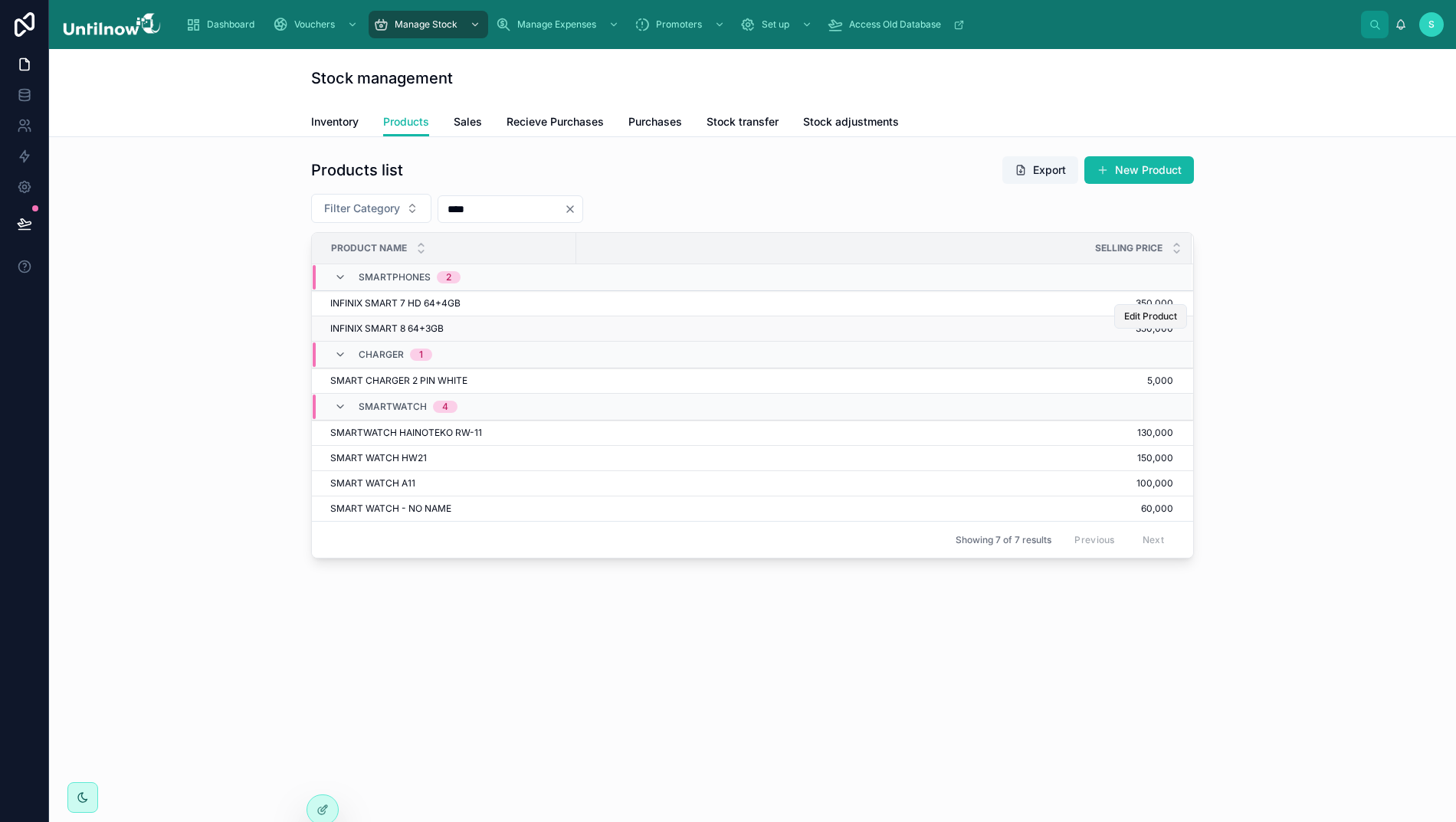
click at [1146, 323] on span "Edit Product" at bounding box center [1151, 316] width 53 height 13
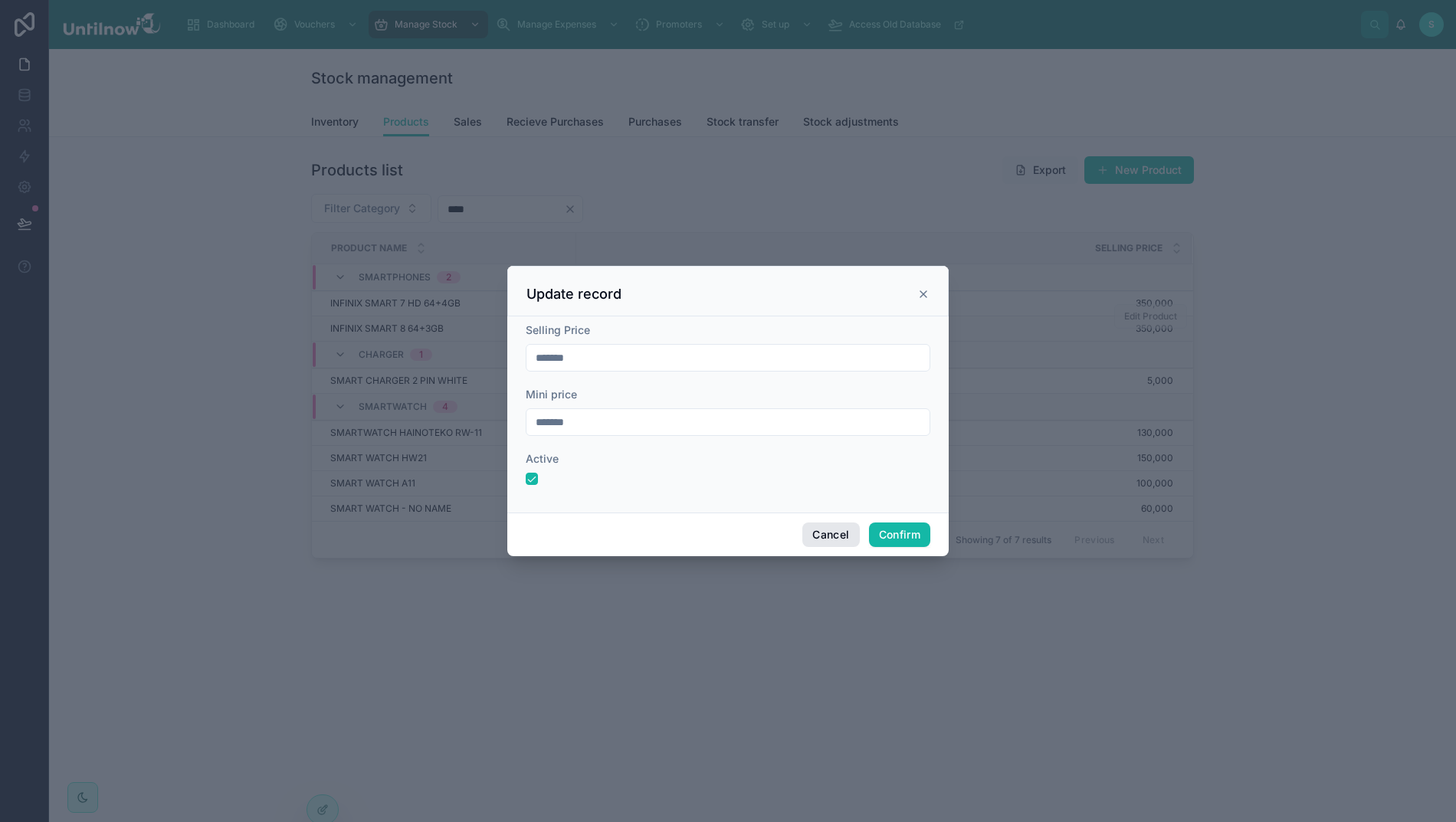
click at [811, 541] on button "Cancel" at bounding box center [830, 534] width 57 height 24
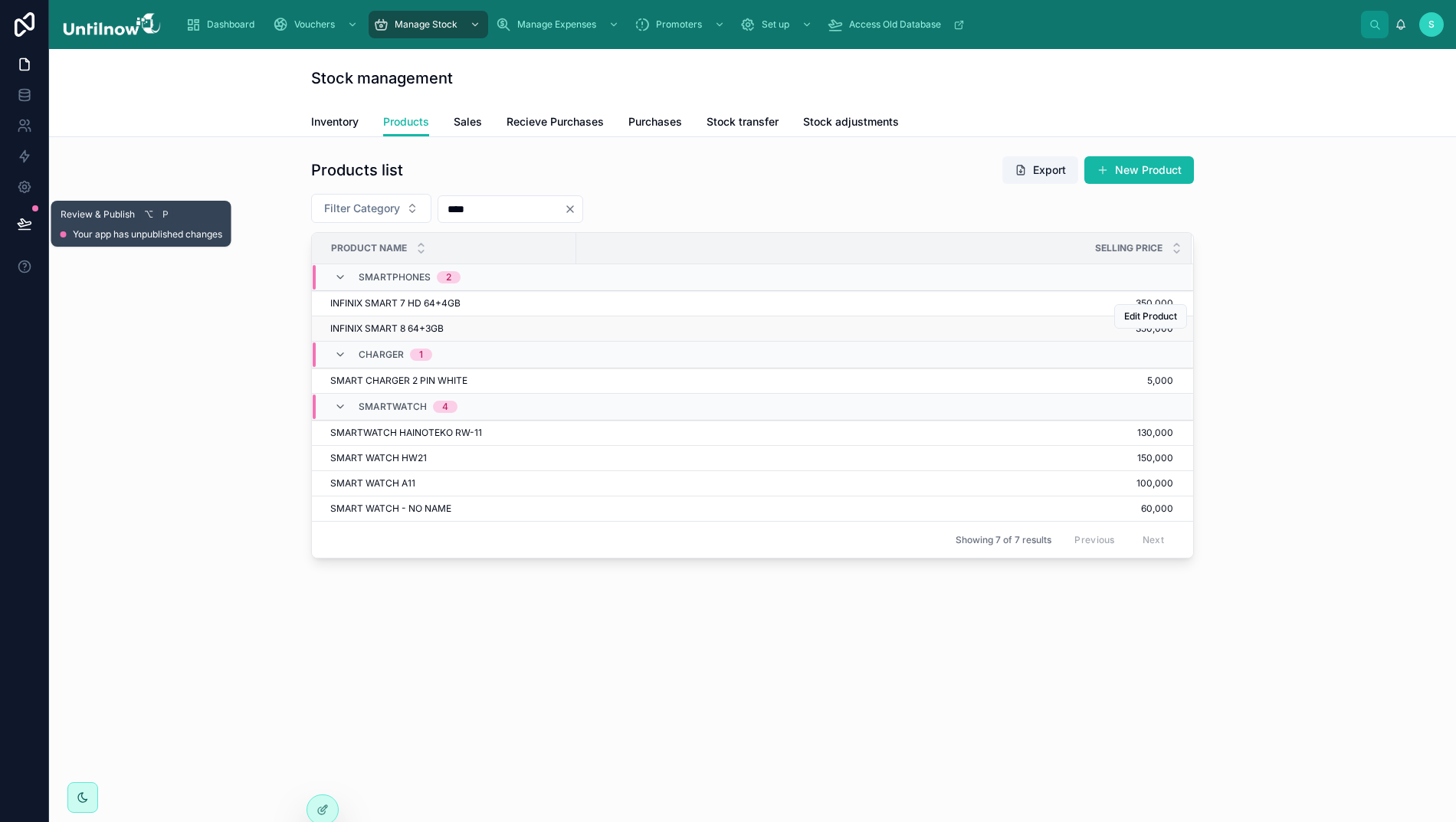
click at [25, 223] on icon at bounding box center [24, 223] width 13 height 8
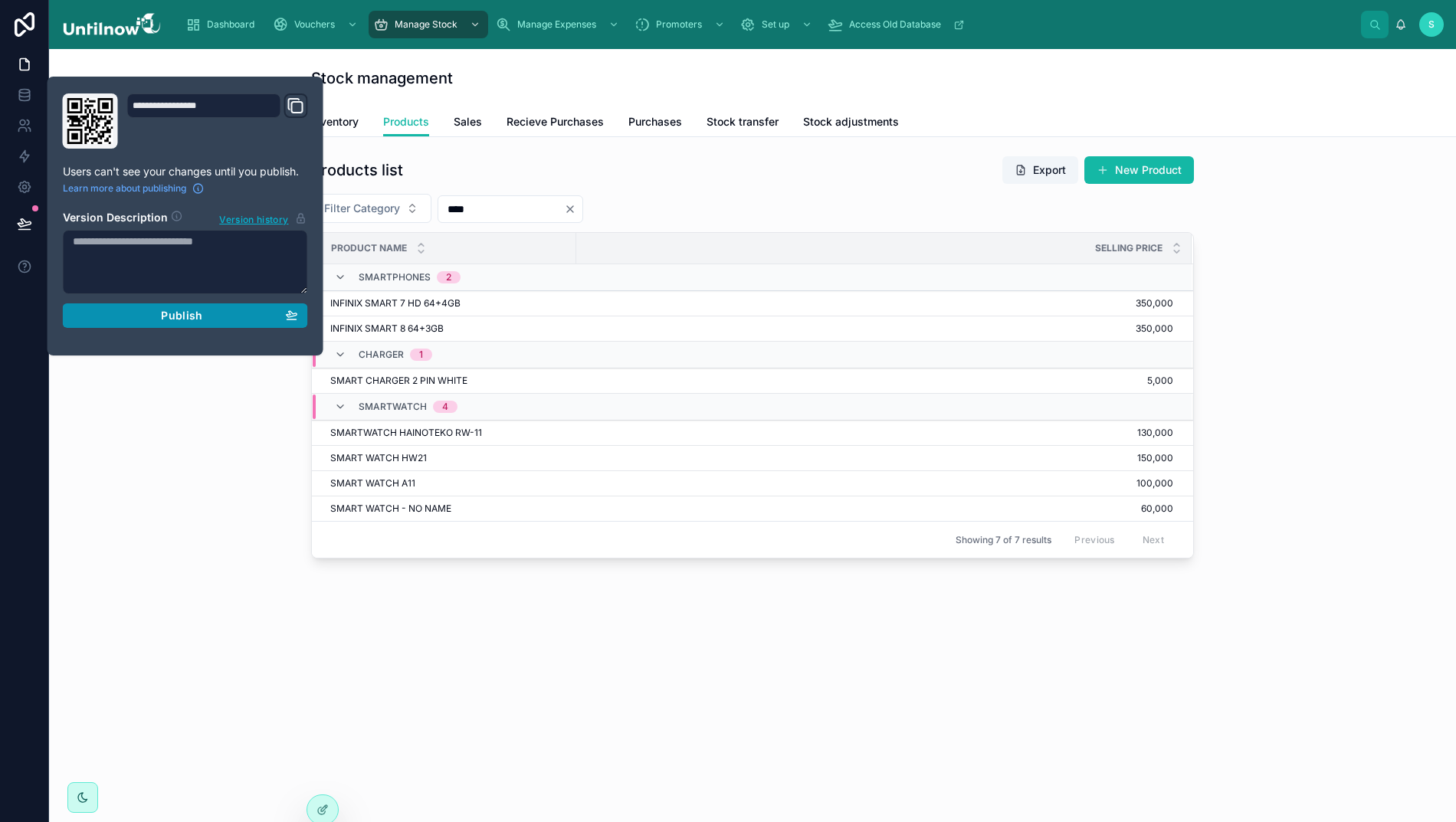
click at [206, 322] on div "Publish" at bounding box center [186, 315] width 225 height 14
